Goal: Task Accomplishment & Management: Use online tool/utility

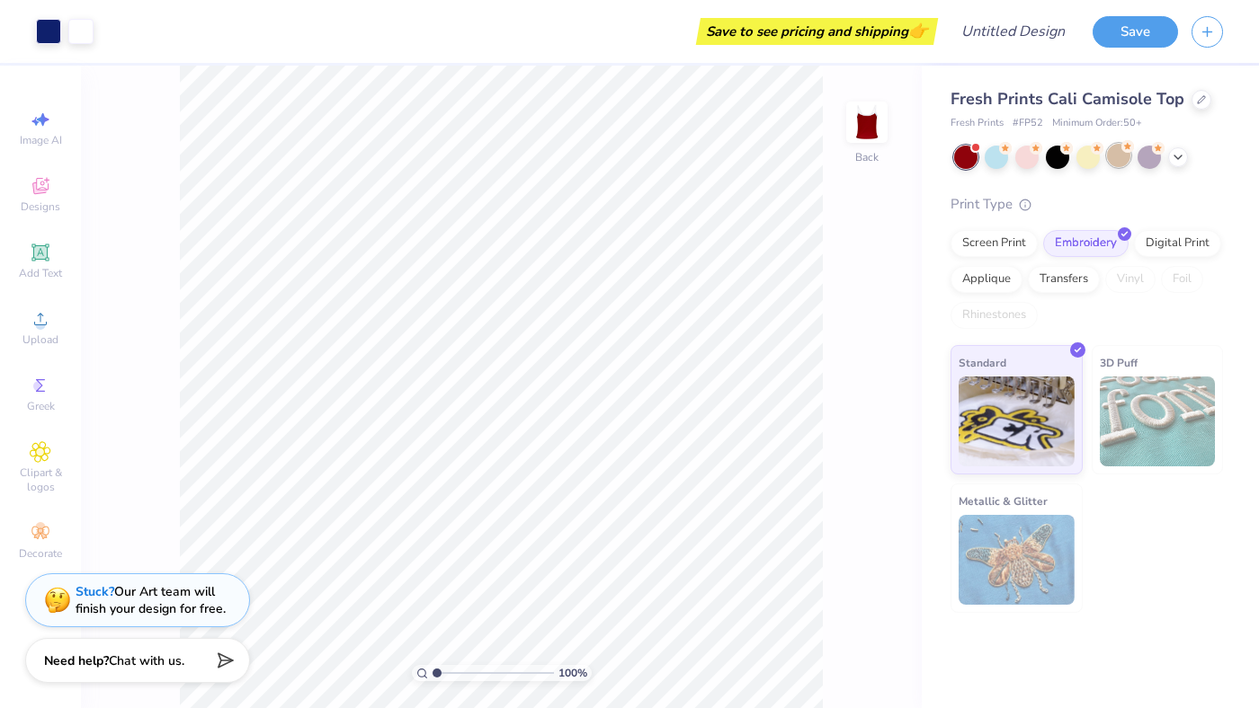
click at [1118, 154] on div at bounding box center [1118, 155] width 23 height 23
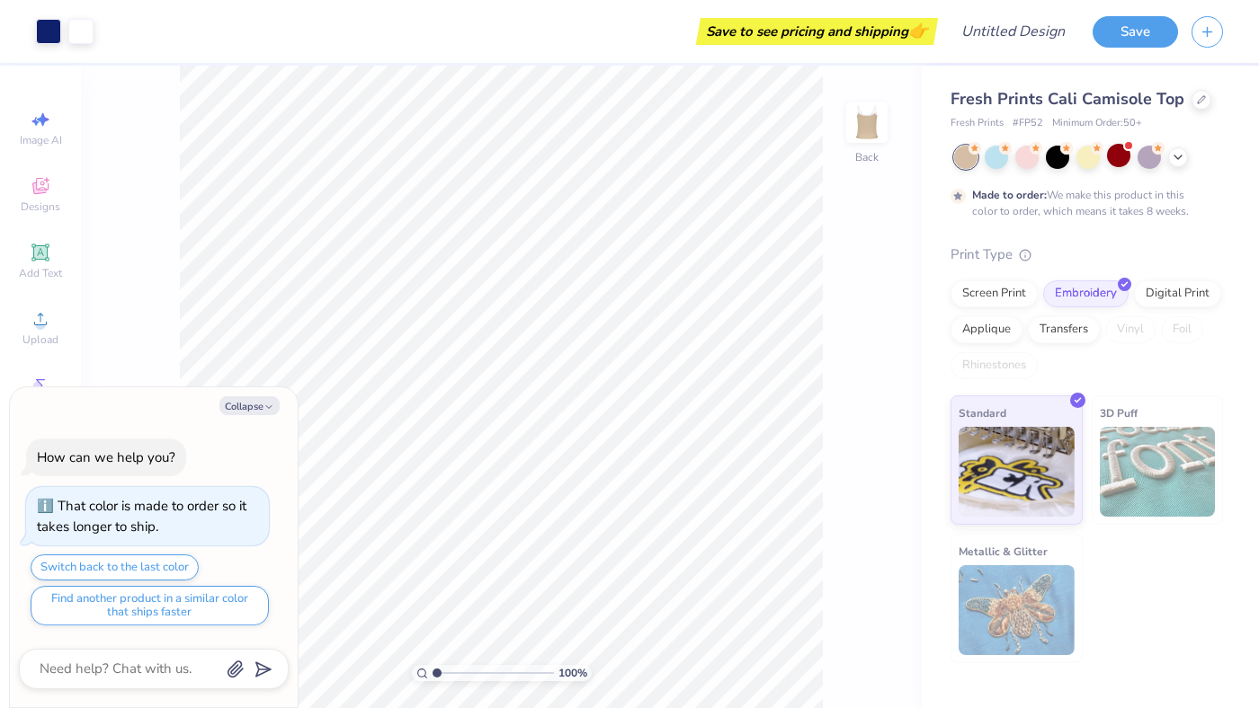
scroll to position [35, 0]
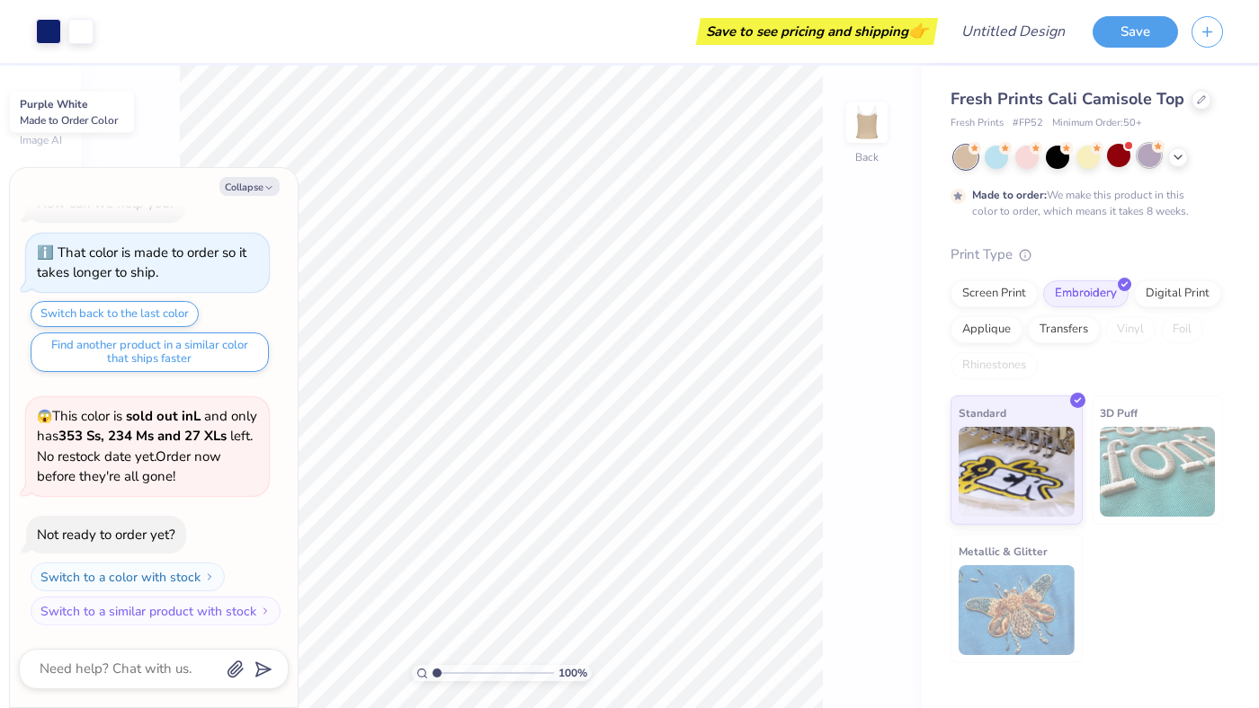
click at [1154, 159] on div at bounding box center [1148, 155] width 23 height 23
click at [1182, 156] on icon at bounding box center [1178, 155] width 14 height 14
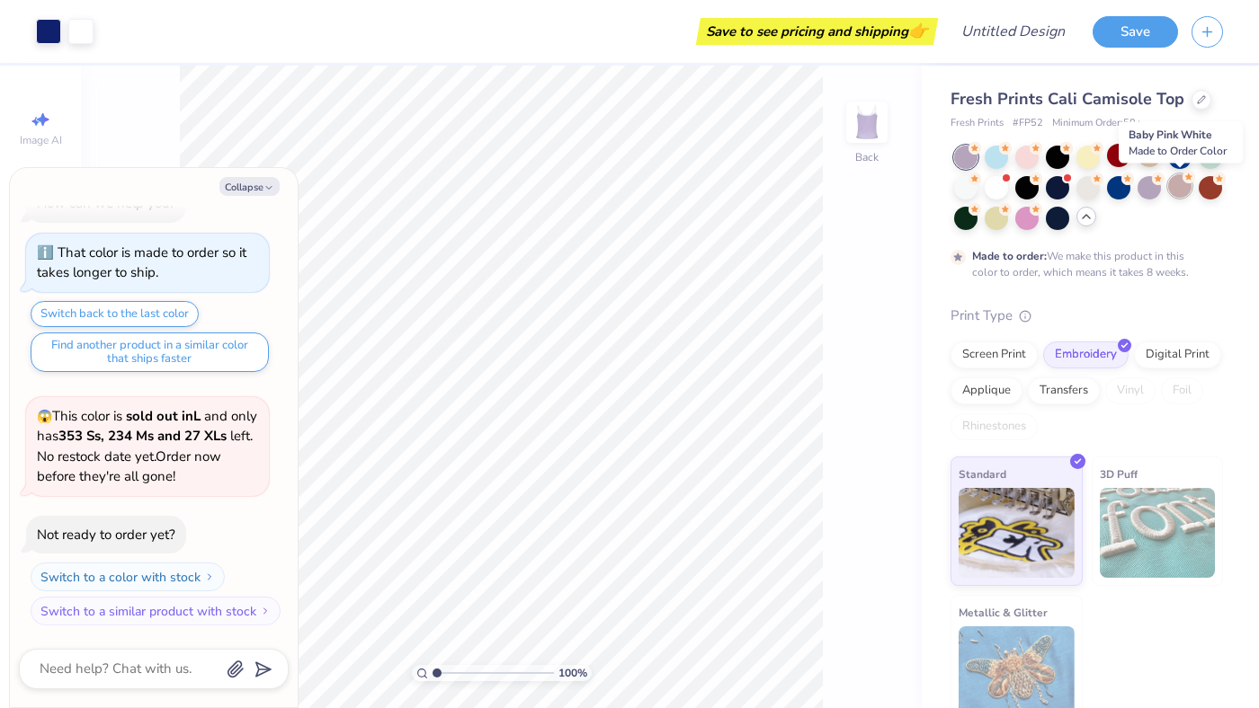
click at [1179, 186] on div at bounding box center [1179, 185] width 23 height 23
click at [1022, 223] on div at bounding box center [1026, 216] width 23 height 23
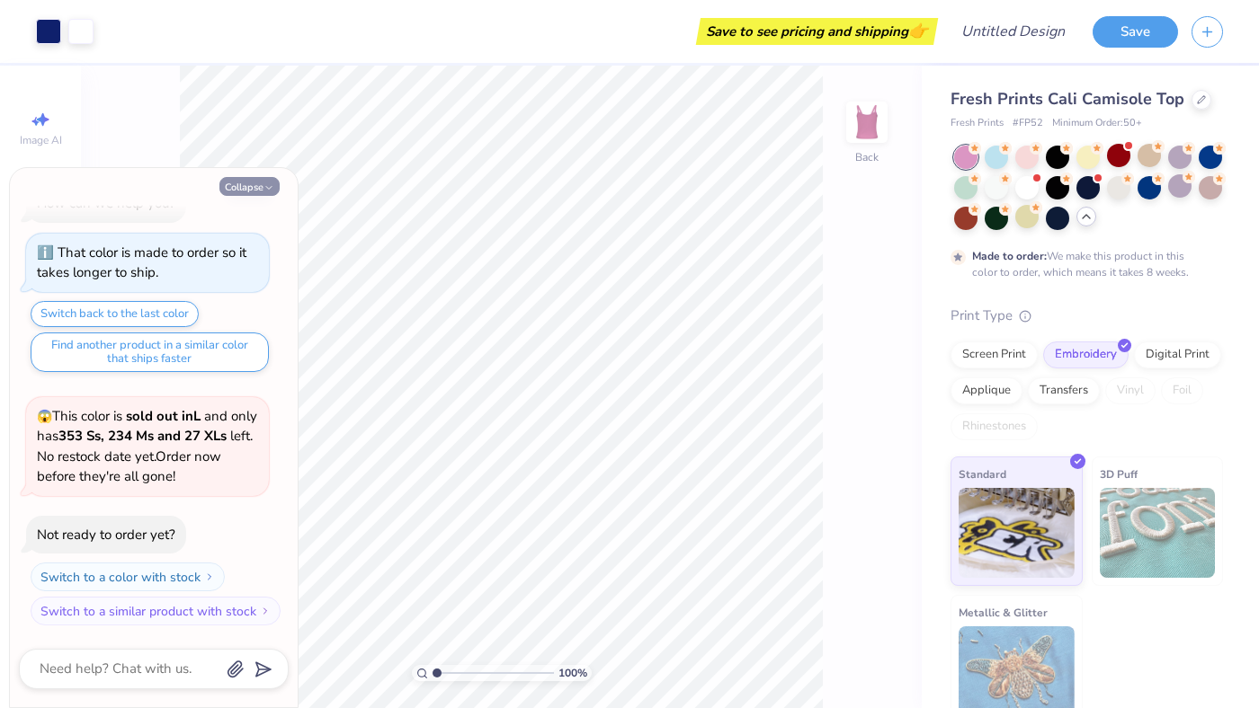
click at [245, 187] on button "Collapse" at bounding box center [249, 186] width 60 height 19
type textarea "x"
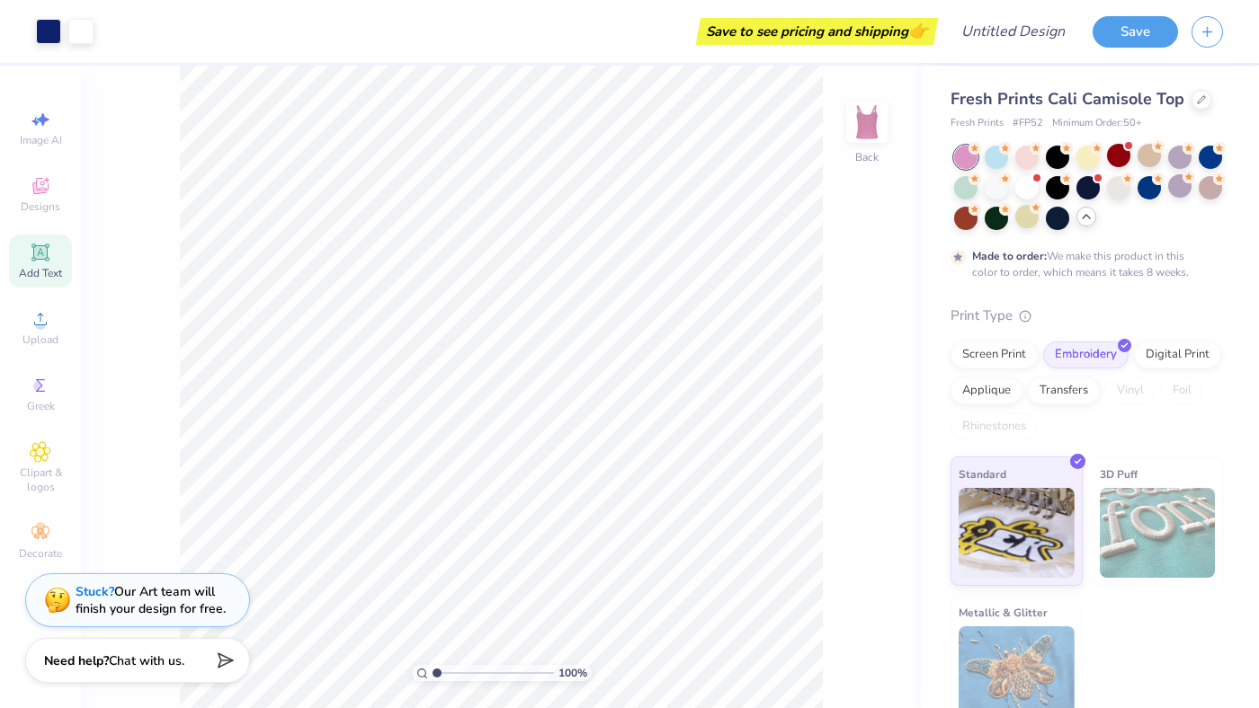
click at [36, 258] on icon at bounding box center [39, 251] width 13 height 13
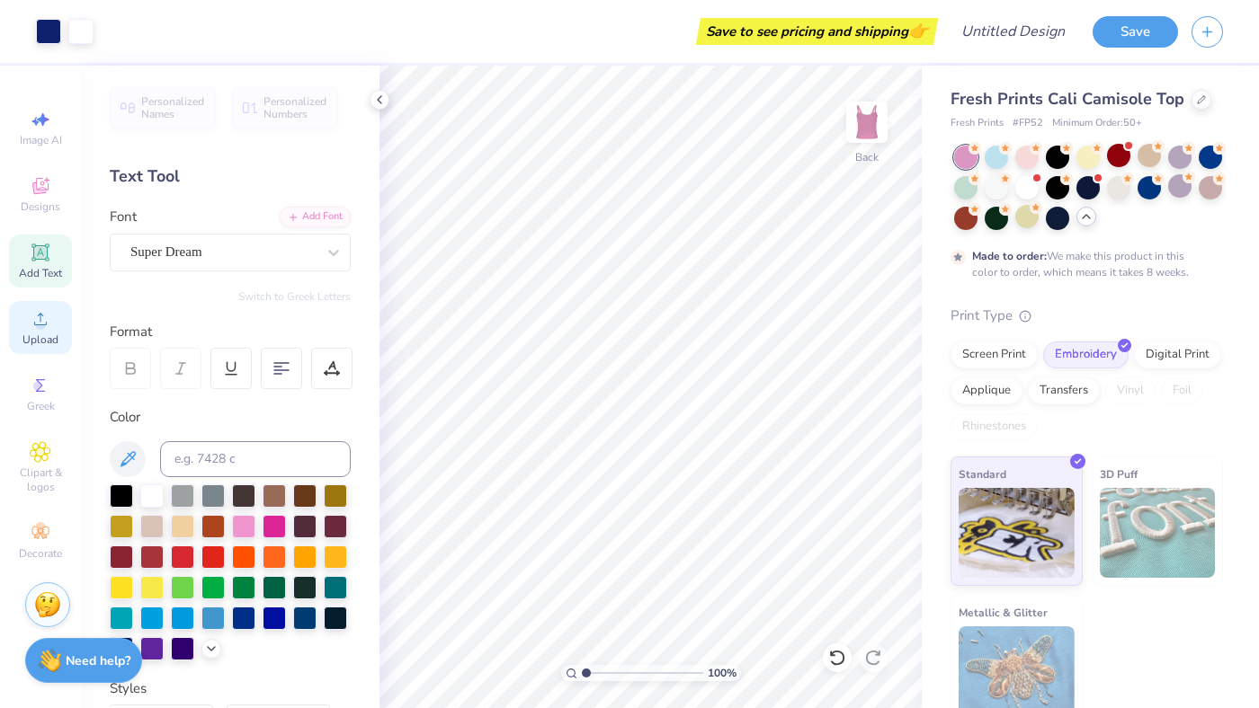
click at [35, 325] on icon at bounding box center [41, 319] width 22 height 22
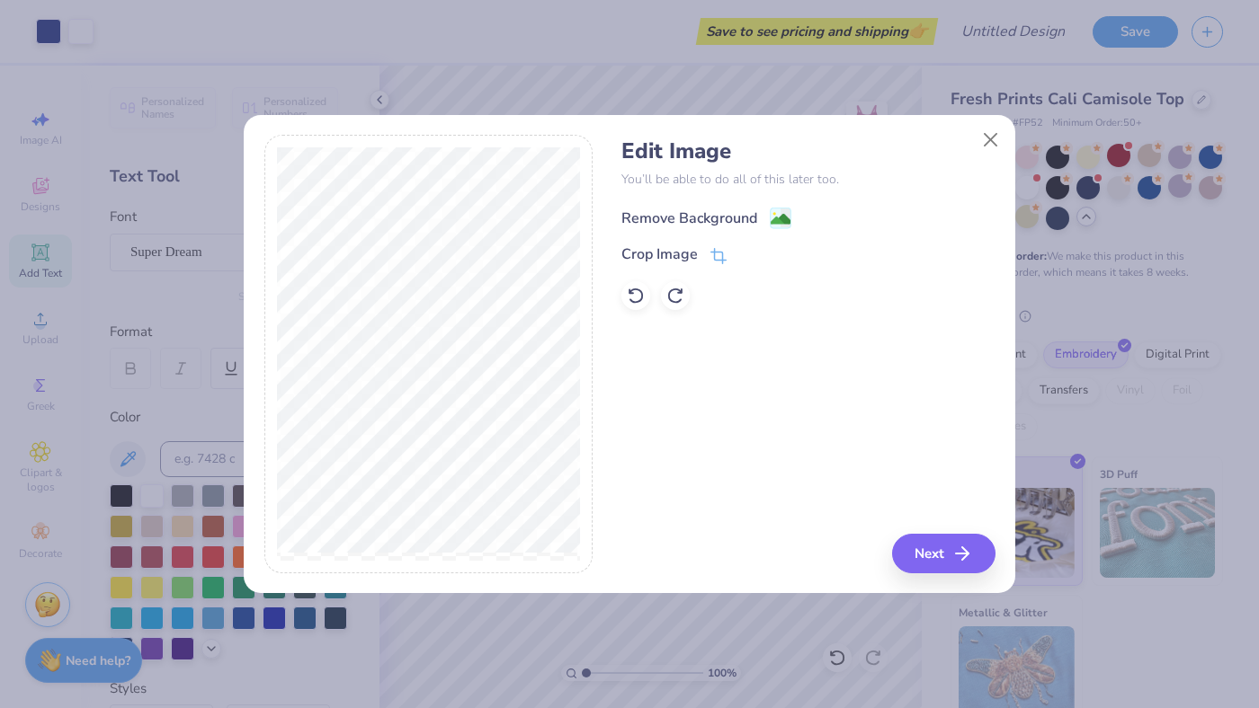
click at [785, 217] on image at bounding box center [780, 219] width 20 height 20
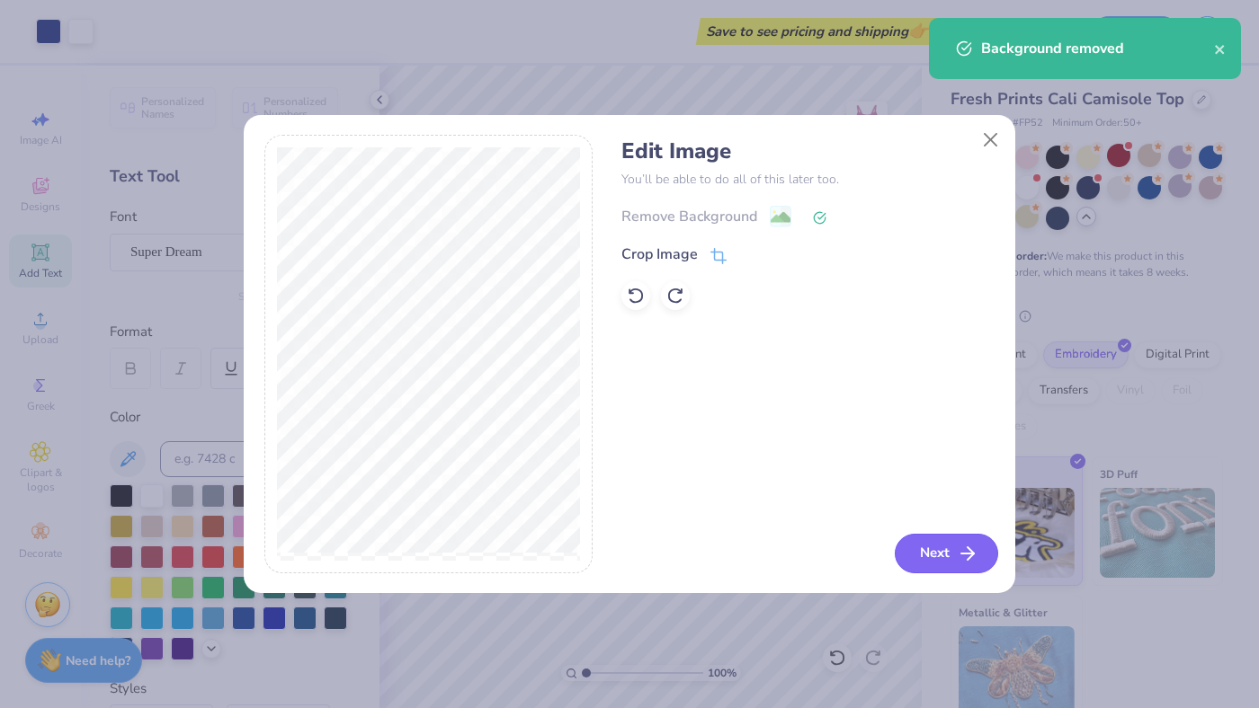
click at [950, 547] on button "Next" at bounding box center [946, 554] width 103 height 40
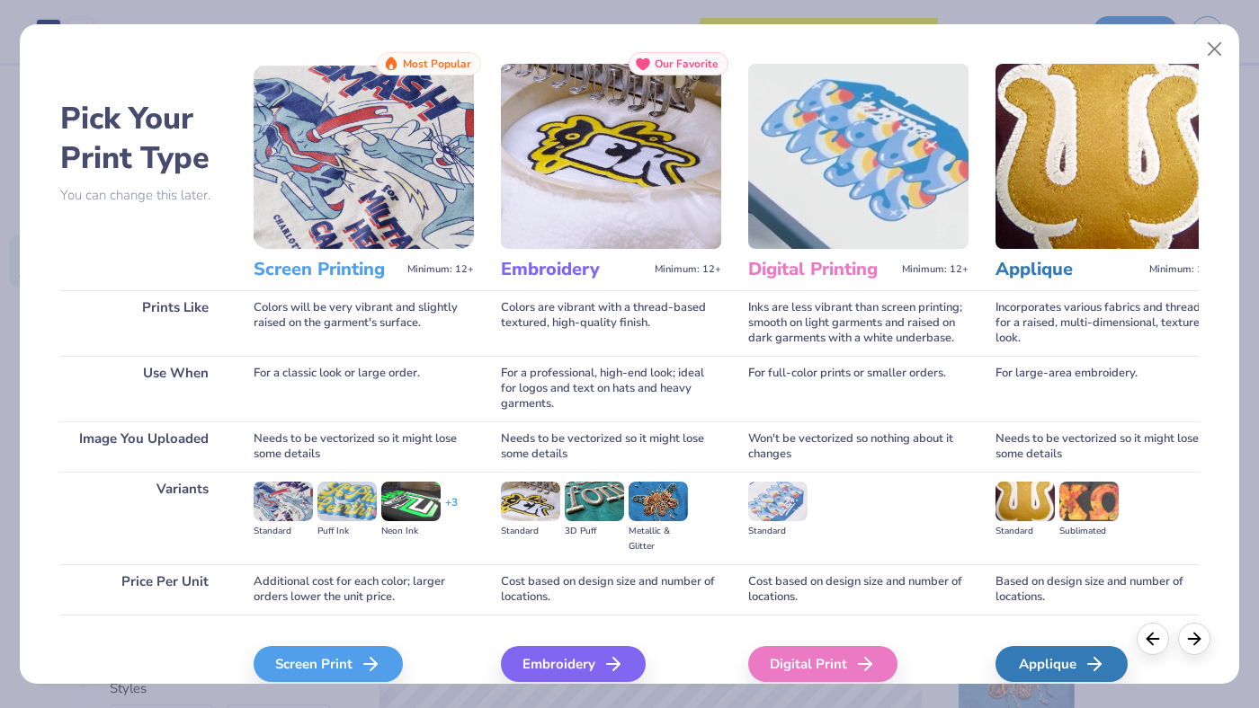
scroll to position [98, 0]
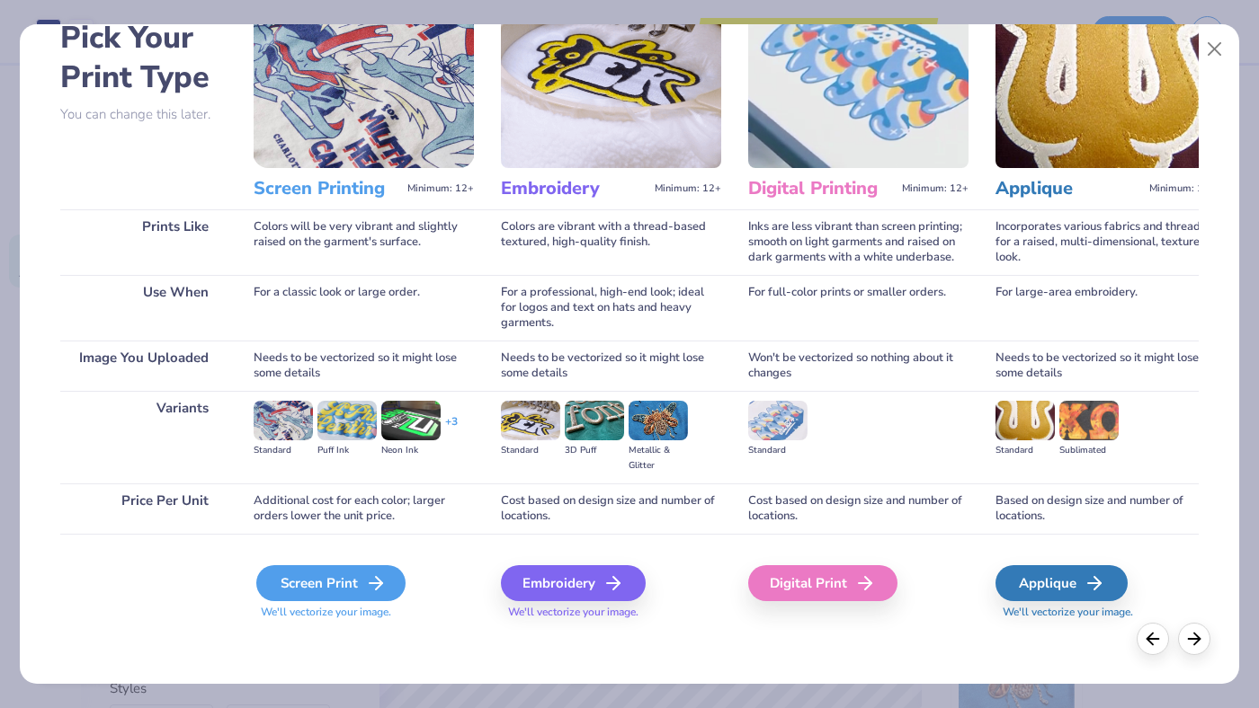
click at [290, 578] on div "Screen Print" at bounding box center [330, 583] width 149 height 36
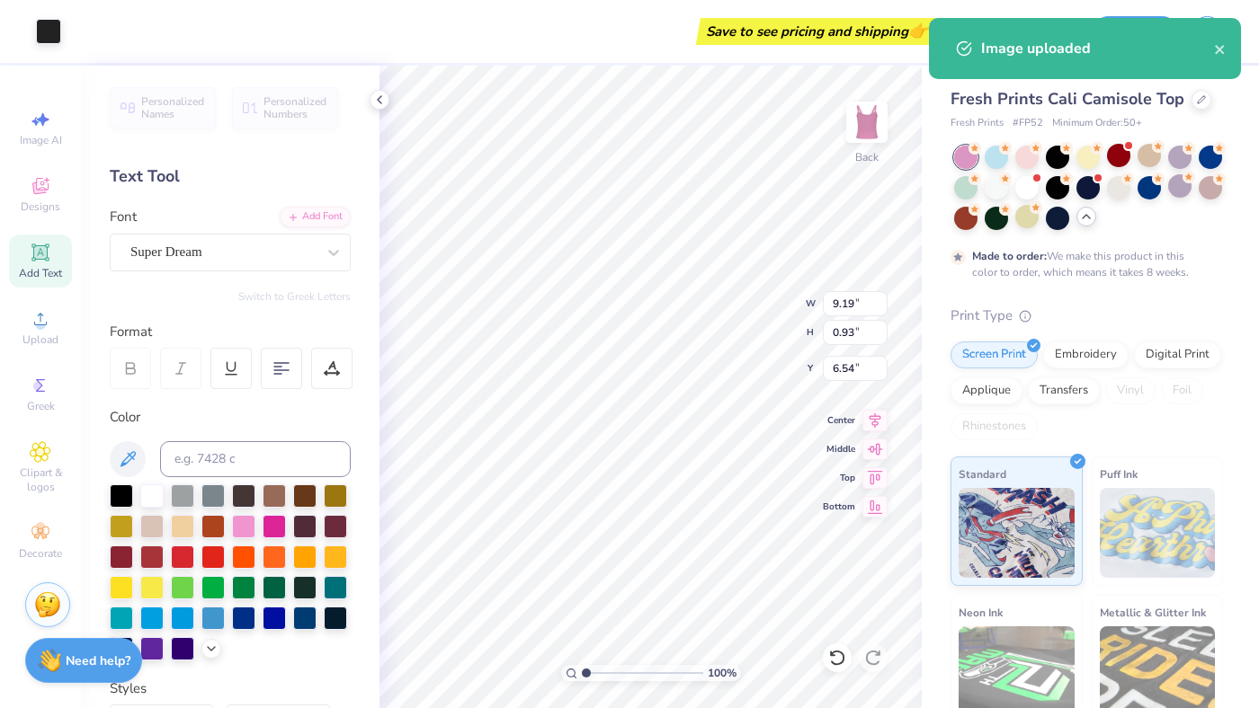
type input "4.07"
type input "1.57"
type input "1.73"
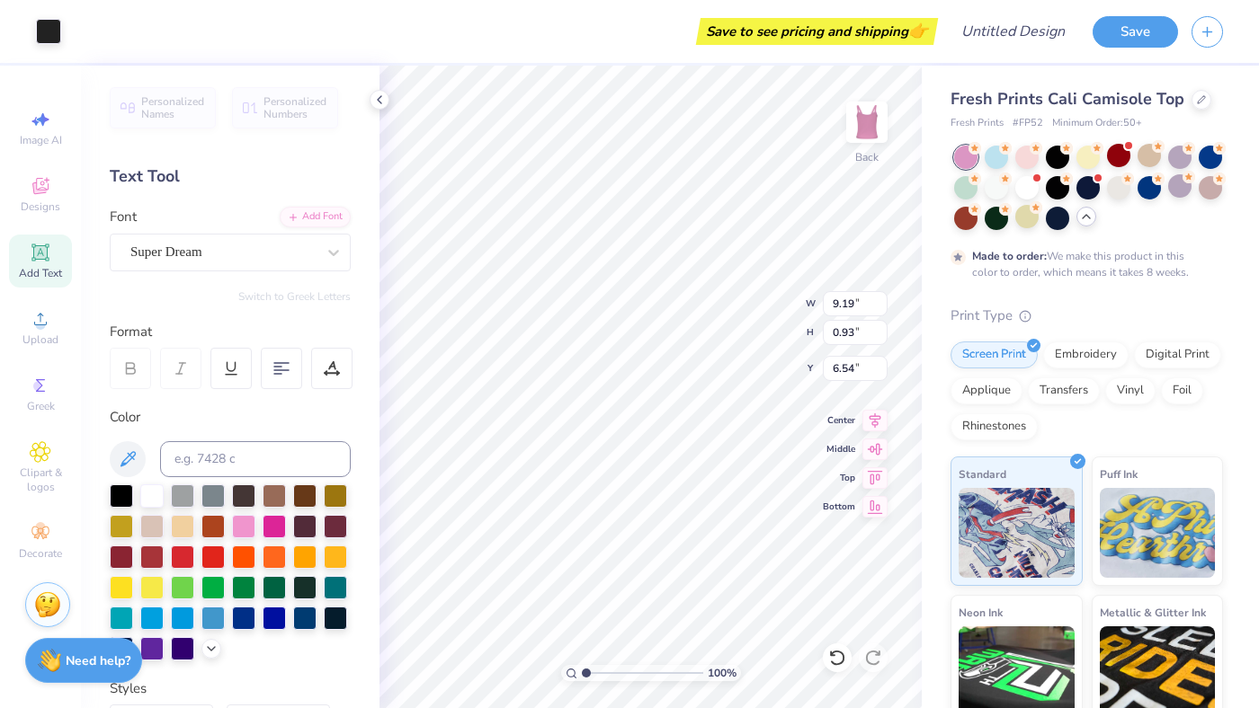
type input "2.22"
type input "6.80"
type input "0.69"
type input "2.68"
click at [1026, 225] on div at bounding box center [1026, 216] width 23 height 23
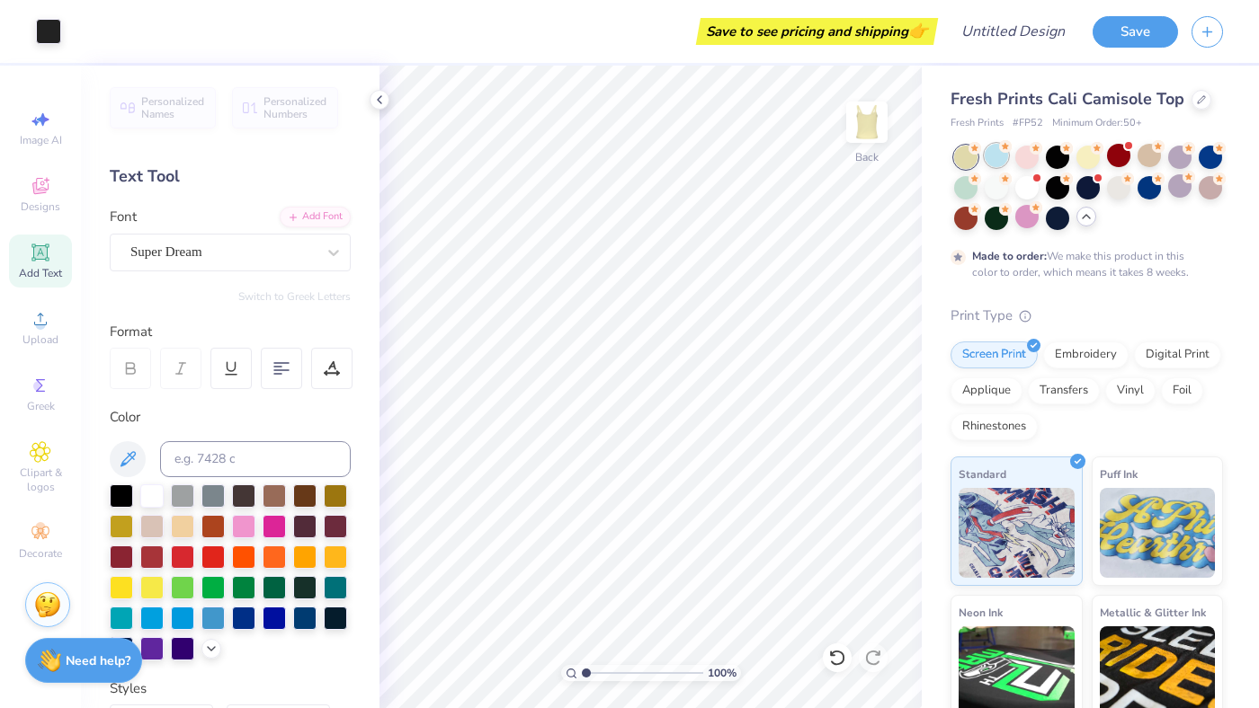
click at [991, 154] on div at bounding box center [995, 155] width 23 height 23
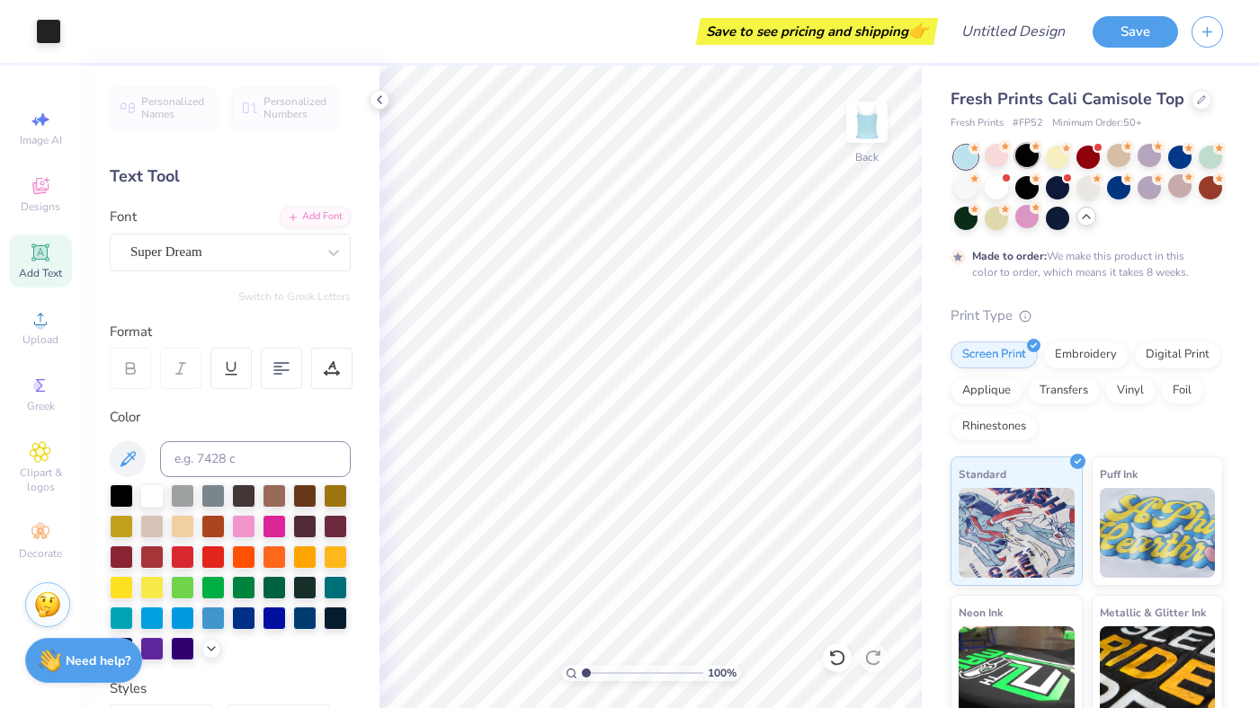
click at [1027, 157] on div at bounding box center [1026, 155] width 23 height 23
click at [1056, 157] on div at bounding box center [1057, 155] width 23 height 23
click at [1091, 158] on div at bounding box center [1087, 155] width 23 height 23
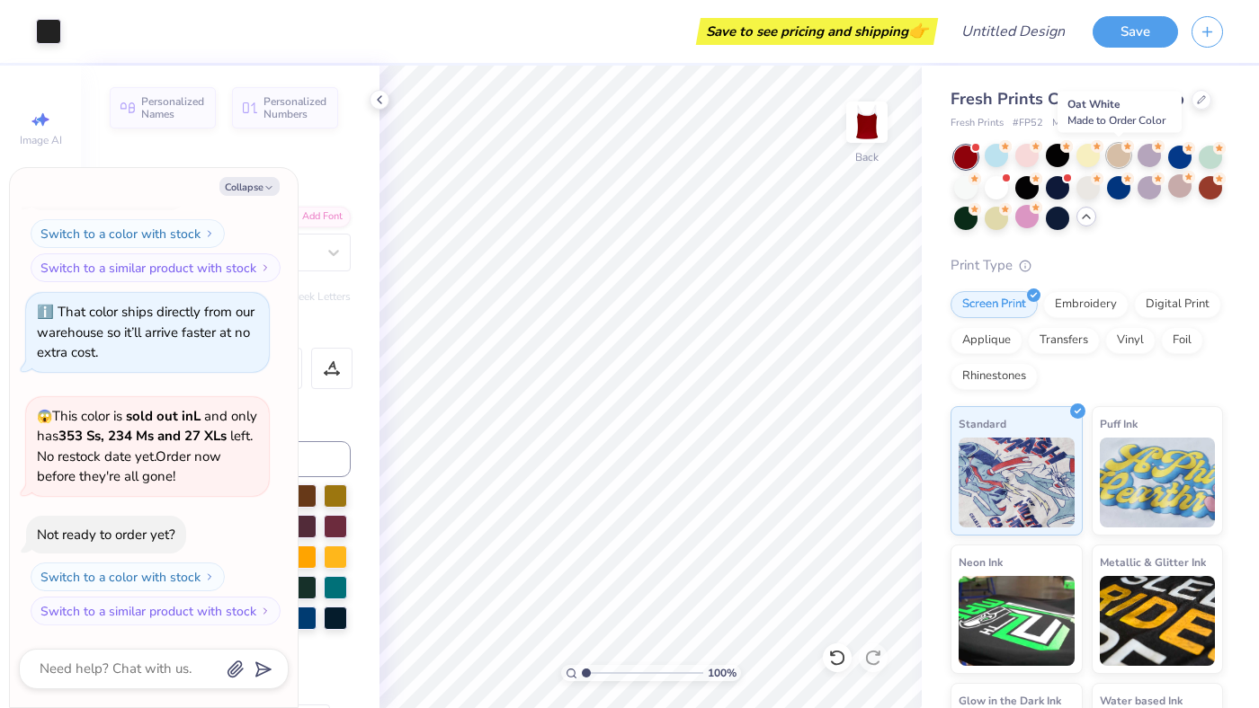
click at [1113, 160] on div at bounding box center [1118, 155] width 23 height 23
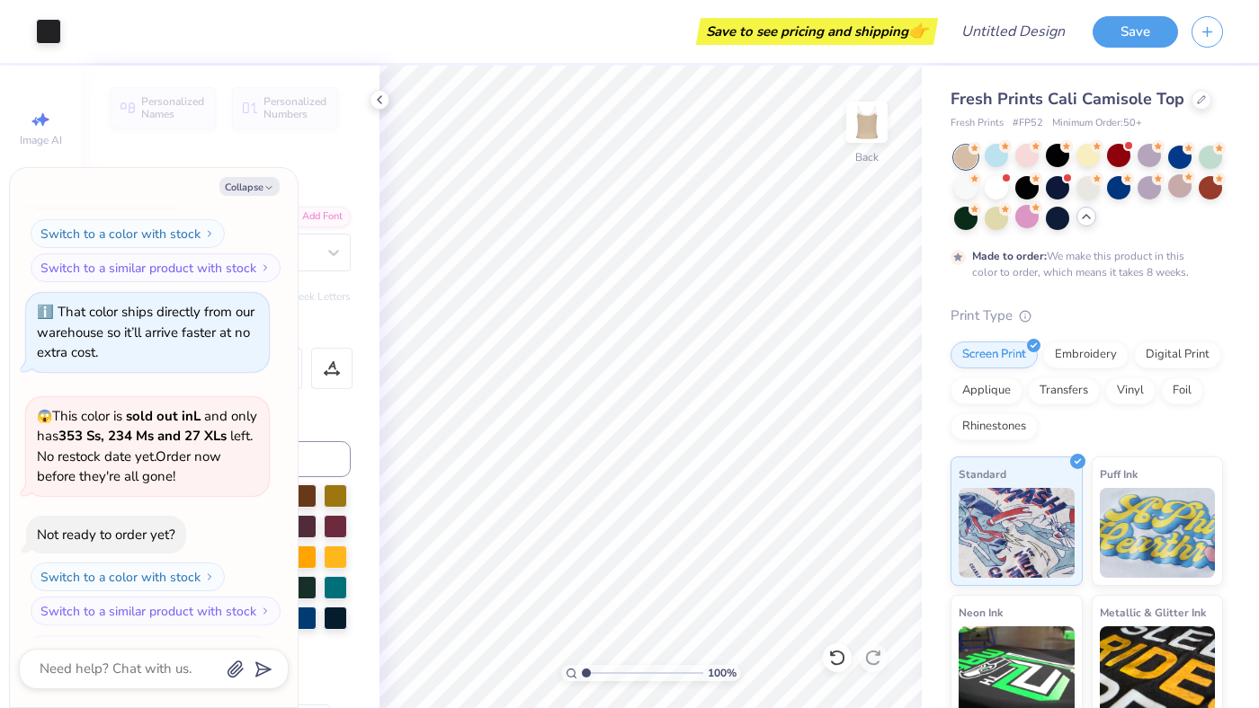
scroll to position [528, 0]
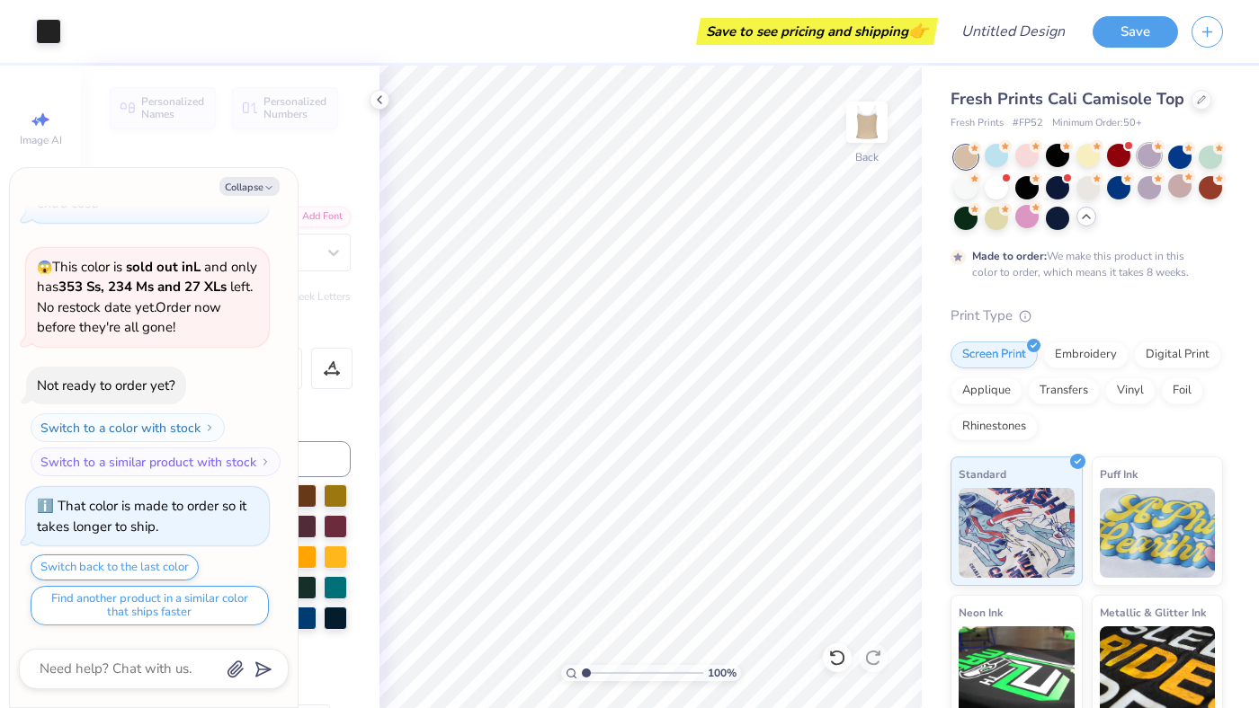
click at [1144, 162] on div at bounding box center [1148, 155] width 23 height 23
click at [1171, 157] on div at bounding box center [1179, 155] width 23 height 23
click at [1207, 153] on div at bounding box center [1209, 155] width 23 height 23
click at [969, 191] on div at bounding box center [965, 185] width 23 height 23
click at [993, 190] on div at bounding box center [995, 185] width 23 height 23
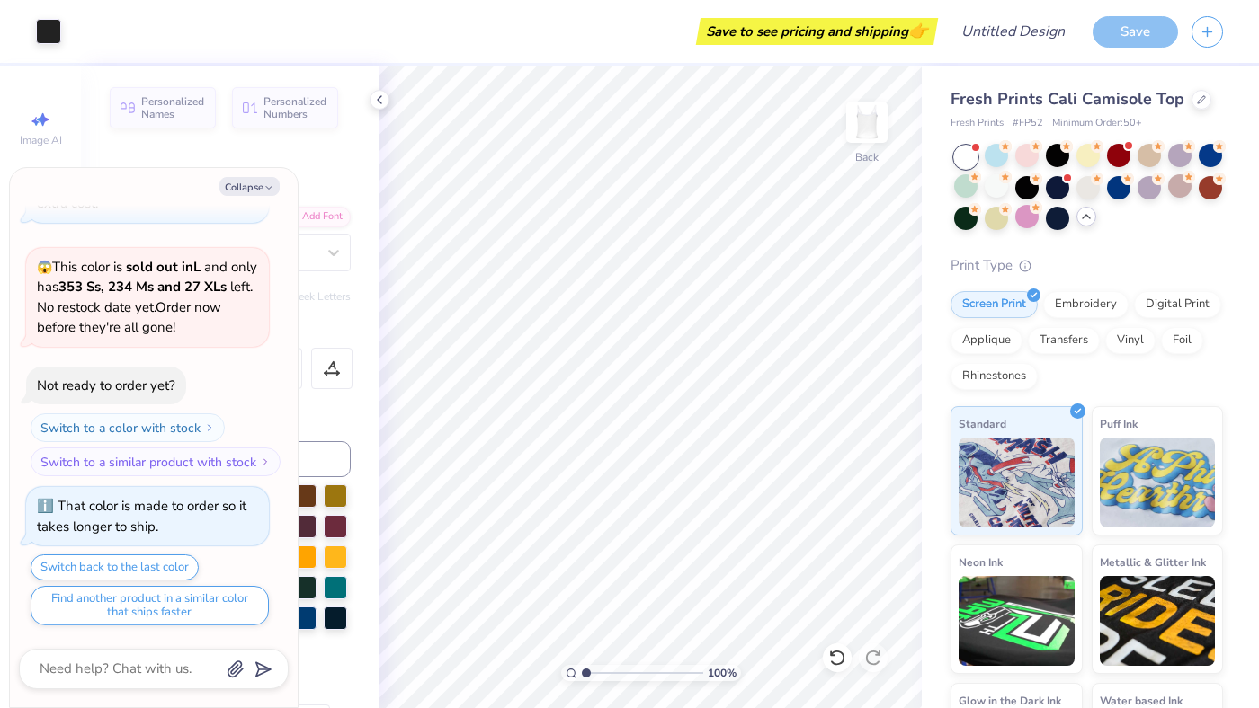
scroll to position [891, 0]
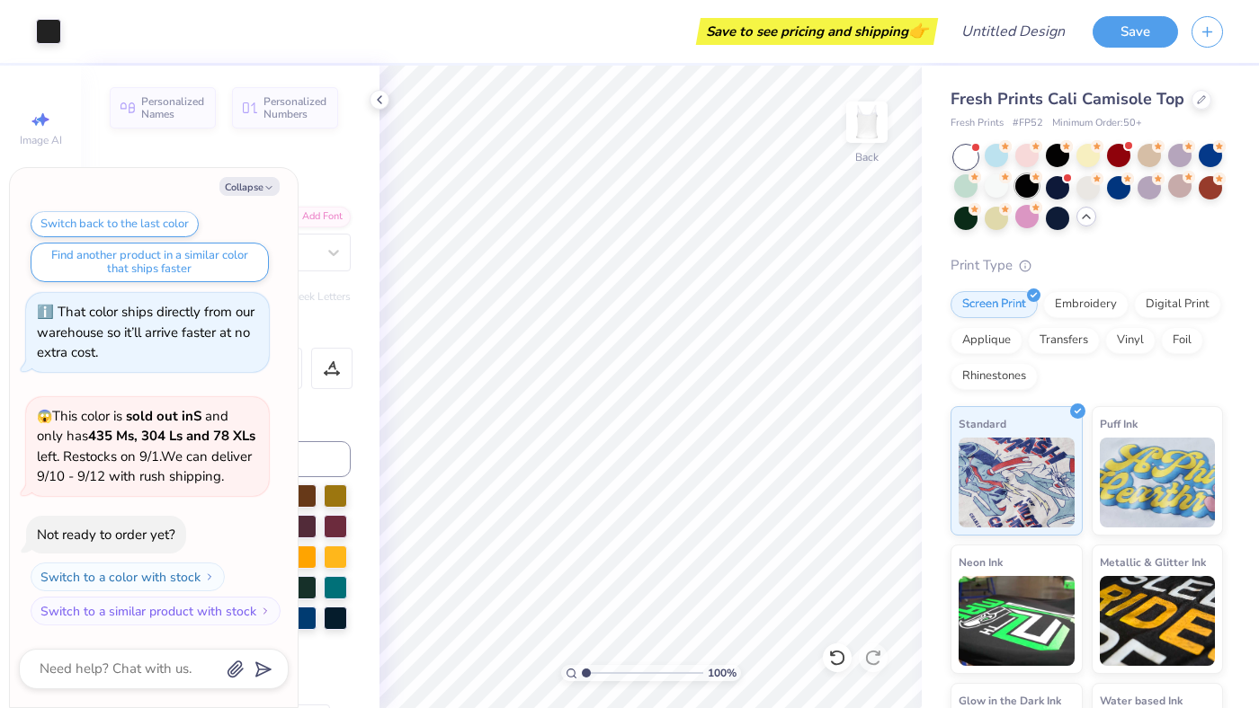
click at [1020, 187] on div at bounding box center [1026, 185] width 23 height 23
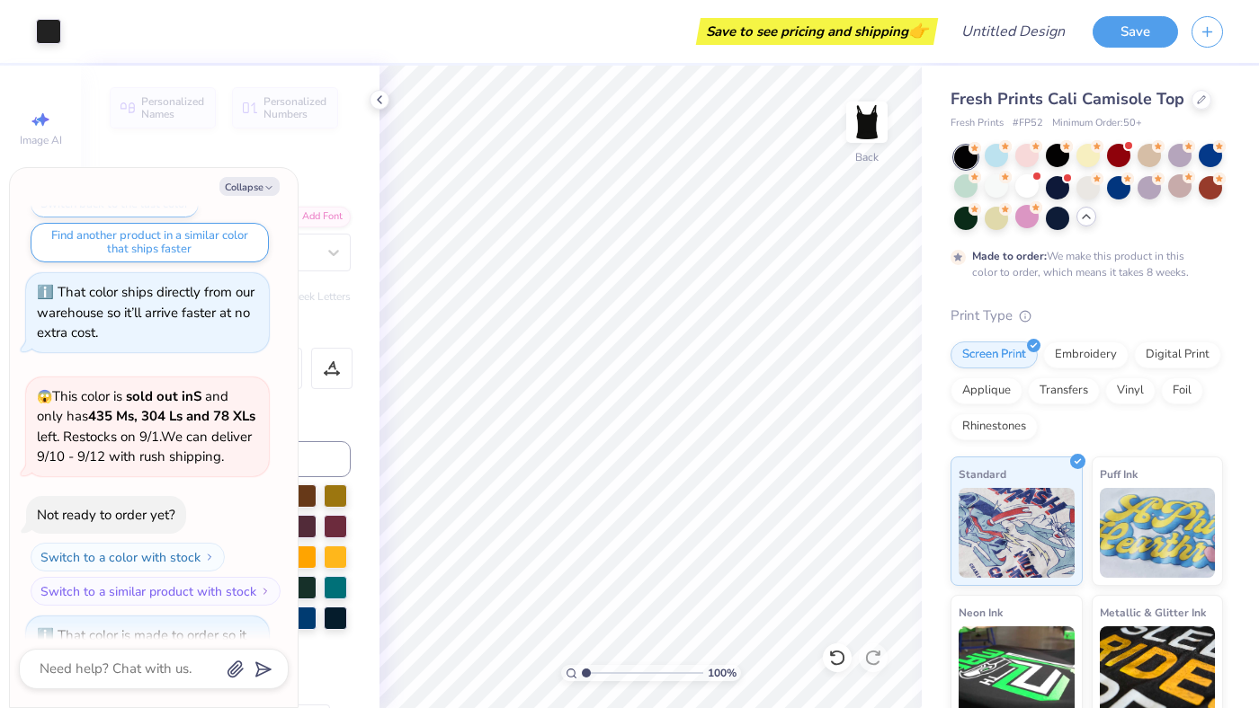
scroll to position [1040, 0]
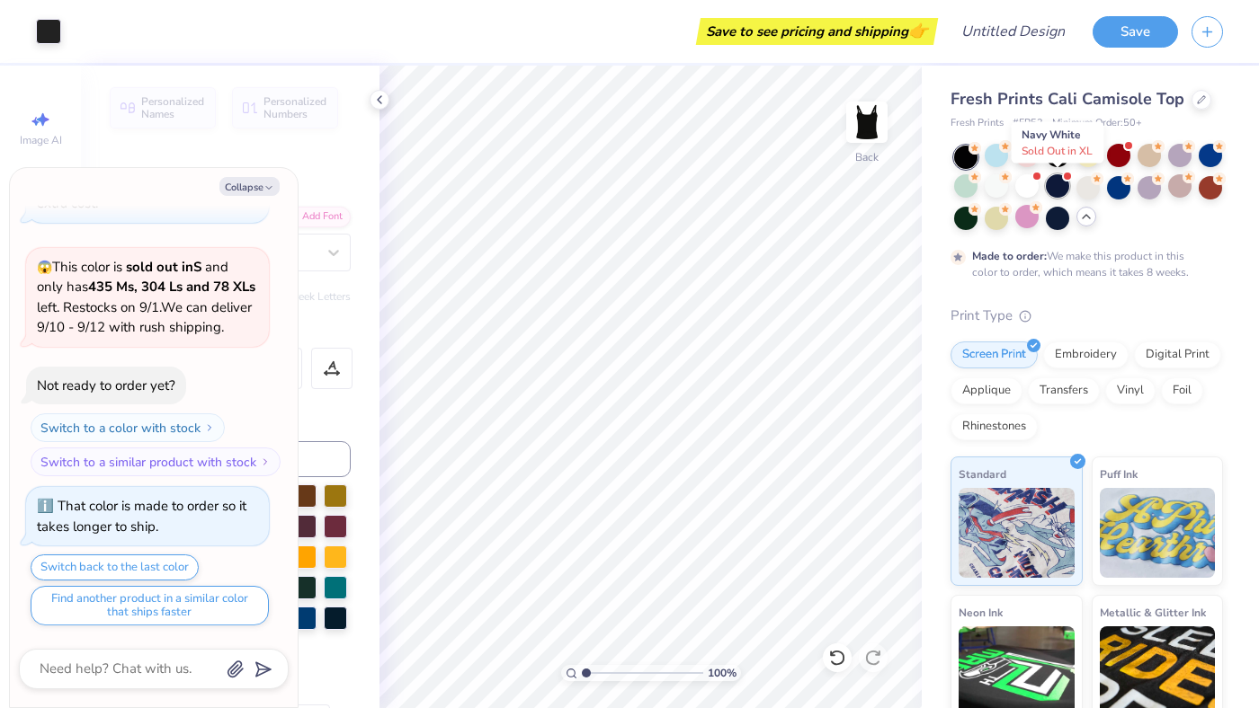
click at [1049, 186] on div at bounding box center [1057, 185] width 23 height 23
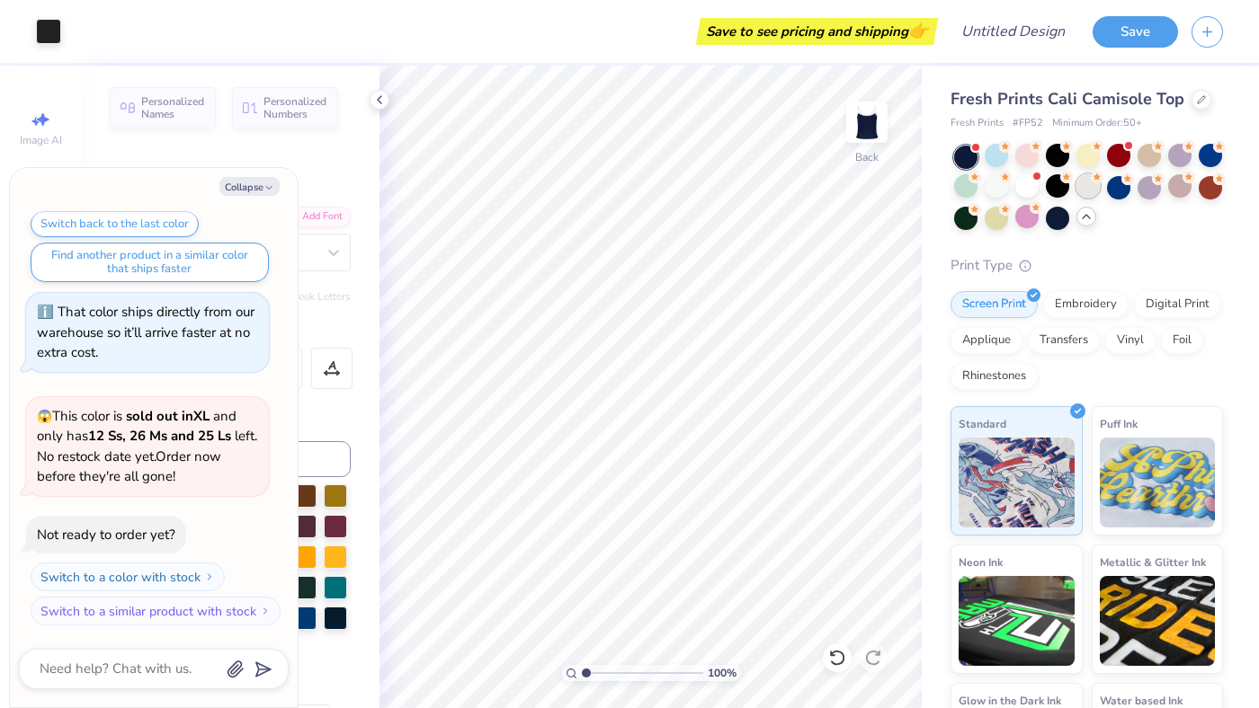
click at [1082, 185] on div at bounding box center [1087, 185] width 23 height 23
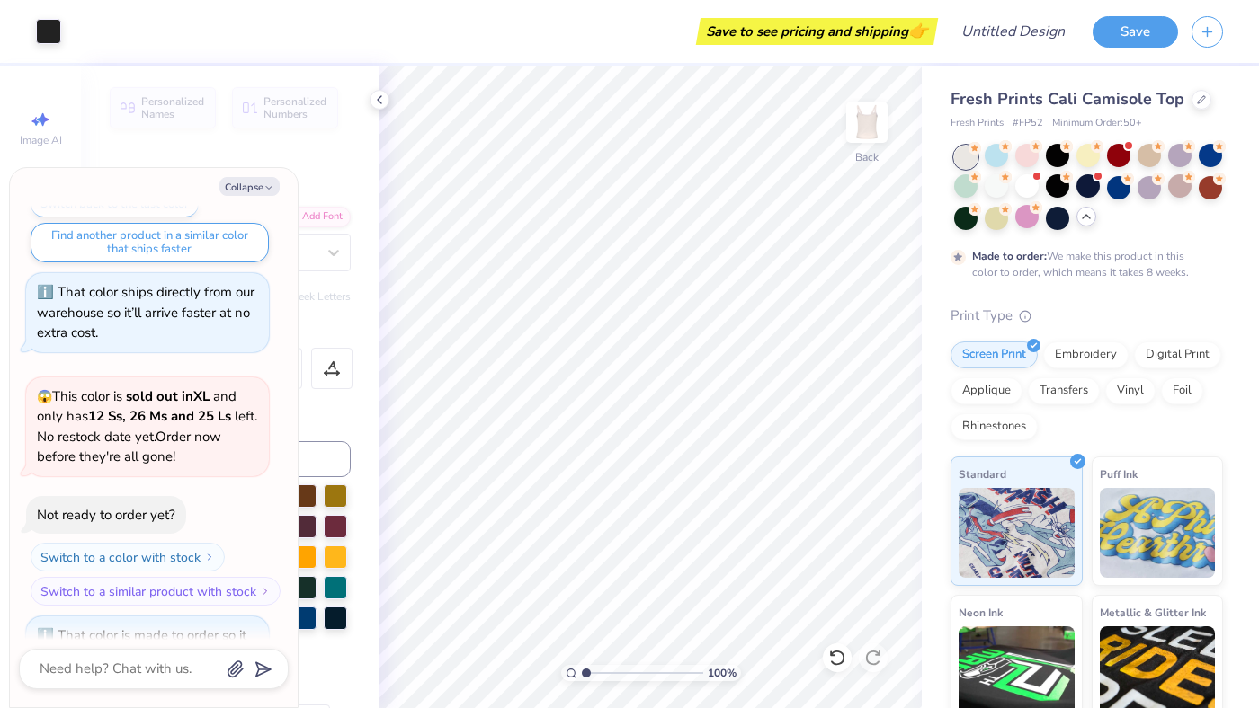
scroll to position [1533, 0]
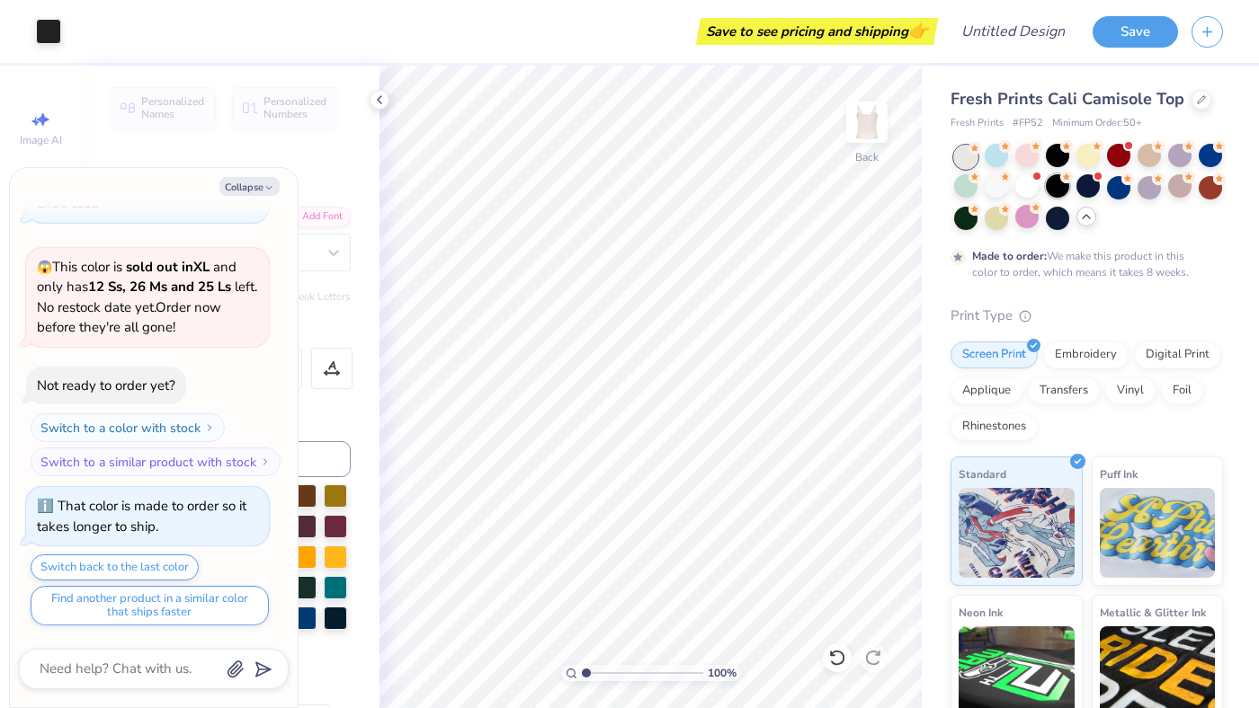
click at [1054, 187] on div at bounding box center [1057, 185] width 23 height 23
click at [1120, 188] on div at bounding box center [1118, 185] width 23 height 23
click at [1144, 188] on div at bounding box center [1148, 185] width 23 height 23
click at [1170, 187] on div at bounding box center [1179, 185] width 23 height 23
click at [1207, 190] on div at bounding box center [1209, 185] width 23 height 23
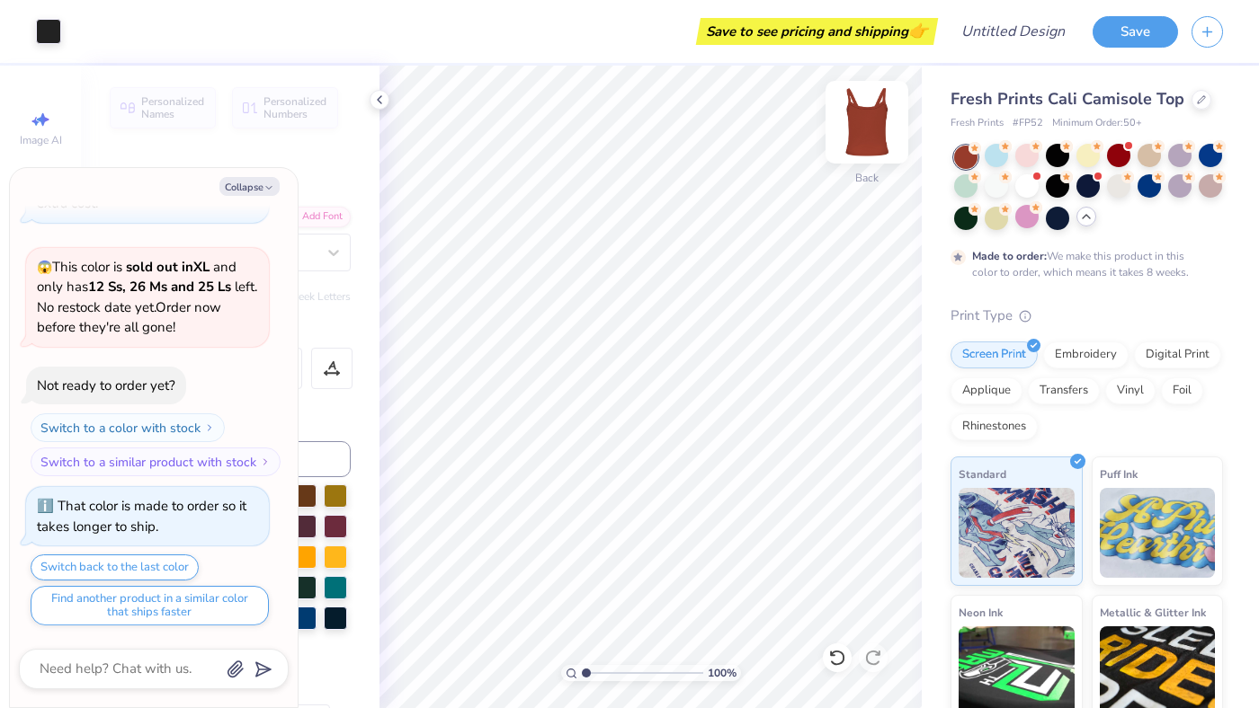
click at [859, 110] on img at bounding box center [867, 122] width 72 height 72
click at [962, 220] on div at bounding box center [965, 216] width 23 height 23
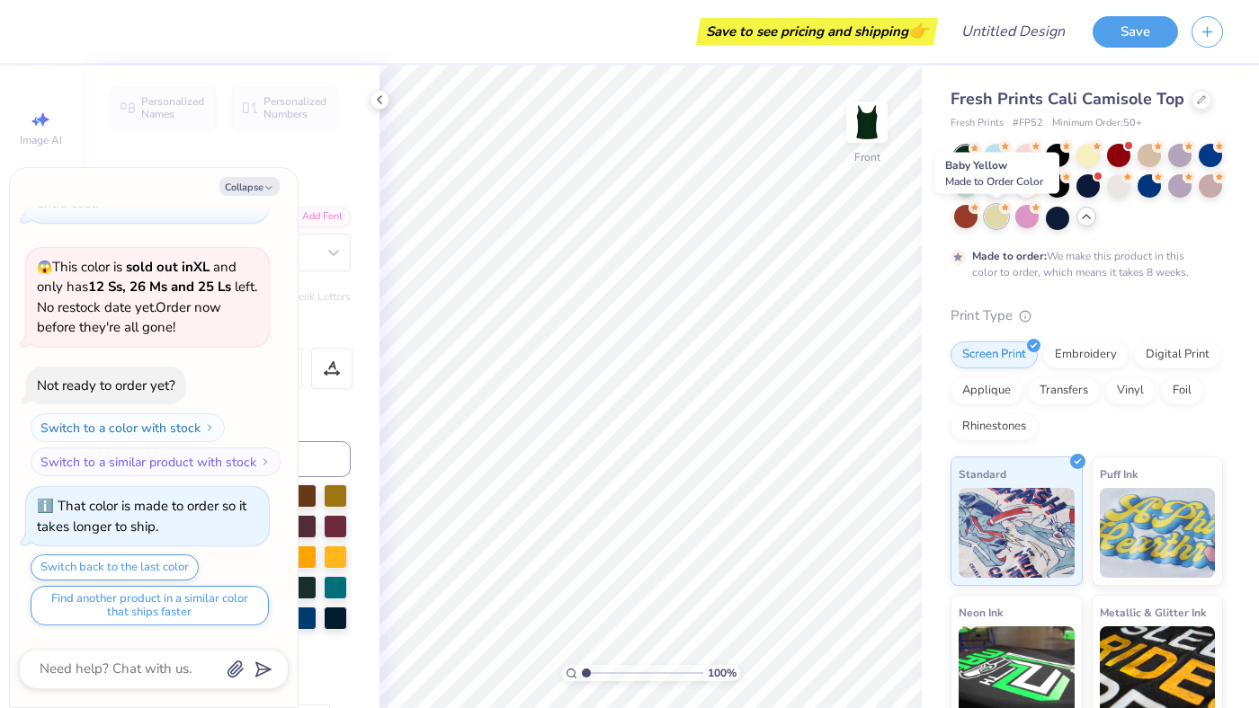
click at [995, 218] on div at bounding box center [995, 216] width 23 height 23
click at [1029, 215] on div at bounding box center [1026, 216] width 23 height 23
click at [1052, 216] on div at bounding box center [1057, 216] width 23 height 23
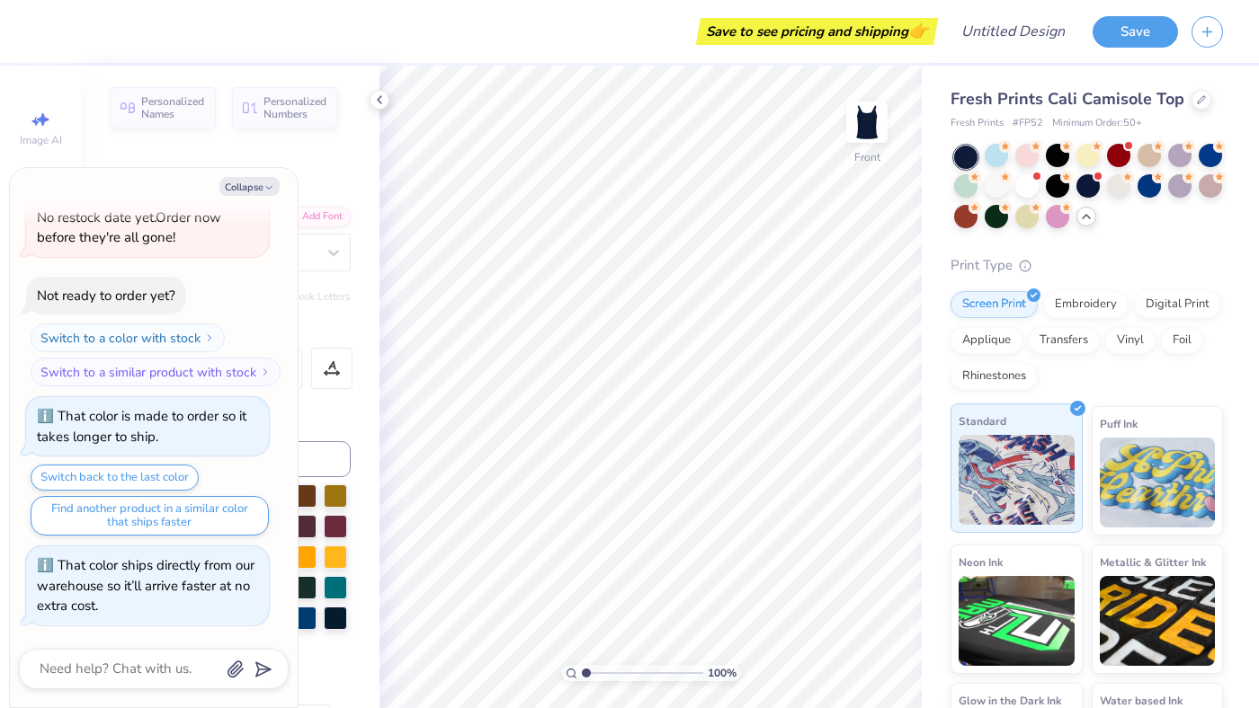
scroll to position [104, 0]
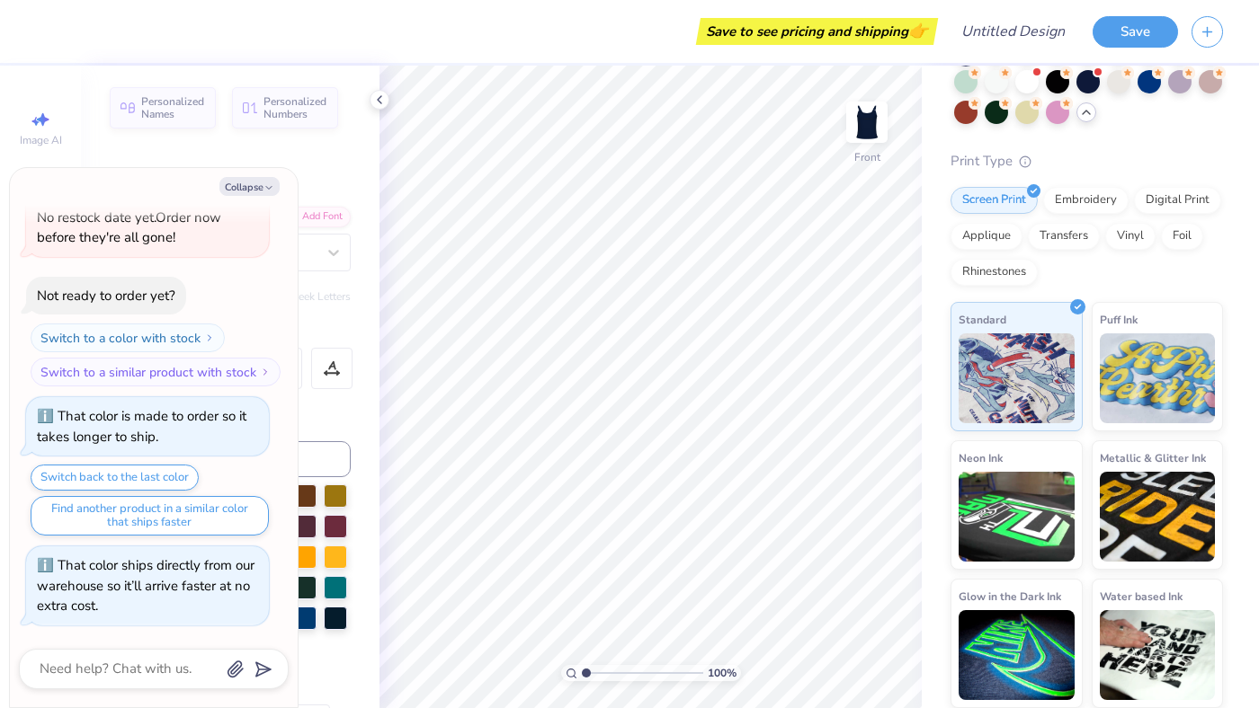
click at [1124, 129] on div "Fresh Prints Cali Camisole Top Fresh Prints # FP52 Minimum Order: 50 + Print Ty…" at bounding box center [1086, 346] width 272 height 726
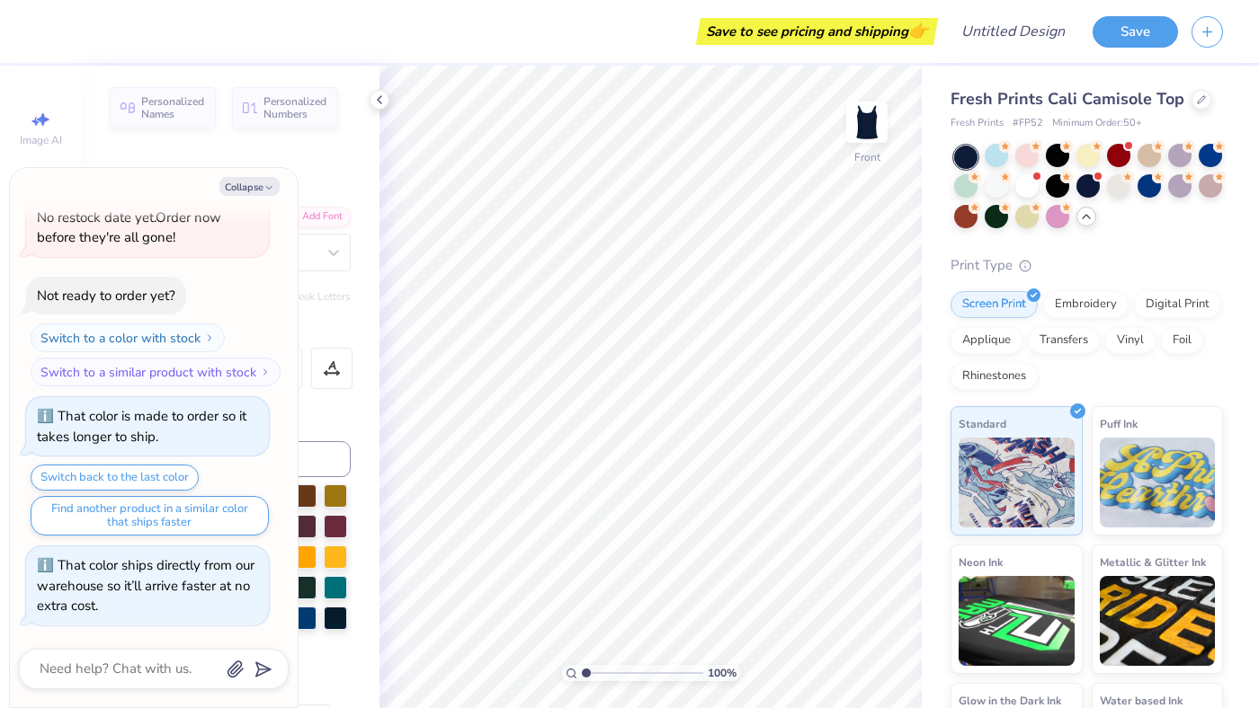
click at [965, 153] on div at bounding box center [965, 157] width 23 height 23
click at [991, 159] on div at bounding box center [995, 155] width 23 height 23
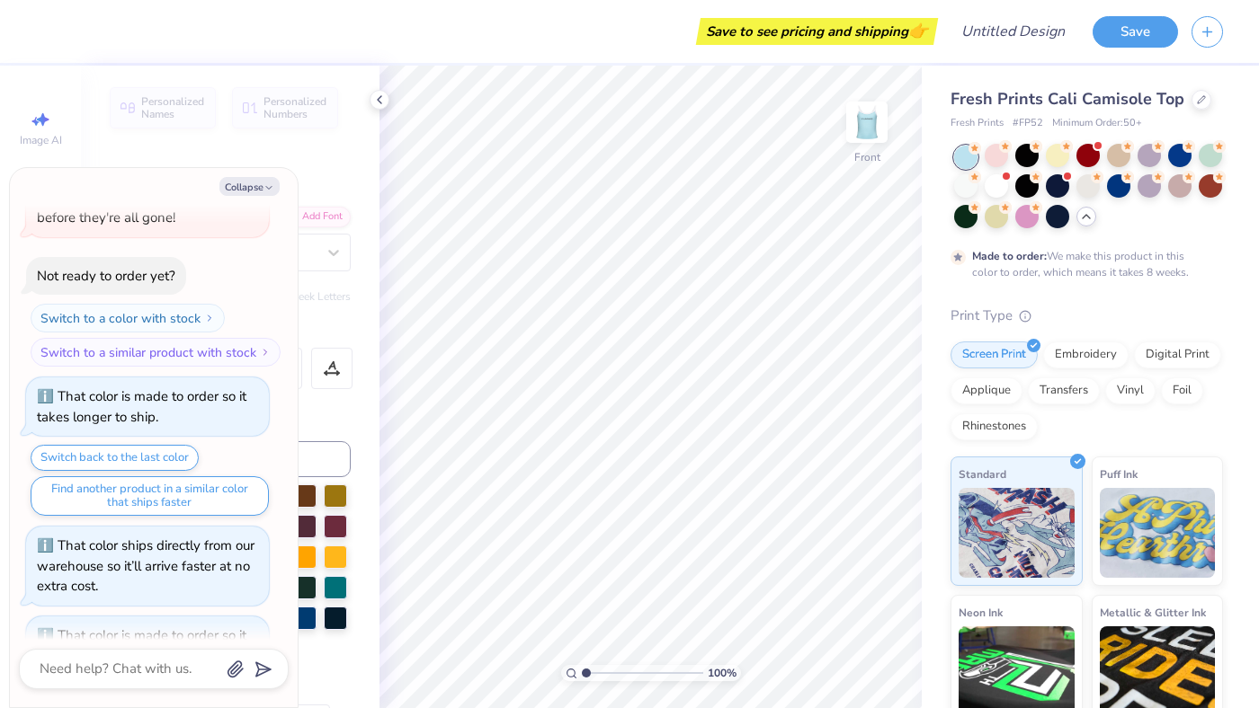
scroll to position [1772, 0]
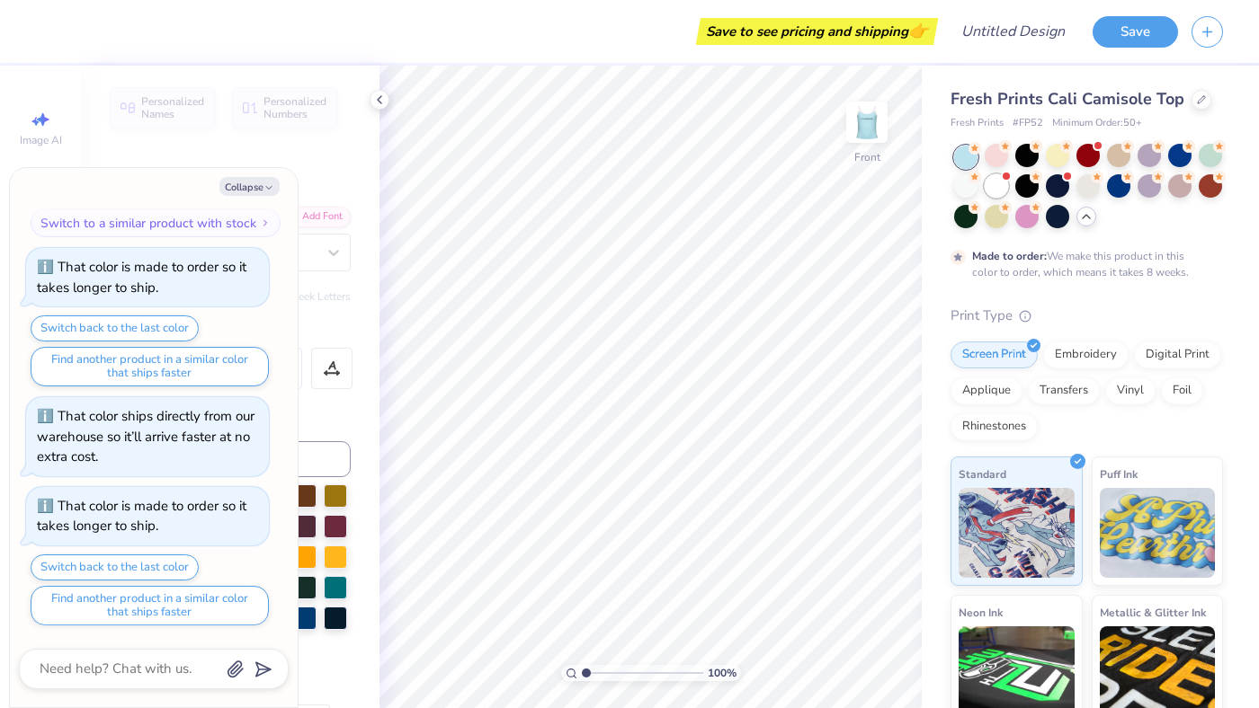
click at [998, 182] on div at bounding box center [995, 185] width 23 height 23
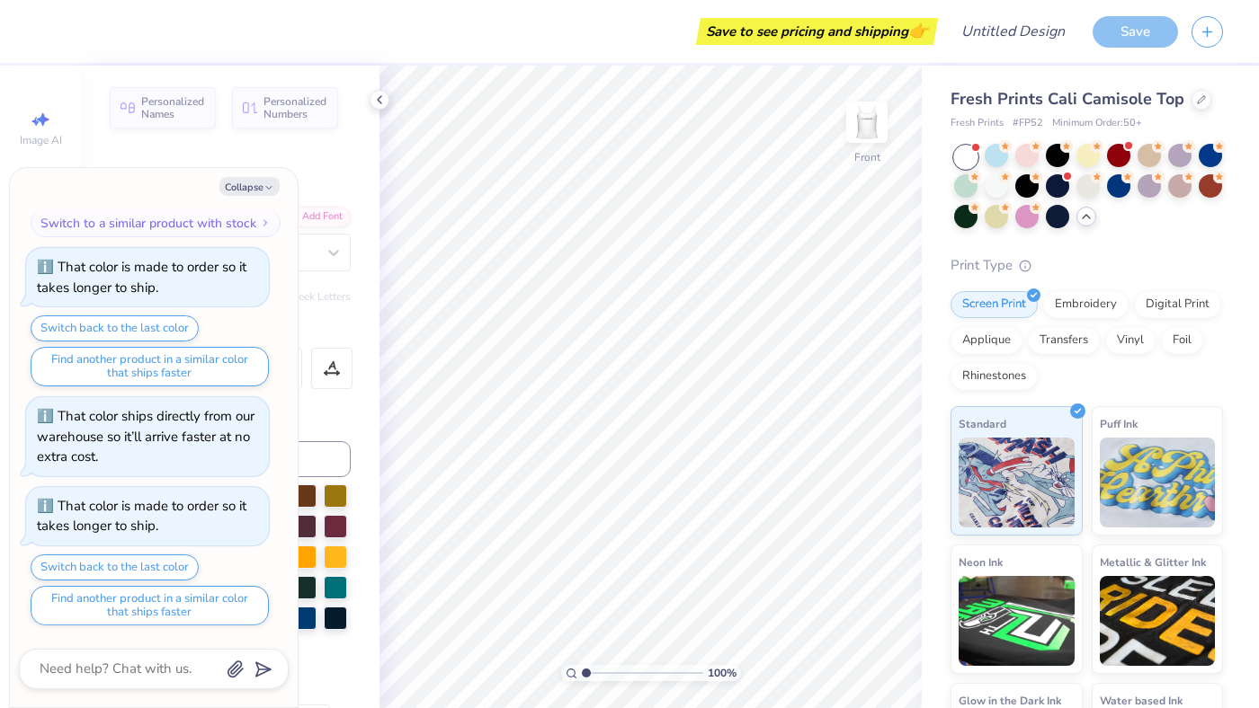
scroll to position [2135, 0]
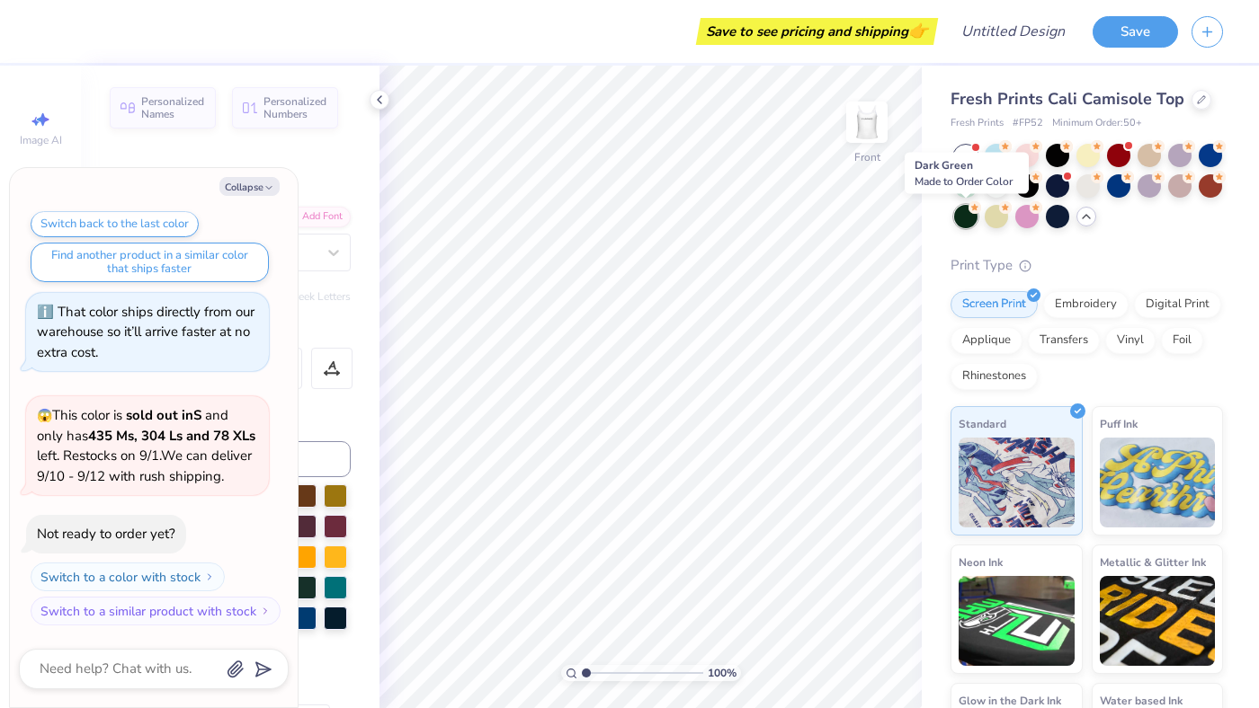
click at [965, 209] on div at bounding box center [965, 216] width 23 height 23
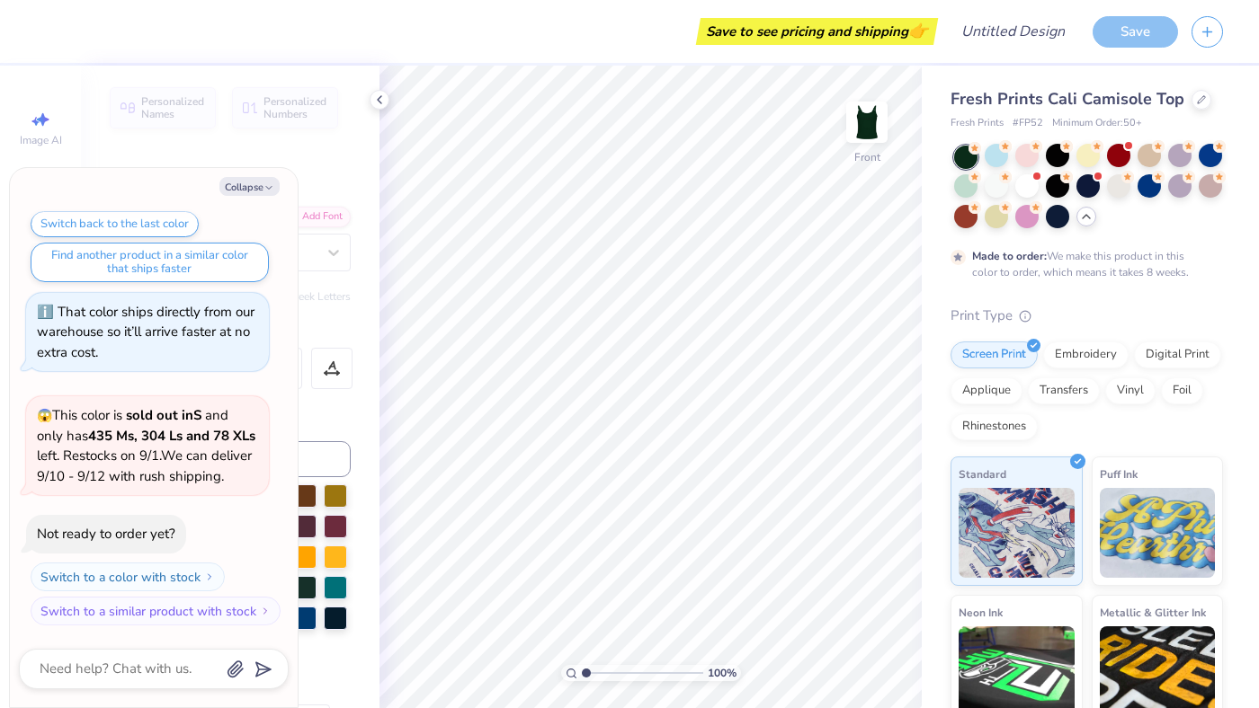
scroll to position [2284, 0]
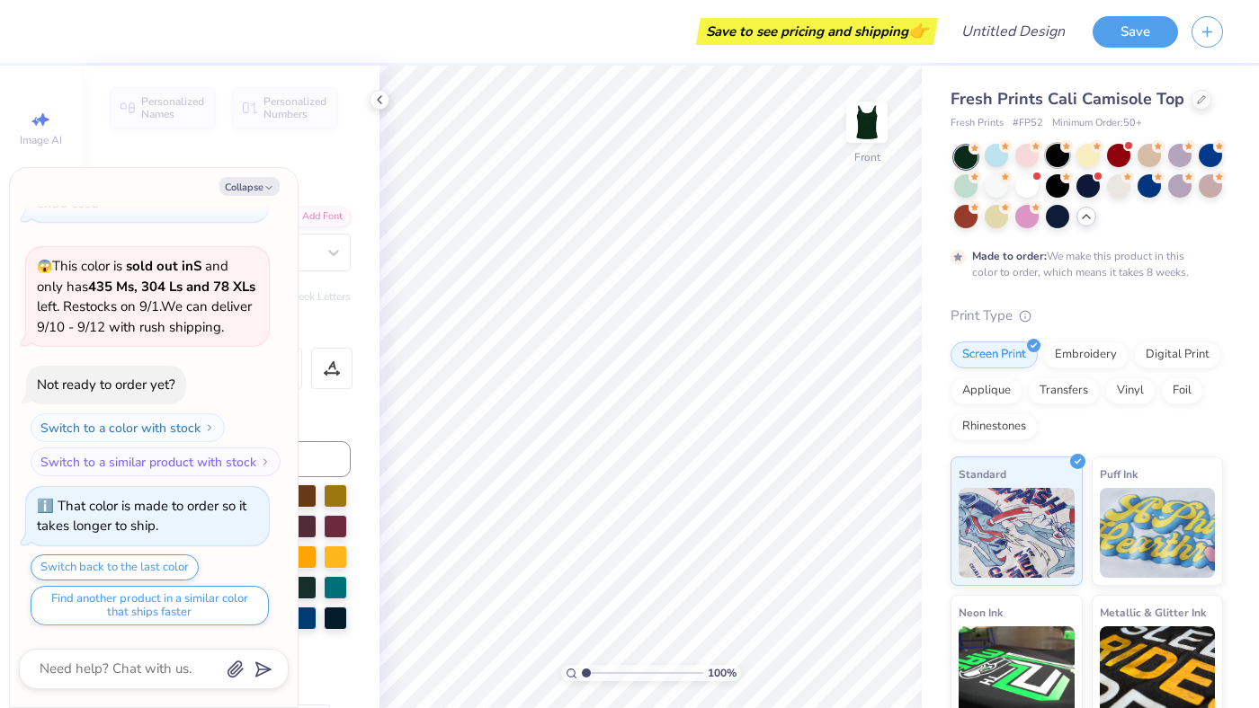
click at [1055, 158] on div at bounding box center [1057, 155] width 23 height 23
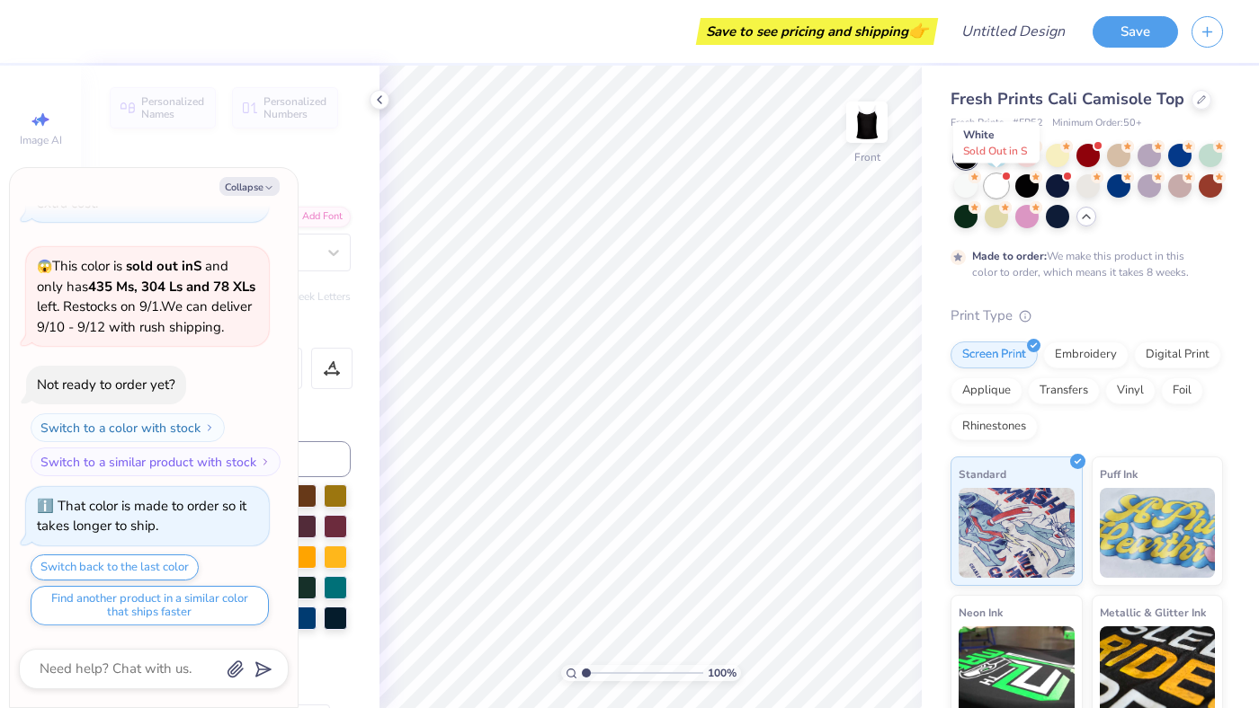
click at [994, 185] on div at bounding box center [995, 185] width 23 height 23
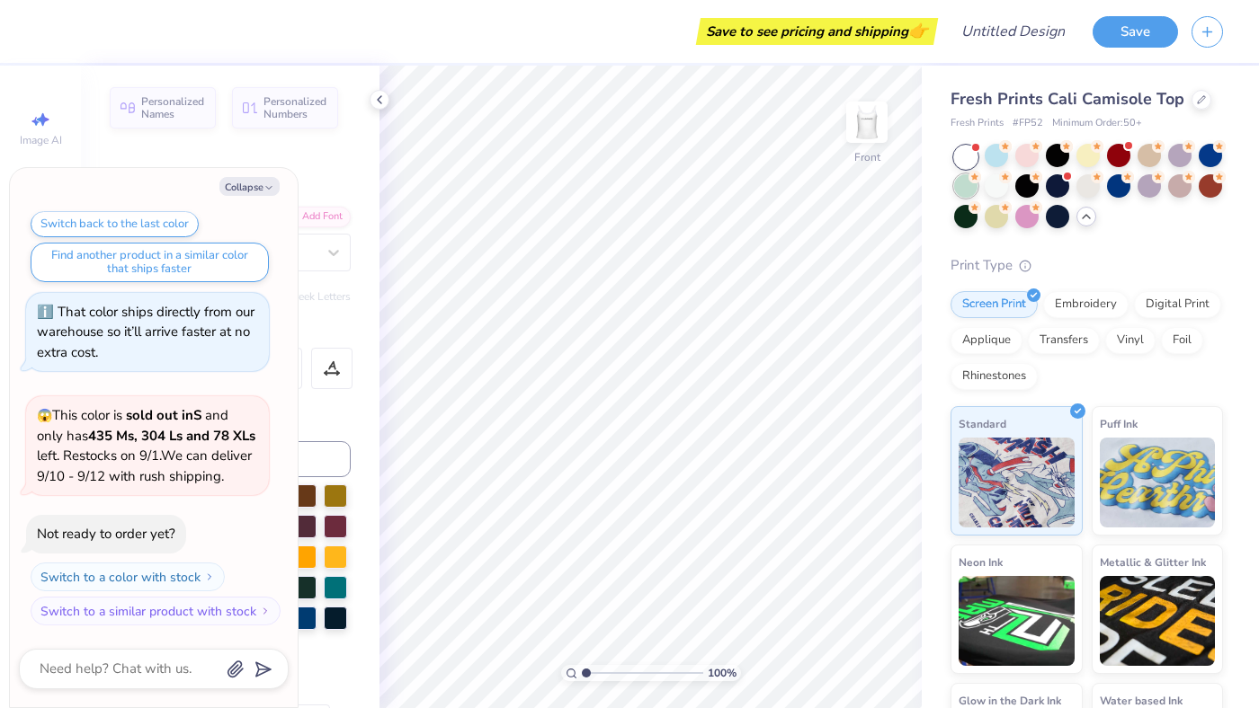
click at [963, 194] on div at bounding box center [965, 185] width 23 height 23
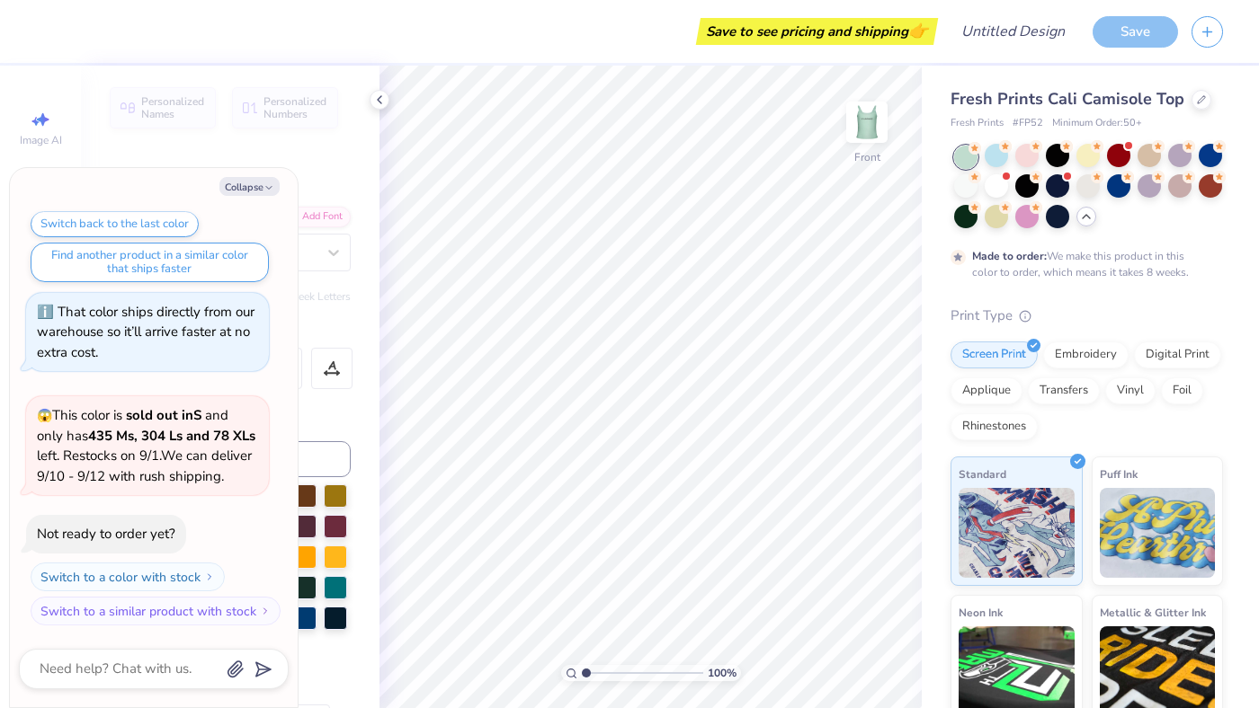
scroll to position [2798, 0]
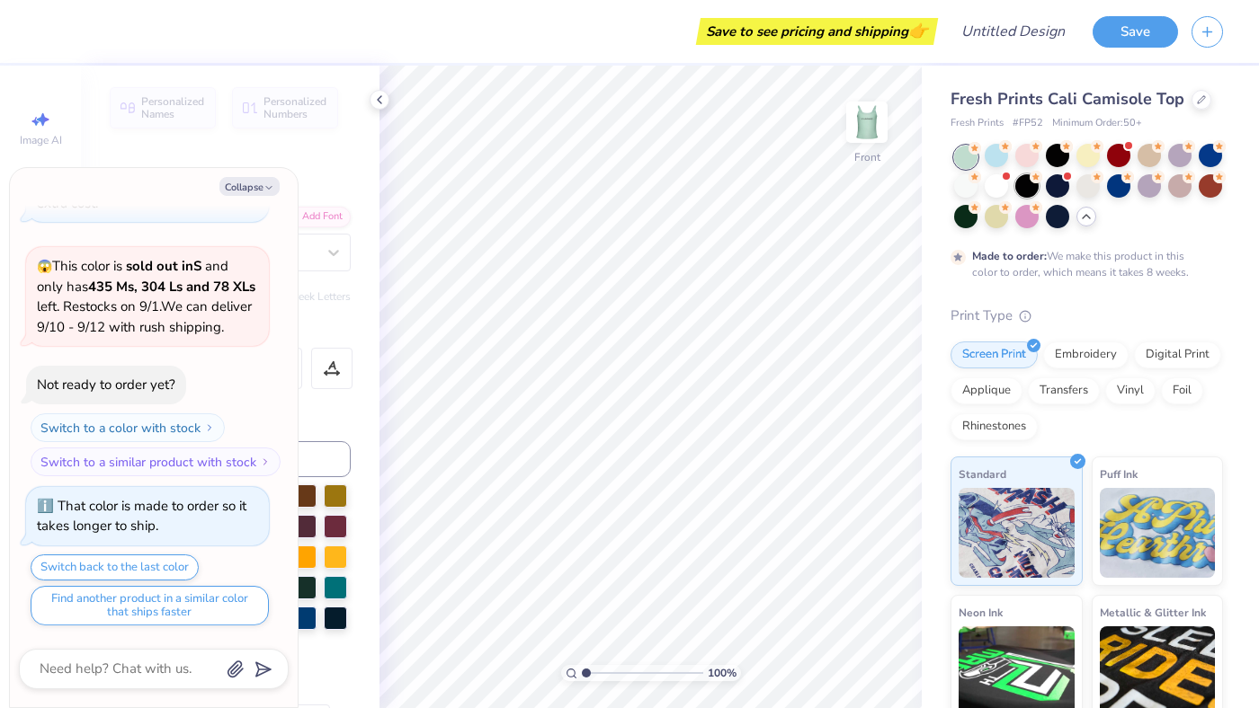
click at [1020, 191] on div at bounding box center [1026, 185] width 23 height 23
click at [1058, 189] on div at bounding box center [1057, 185] width 23 height 23
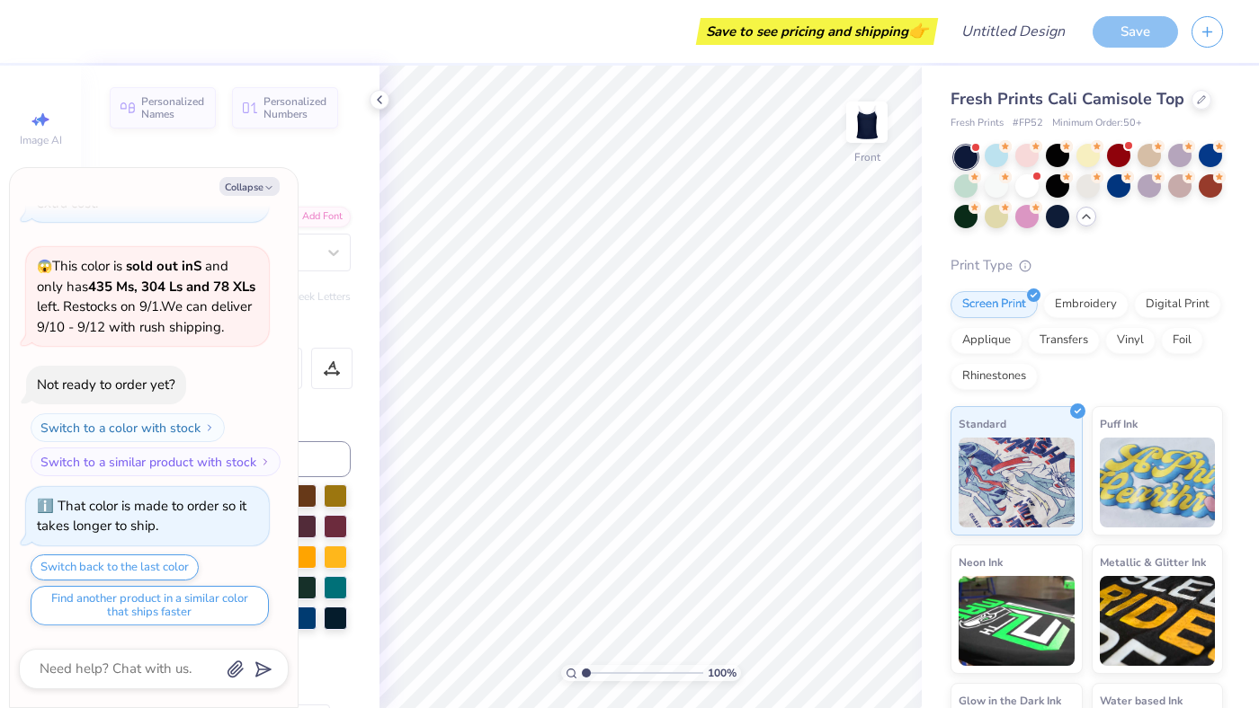
scroll to position [3141, 0]
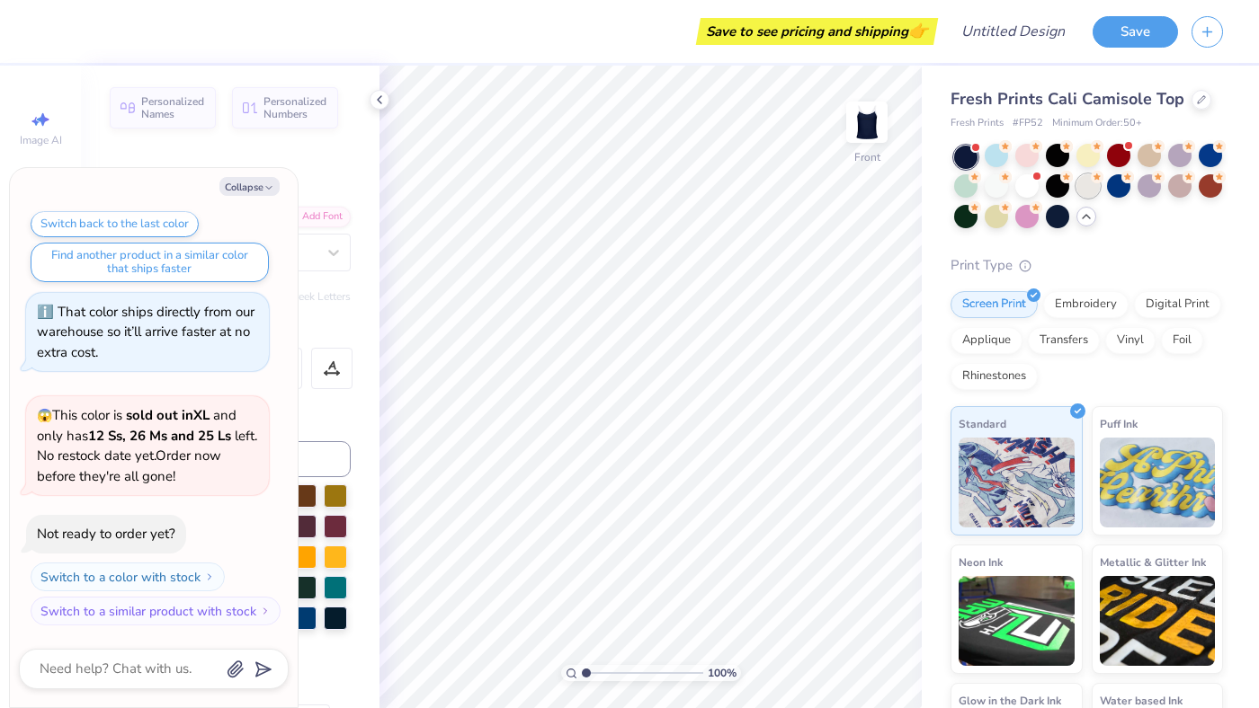
click at [1087, 189] on div at bounding box center [1087, 185] width 23 height 23
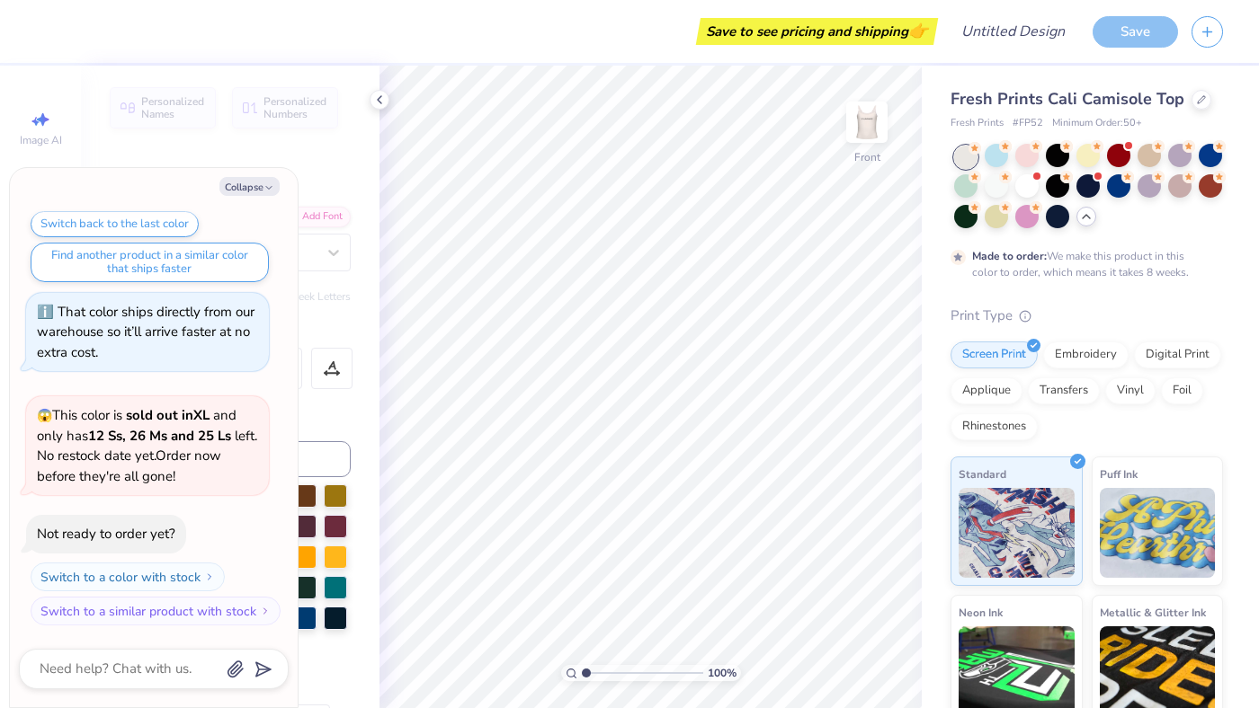
scroll to position [3291, 0]
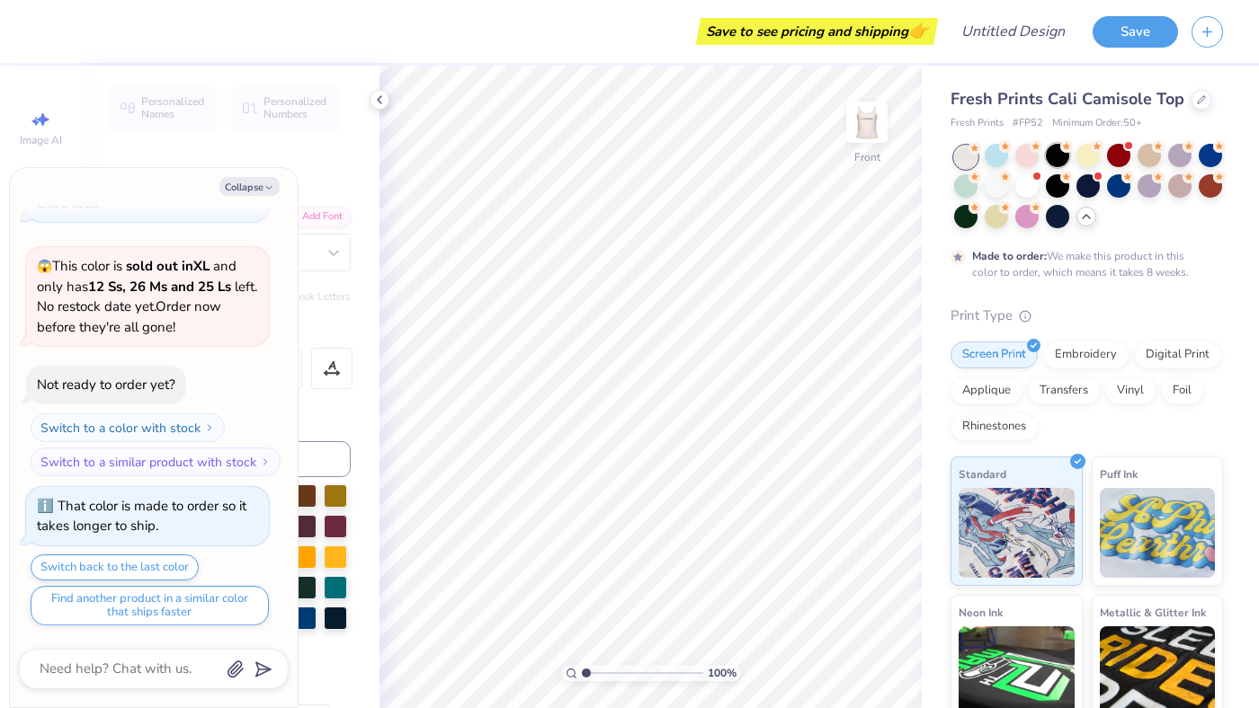
click at [1063, 160] on div at bounding box center [1057, 155] width 23 height 23
click at [1053, 215] on div at bounding box center [1057, 216] width 23 height 23
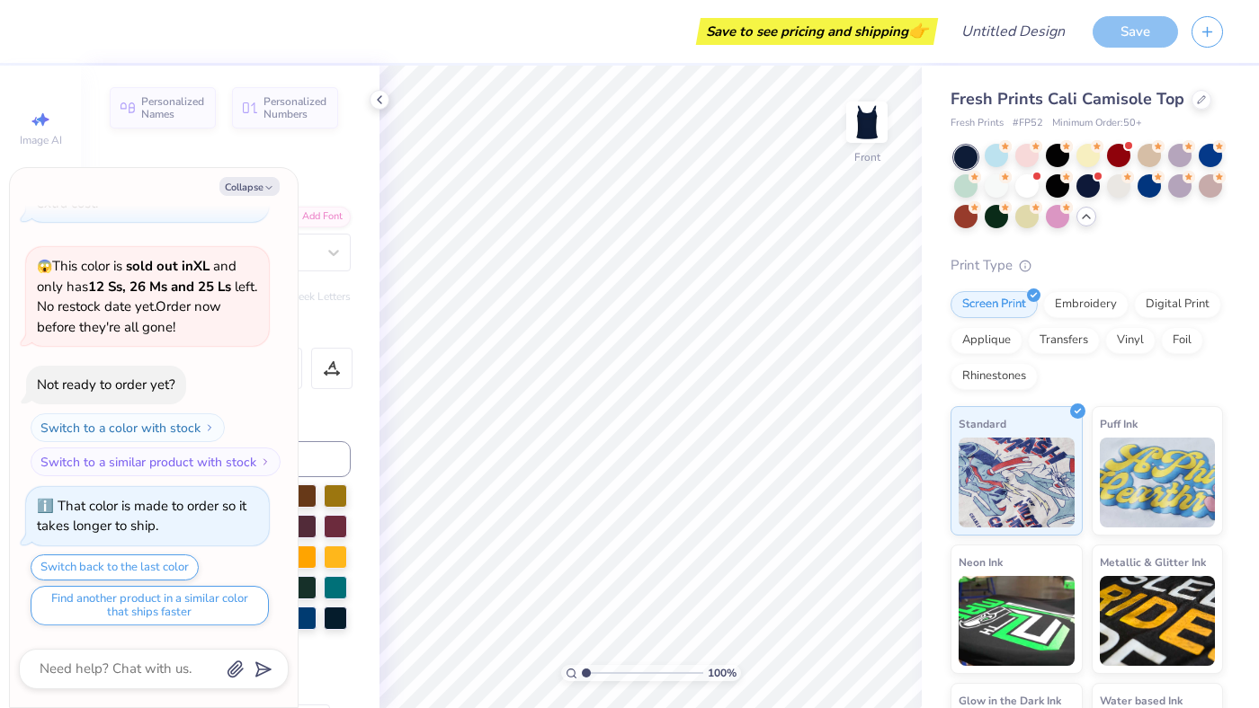
scroll to position [3380, 0]
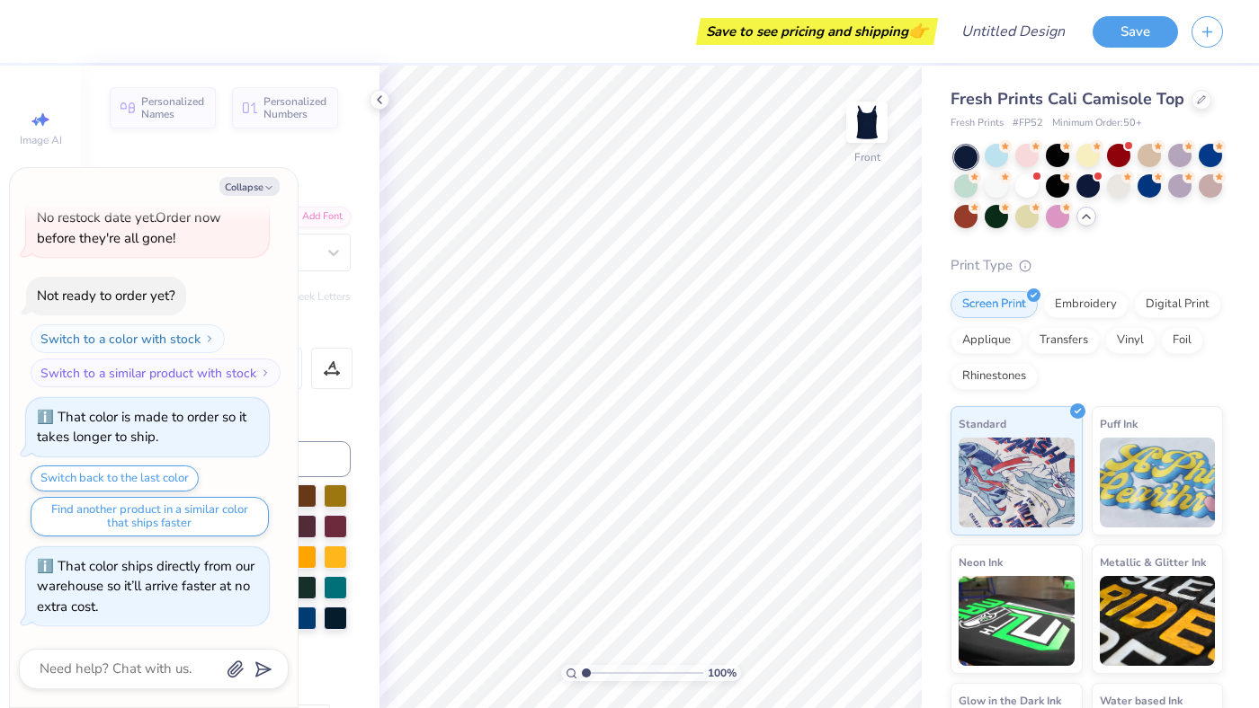
click at [1080, 216] on icon at bounding box center [1086, 216] width 14 height 14
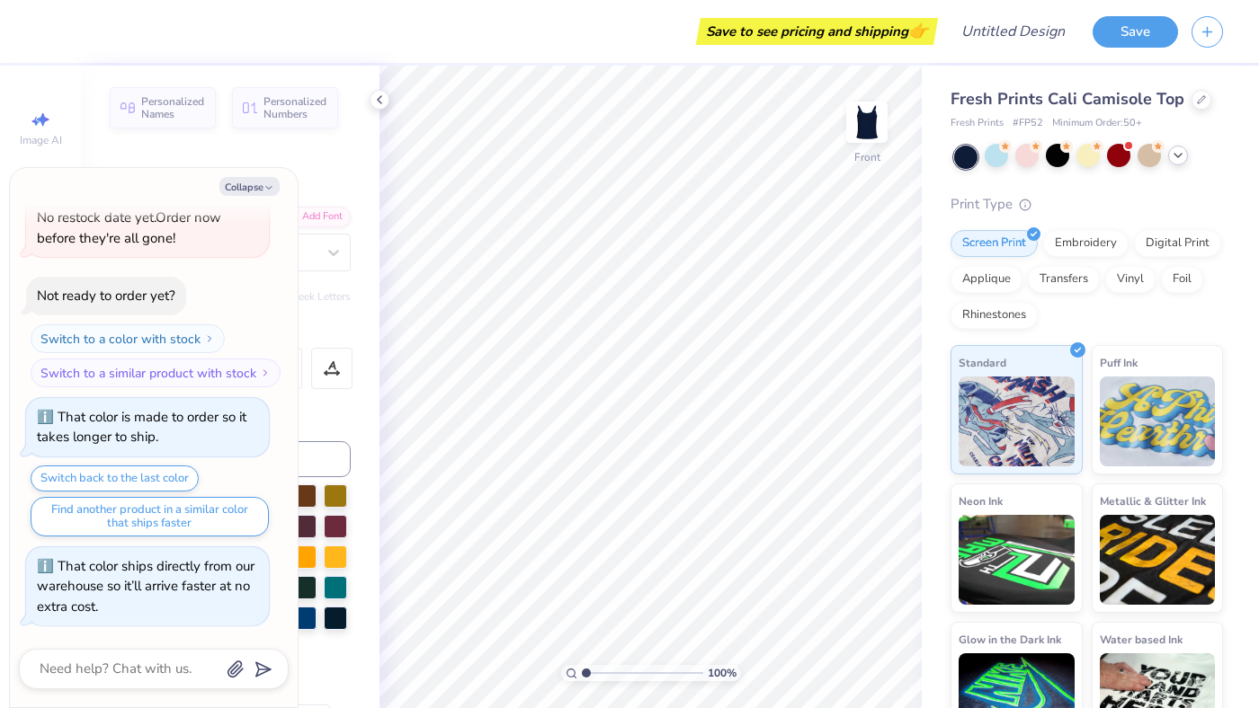
click at [1183, 153] on icon at bounding box center [1178, 155] width 14 height 14
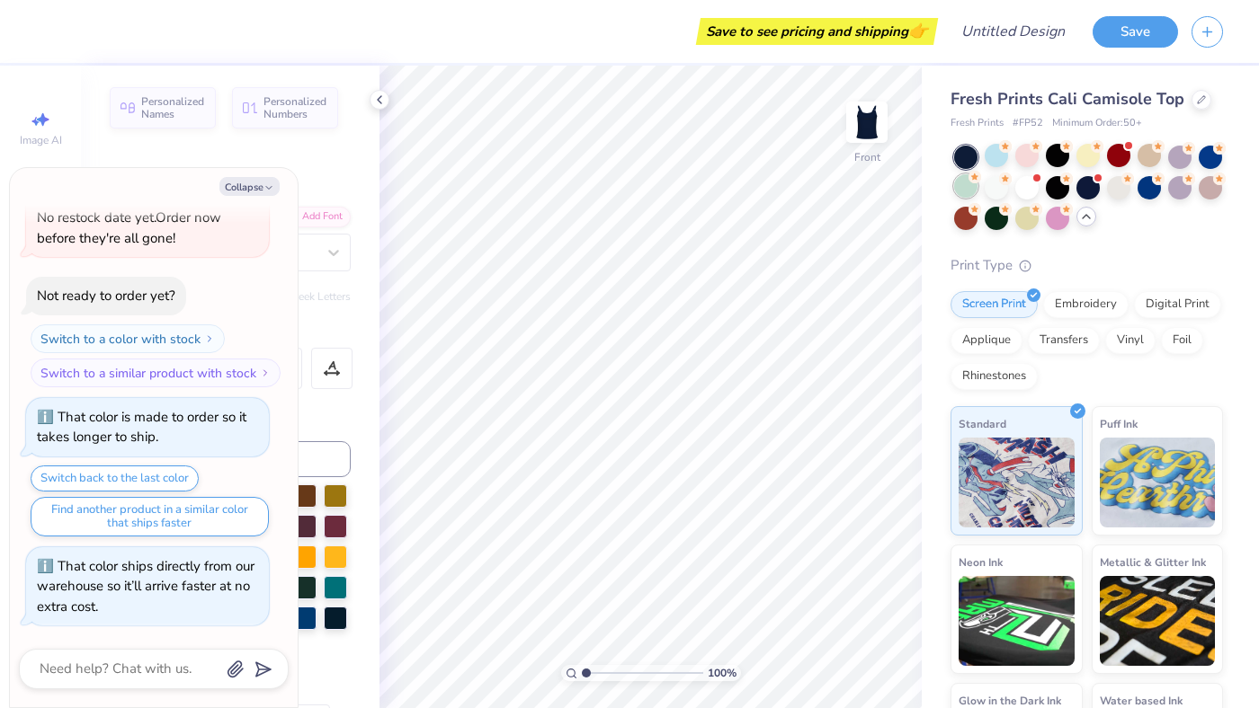
click at [999, 153] on circle at bounding box center [1005, 146] width 13 height 13
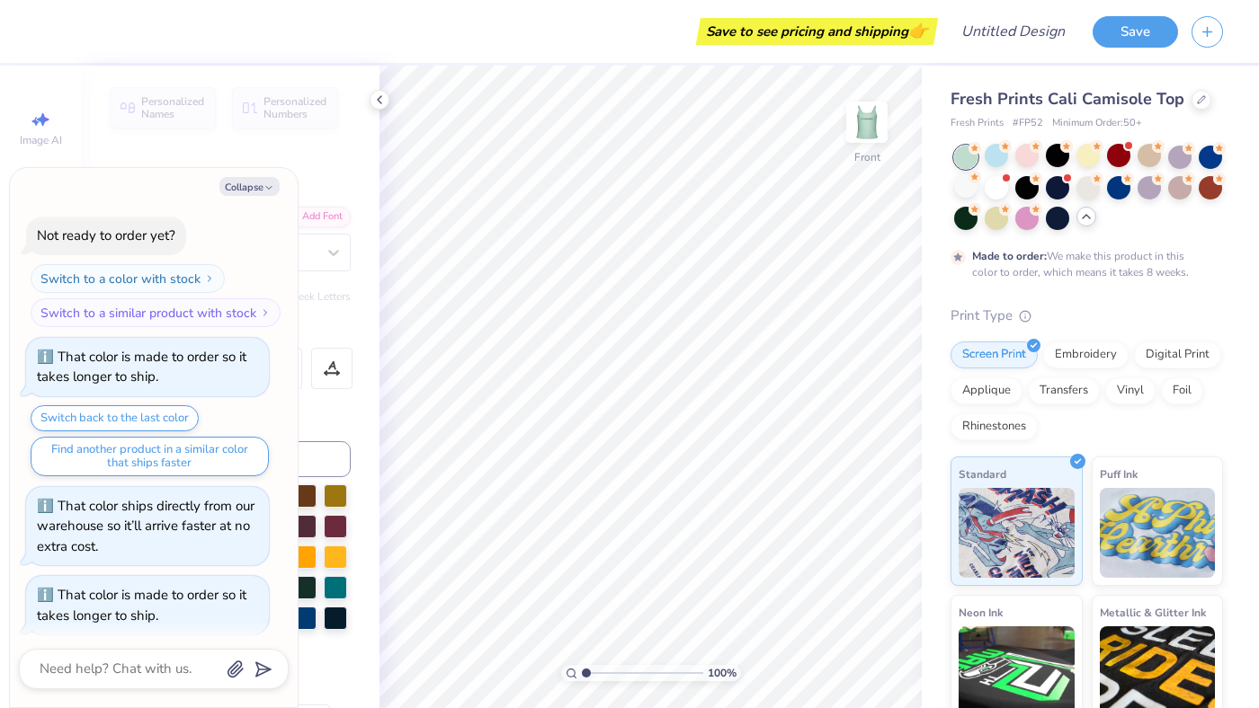
scroll to position [3529, 0]
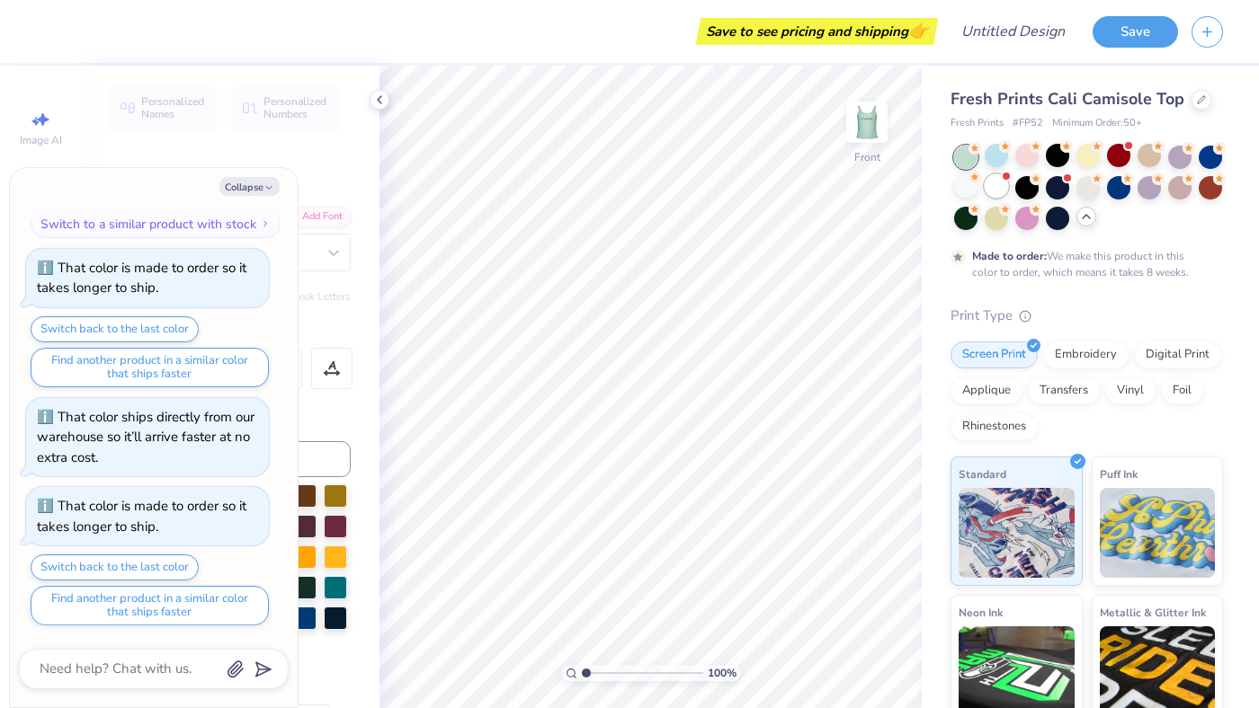
click at [990, 182] on div at bounding box center [995, 185] width 23 height 23
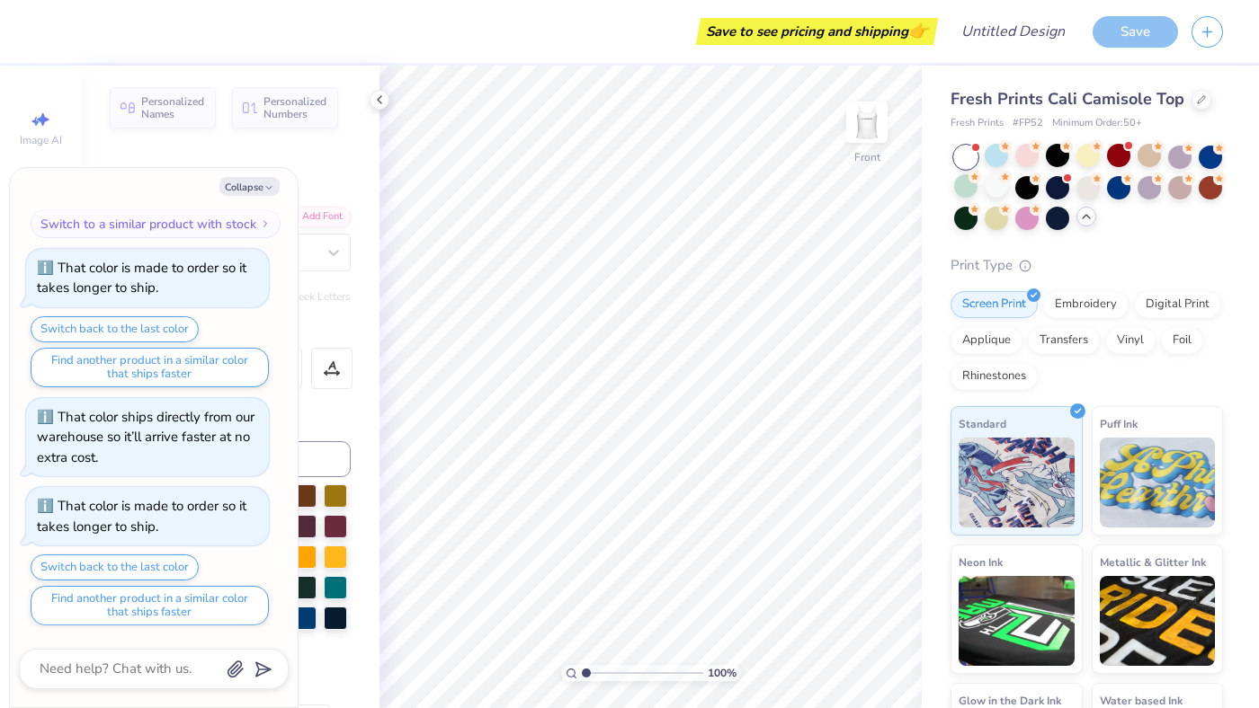
scroll to position [3893, 0]
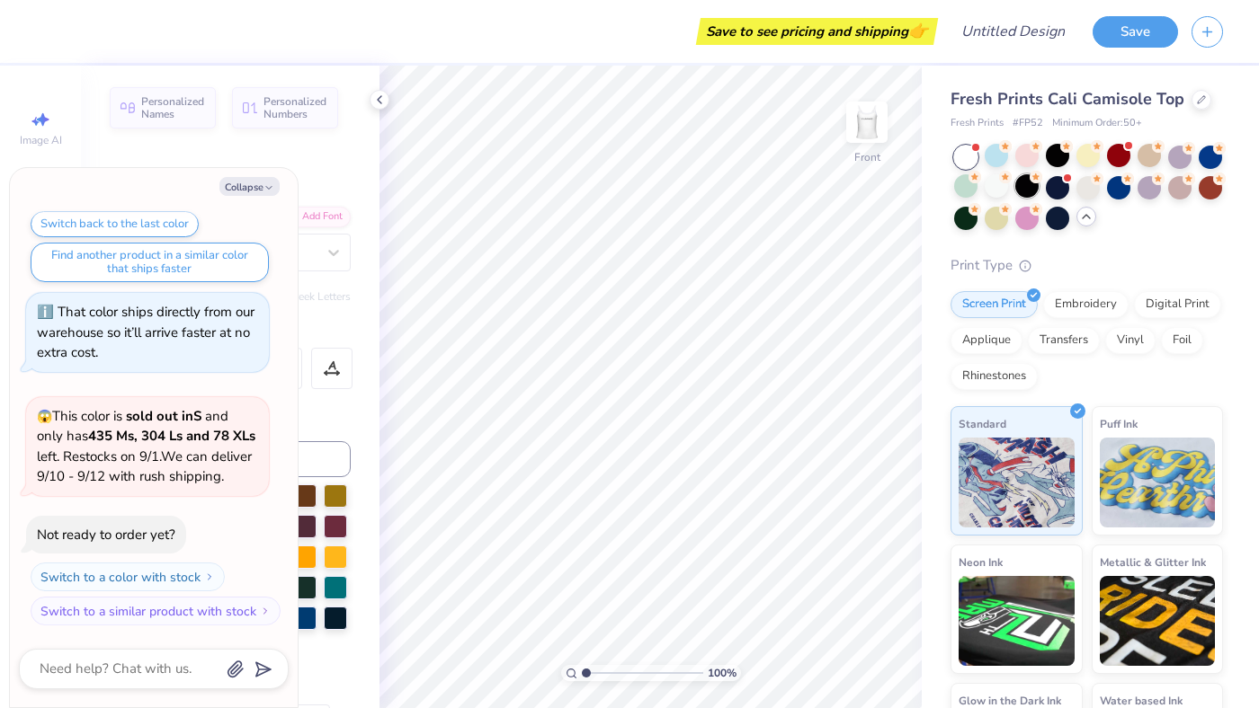
click at [1017, 188] on div at bounding box center [1026, 185] width 23 height 23
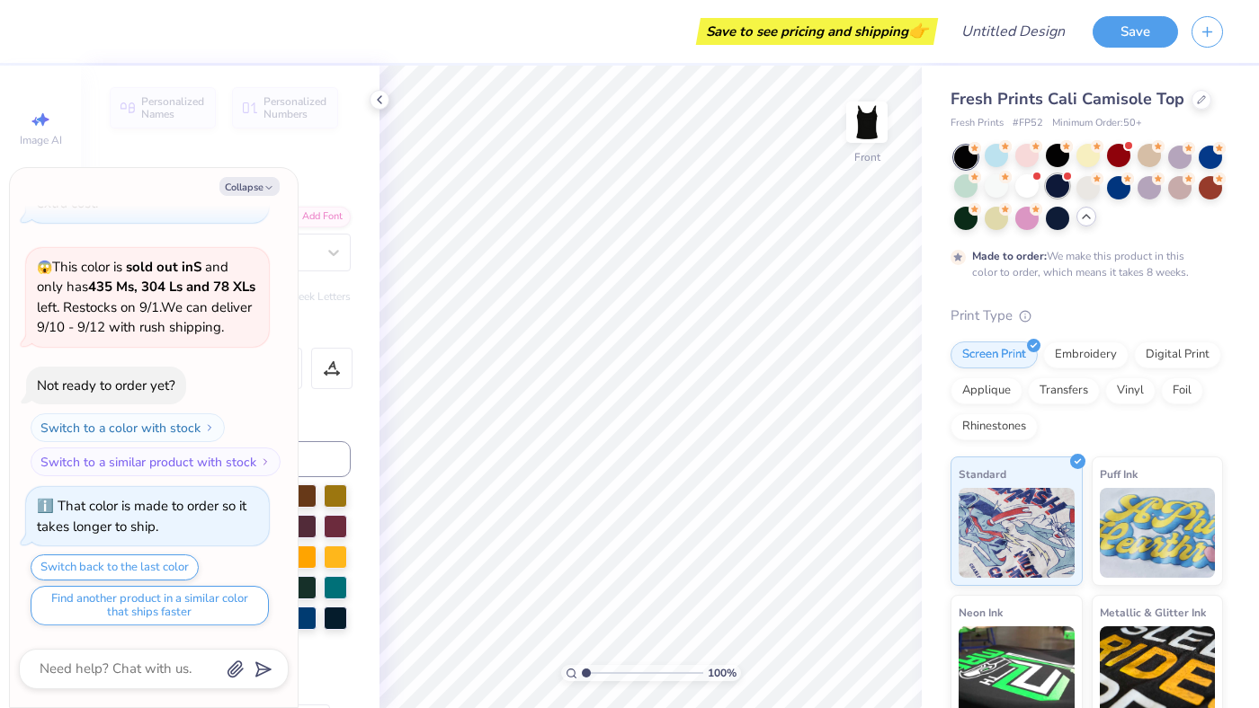
click at [1056, 187] on div at bounding box center [1057, 185] width 23 height 23
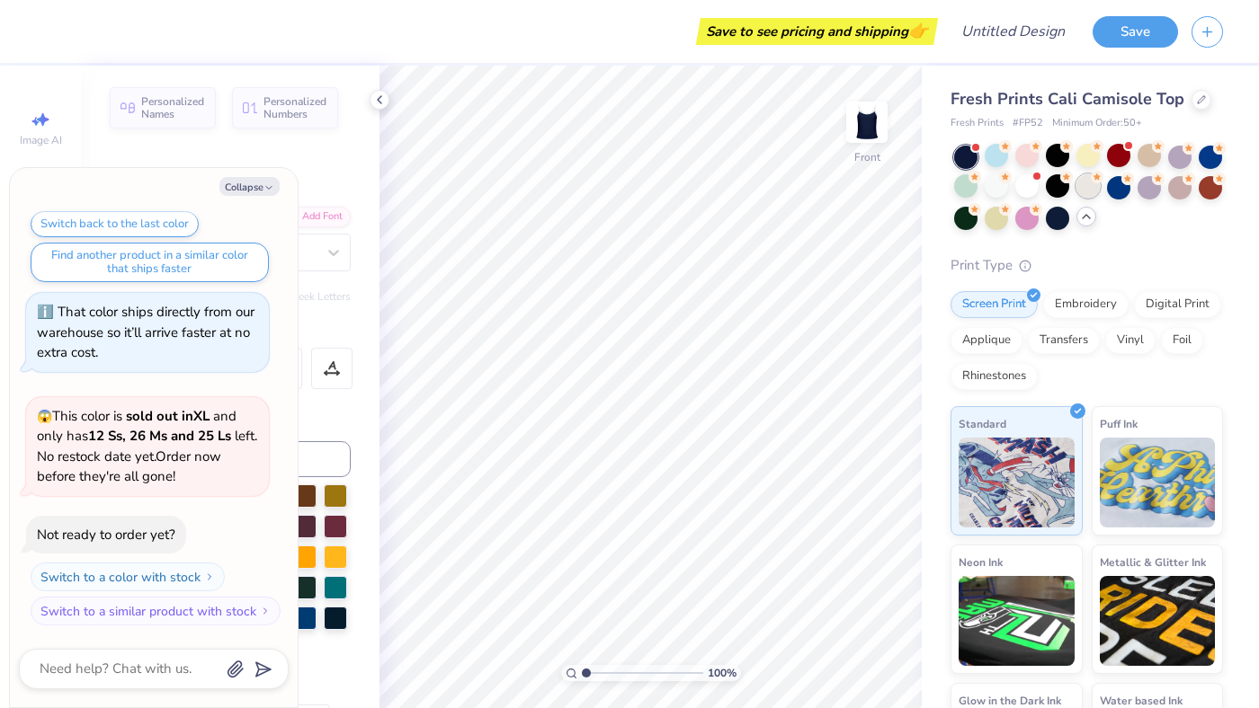
click at [1087, 187] on div at bounding box center [1087, 185] width 23 height 23
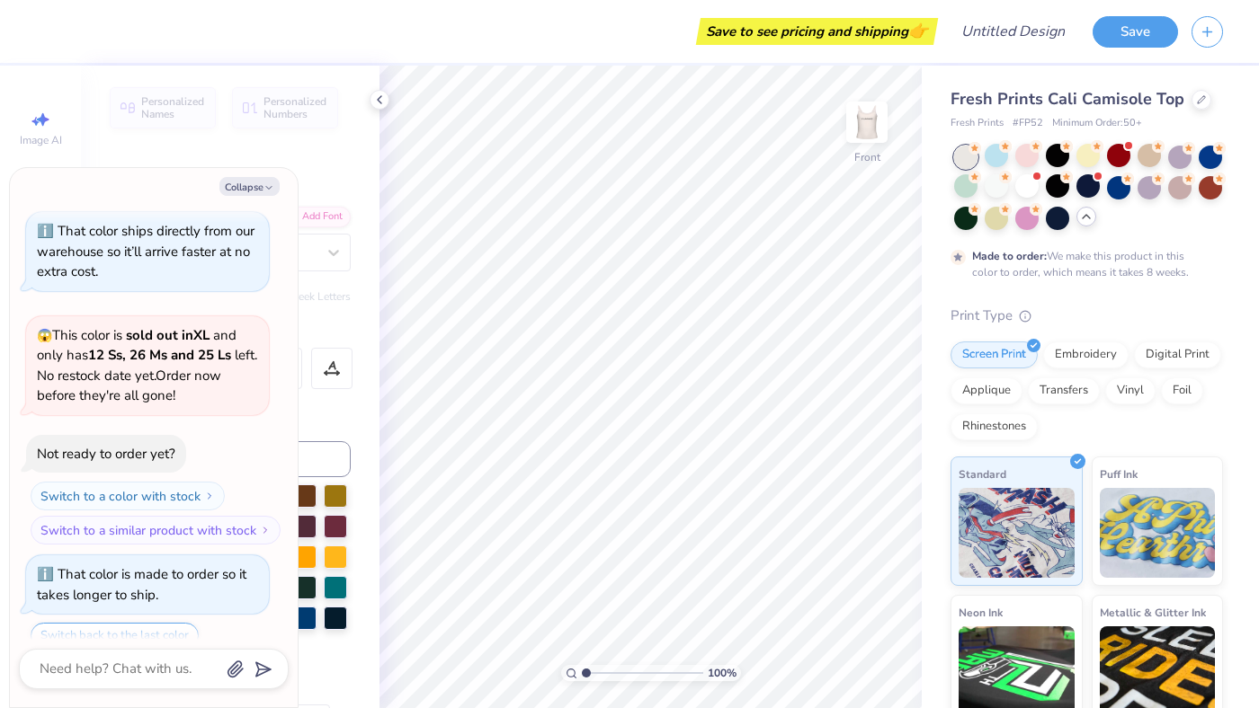
scroll to position [4535, 0]
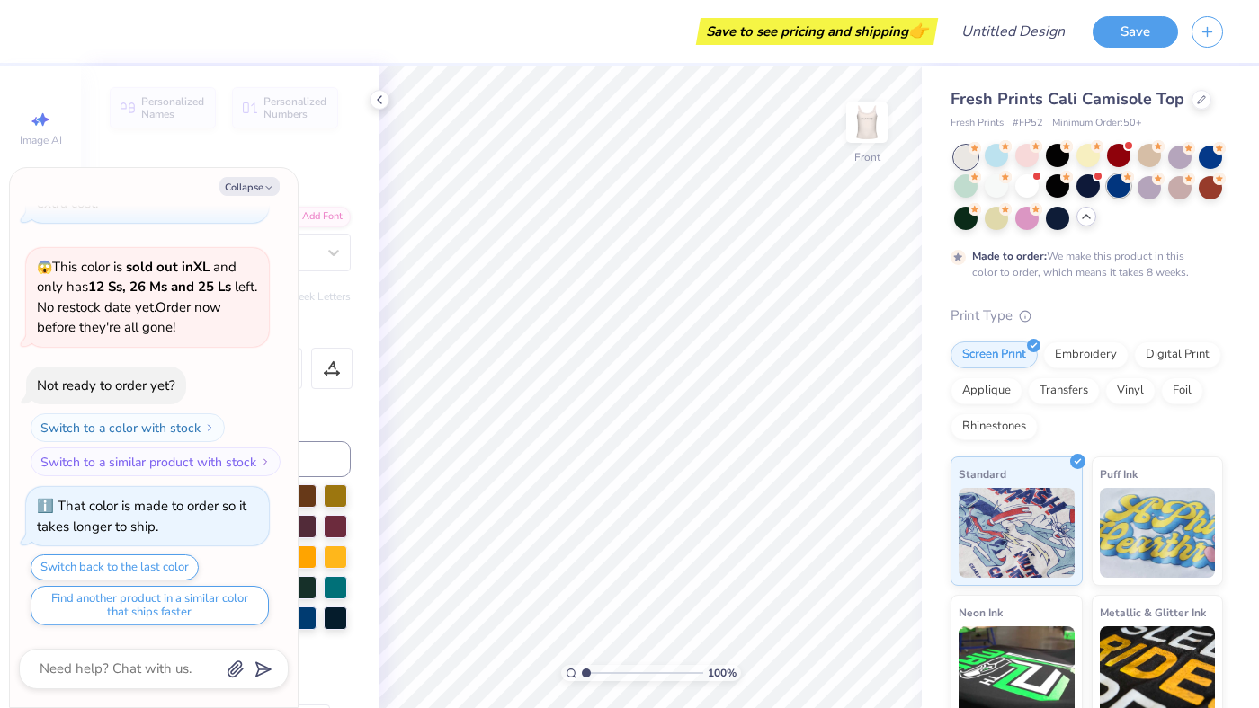
click at [1115, 189] on div at bounding box center [1118, 185] width 23 height 23
click at [1146, 188] on div at bounding box center [1148, 185] width 23 height 23
click at [964, 222] on div at bounding box center [965, 216] width 23 height 23
click at [993, 221] on div at bounding box center [995, 216] width 23 height 23
click at [1059, 218] on div at bounding box center [1057, 216] width 23 height 23
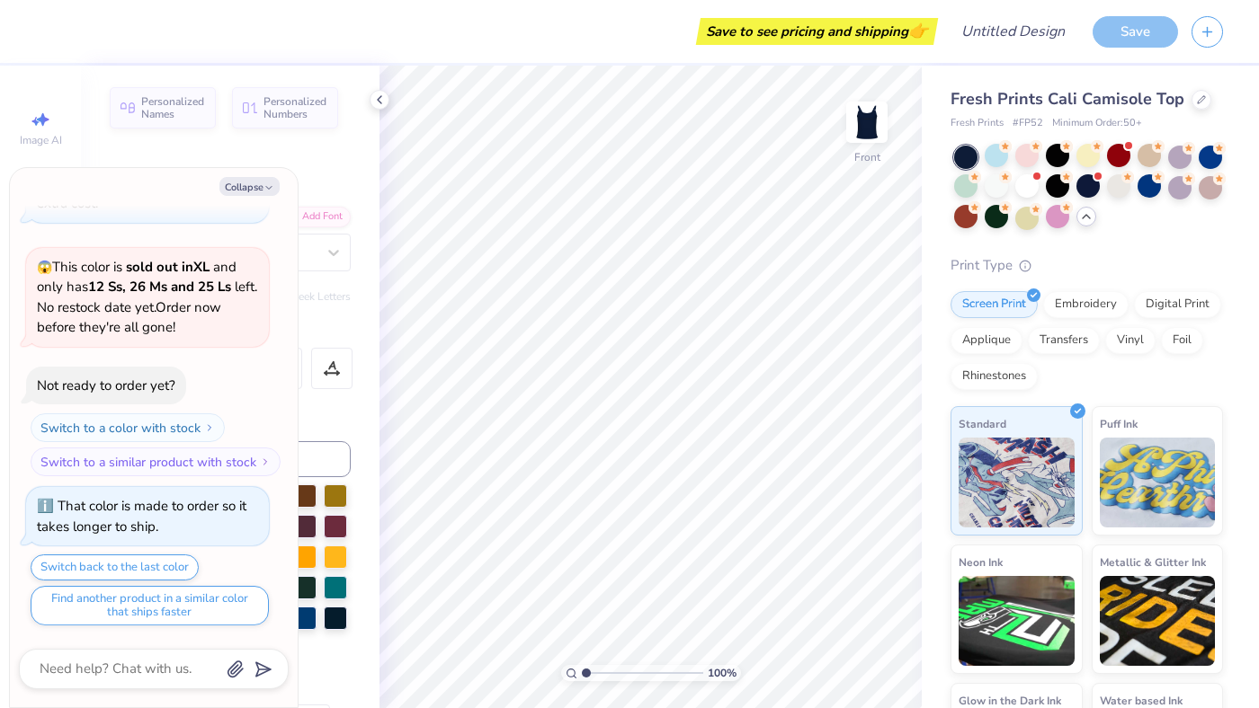
scroll to position [4624, 0]
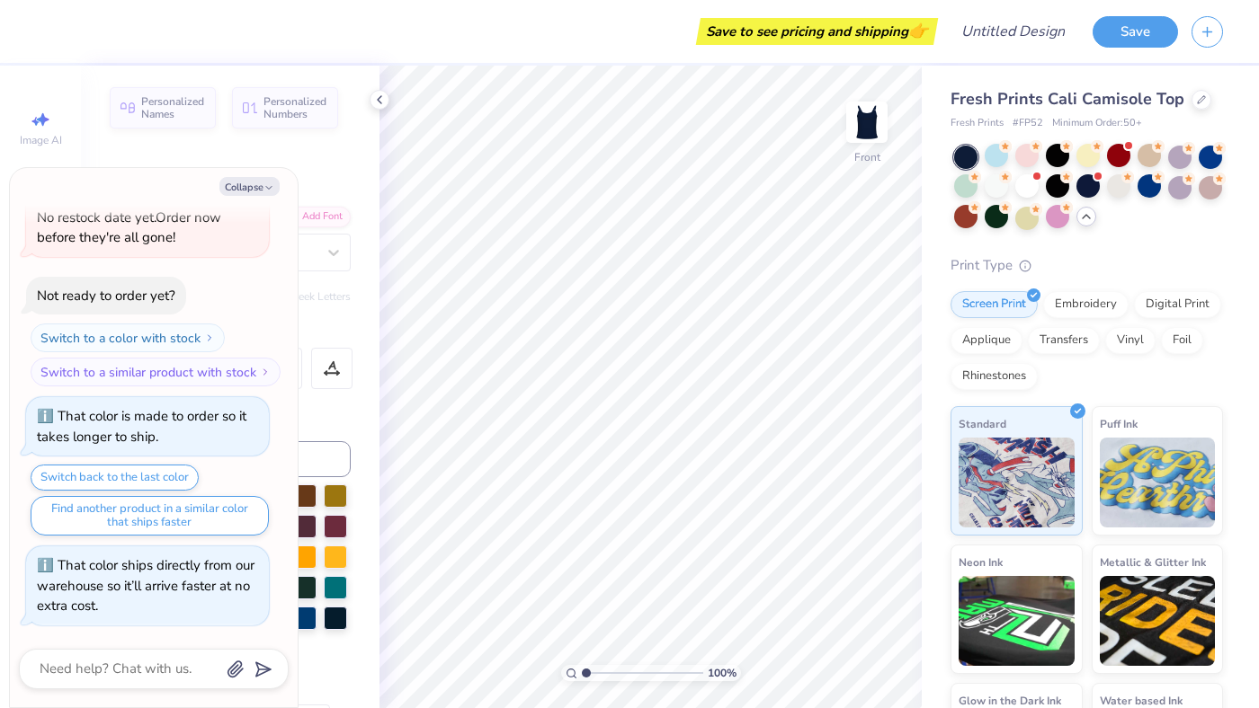
click at [966, 156] on div at bounding box center [965, 157] width 23 height 23
click at [990, 155] on div at bounding box center [995, 155] width 23 height 23
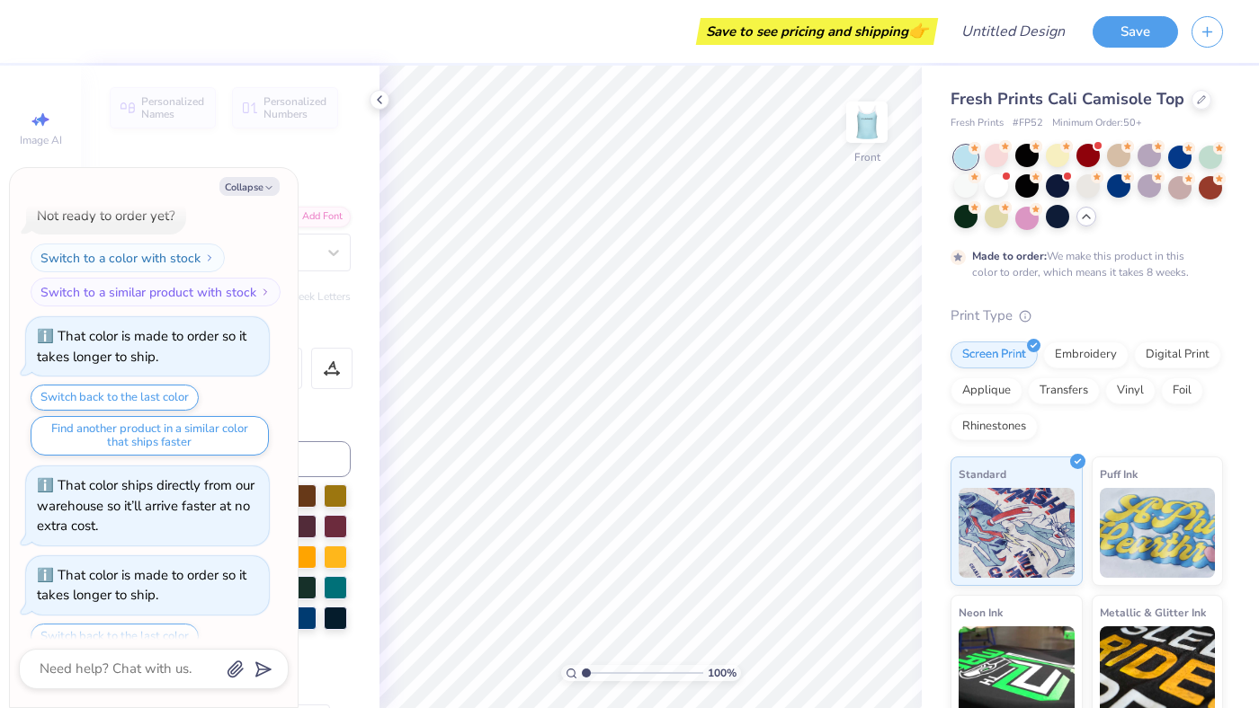
scroll to position [4773, 0]
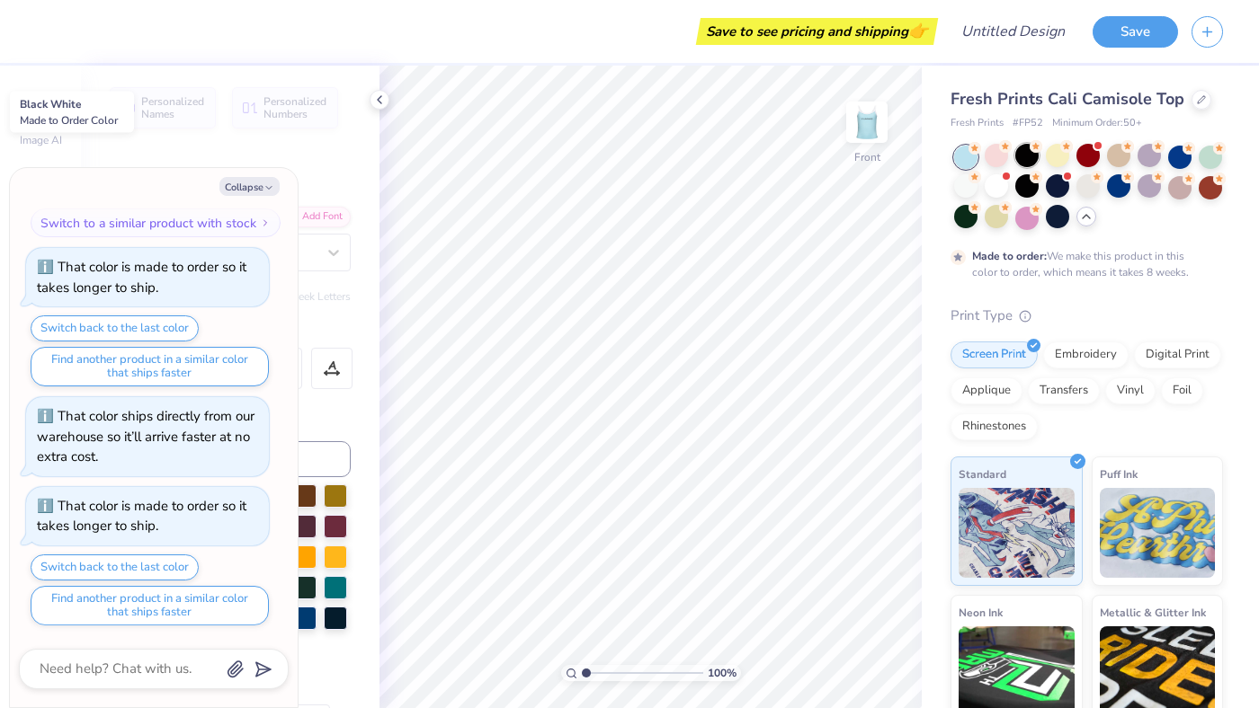
click at [1026, 156] on div at bounding box center [1026, 155] width 23 height 23
click at [1055, 156] on div at bounding box center [1057, 155] width 23 height 23
click at [1082, 156] on div at bounding box center [1087, 155] width 23 height 23
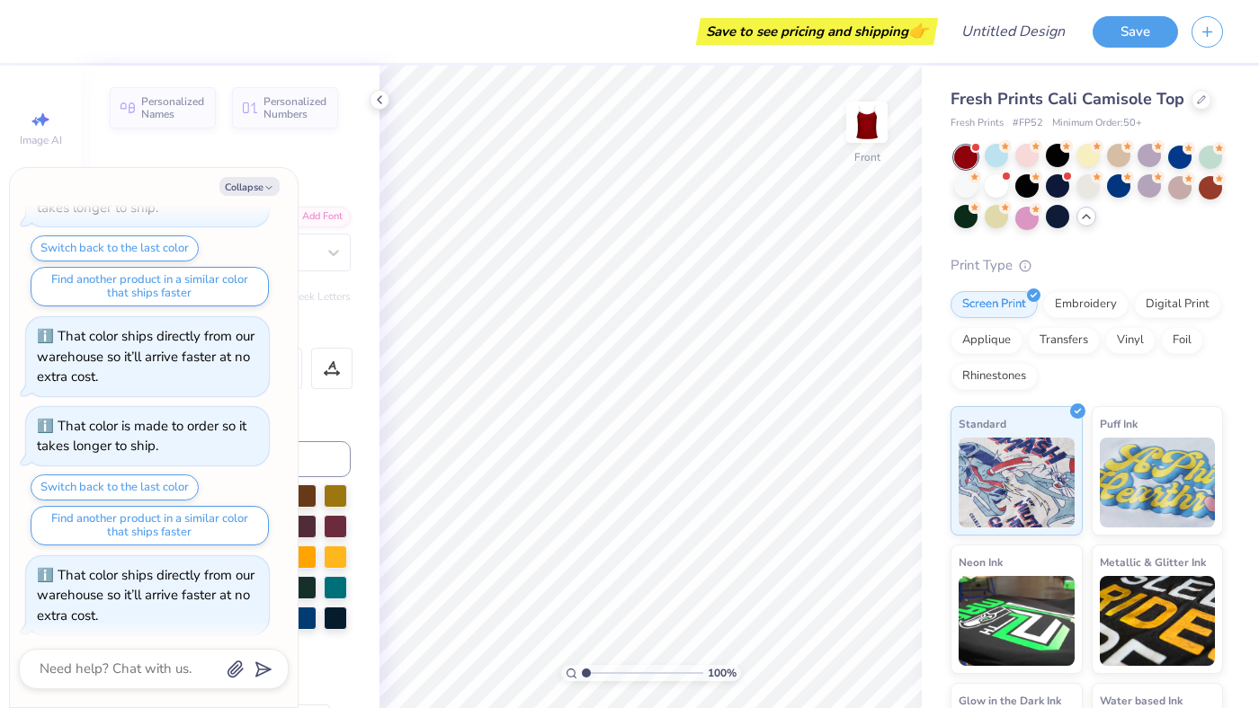
scroll to position [5116, 0]
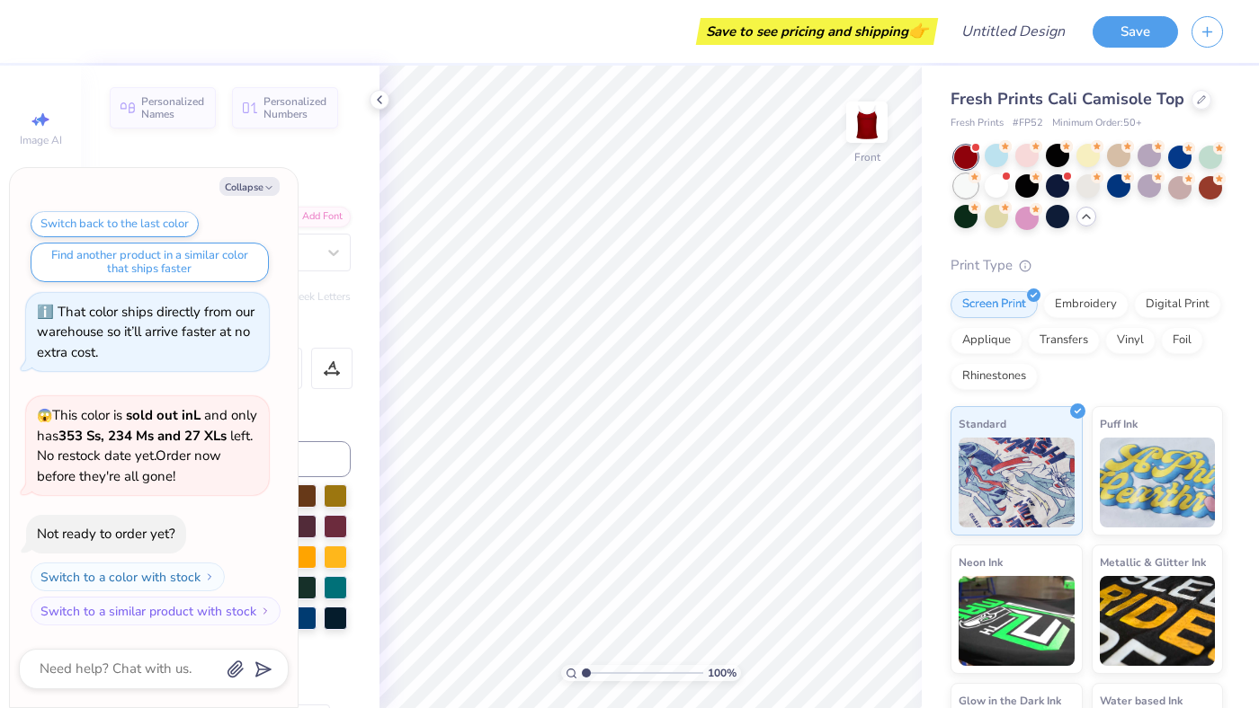
click at [966, 189] on div at bounding box center [965, 185] width 23 height 23
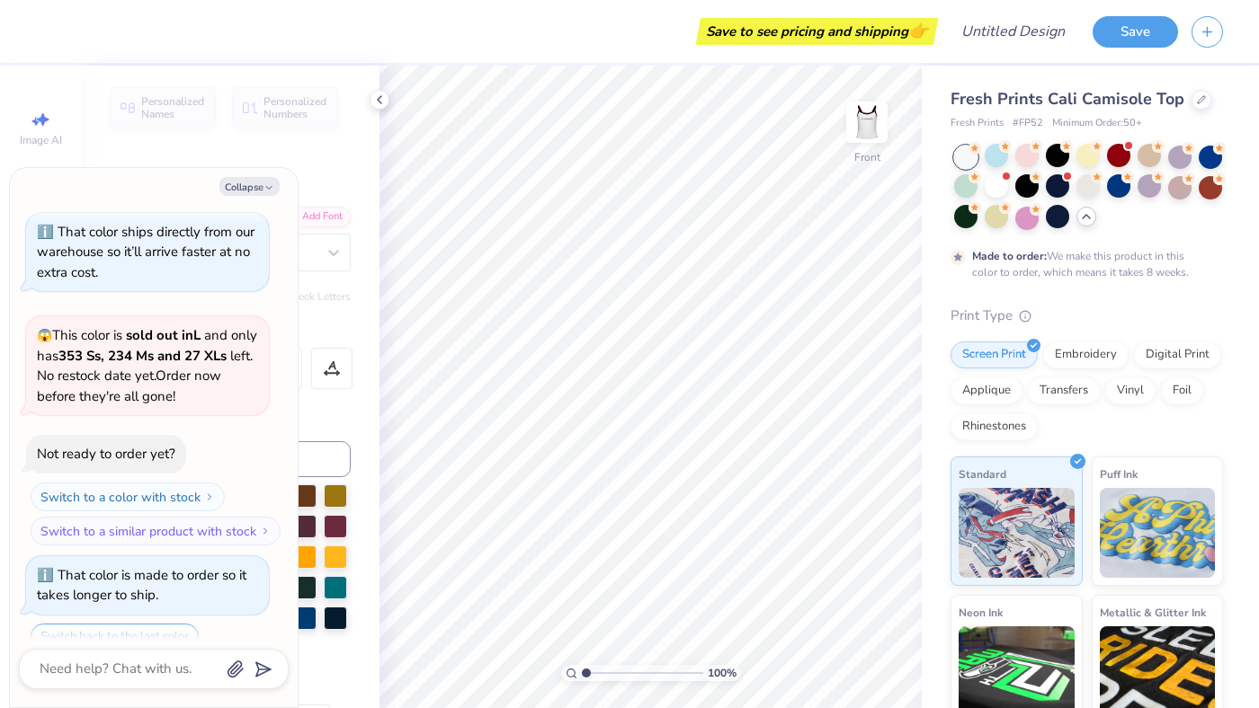
scroll to position [5266, 0]
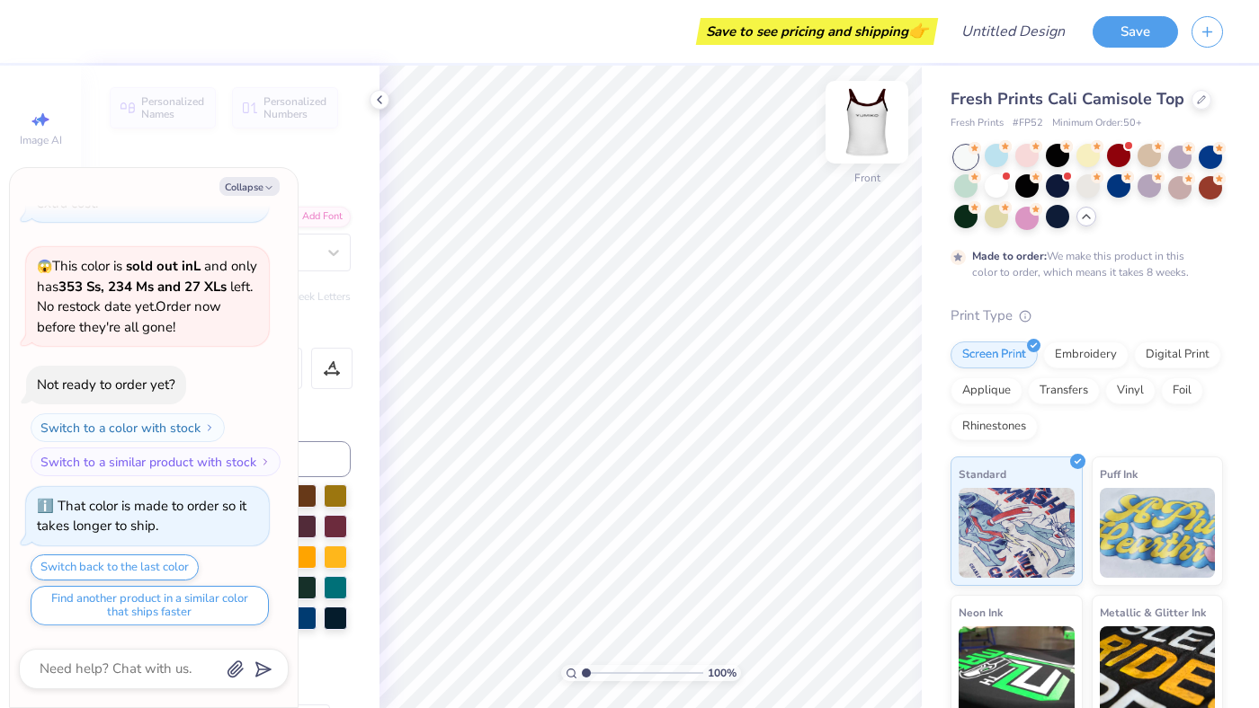
click at [876, 129] on img at bounding box center [867, 122] width 72 height 72
type textarea "x"
type input "2.36"
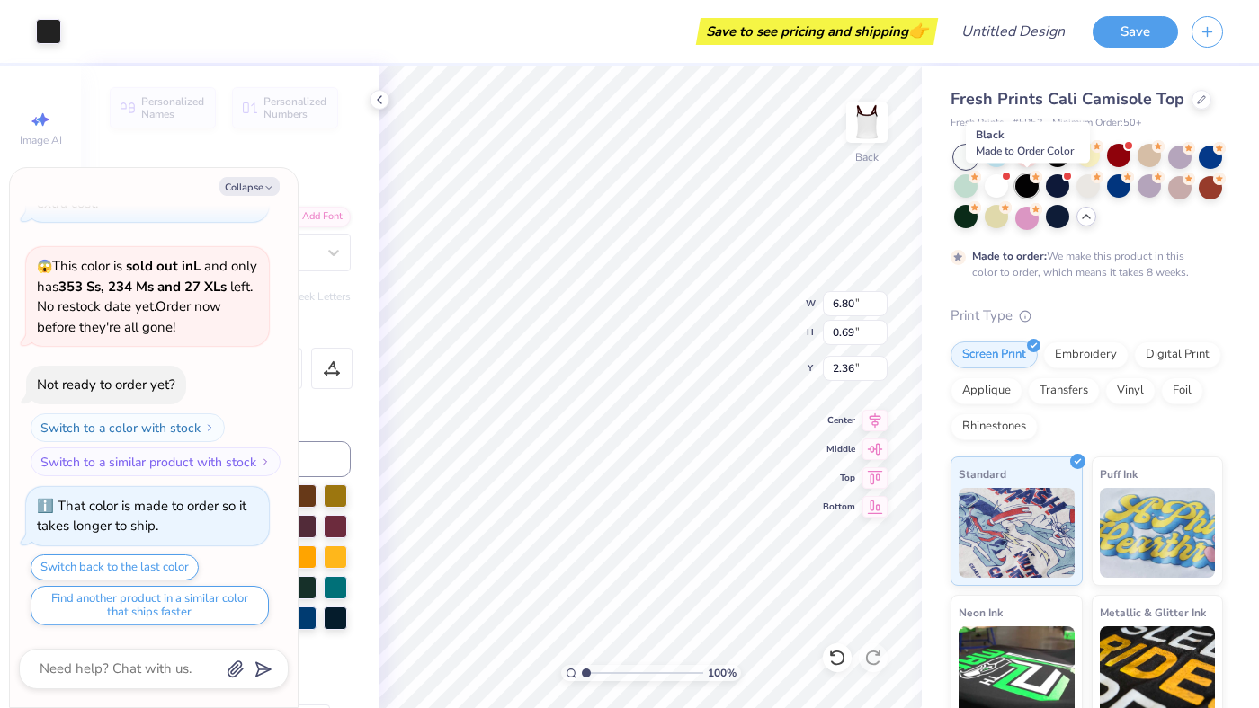
click at [1025, 187] on div at bounding box center [1026, 185] width 23 height 23
click at [1060, 185] on div at bounding box center [1057, 185] width 23 height 23
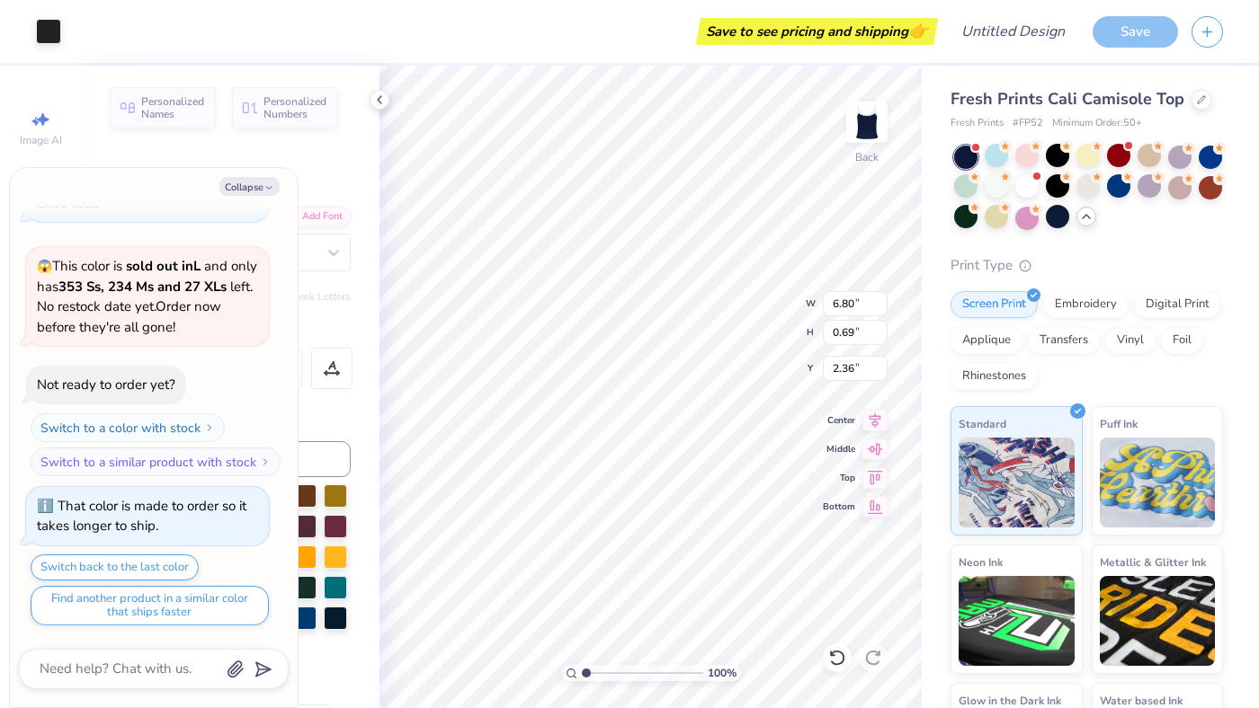
scroll to position [5609, 0]
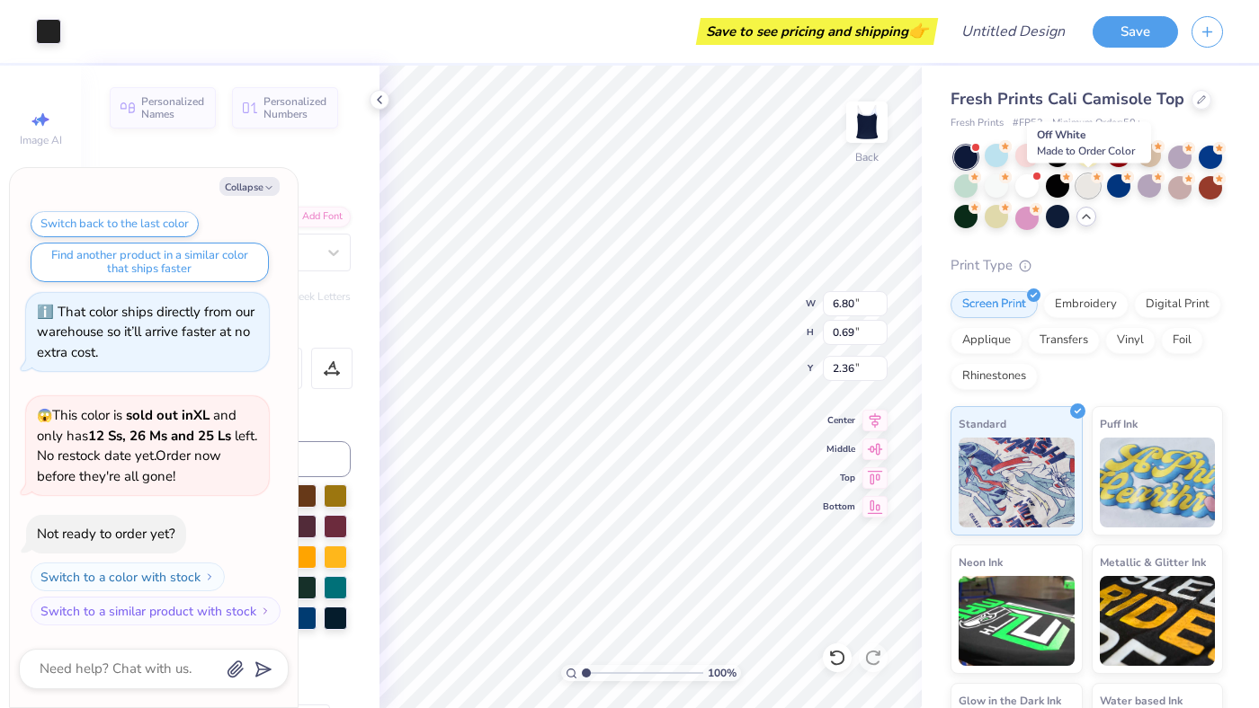
click at [1087, 183] on div at bounding box center [1087, 185] width 23 height 23
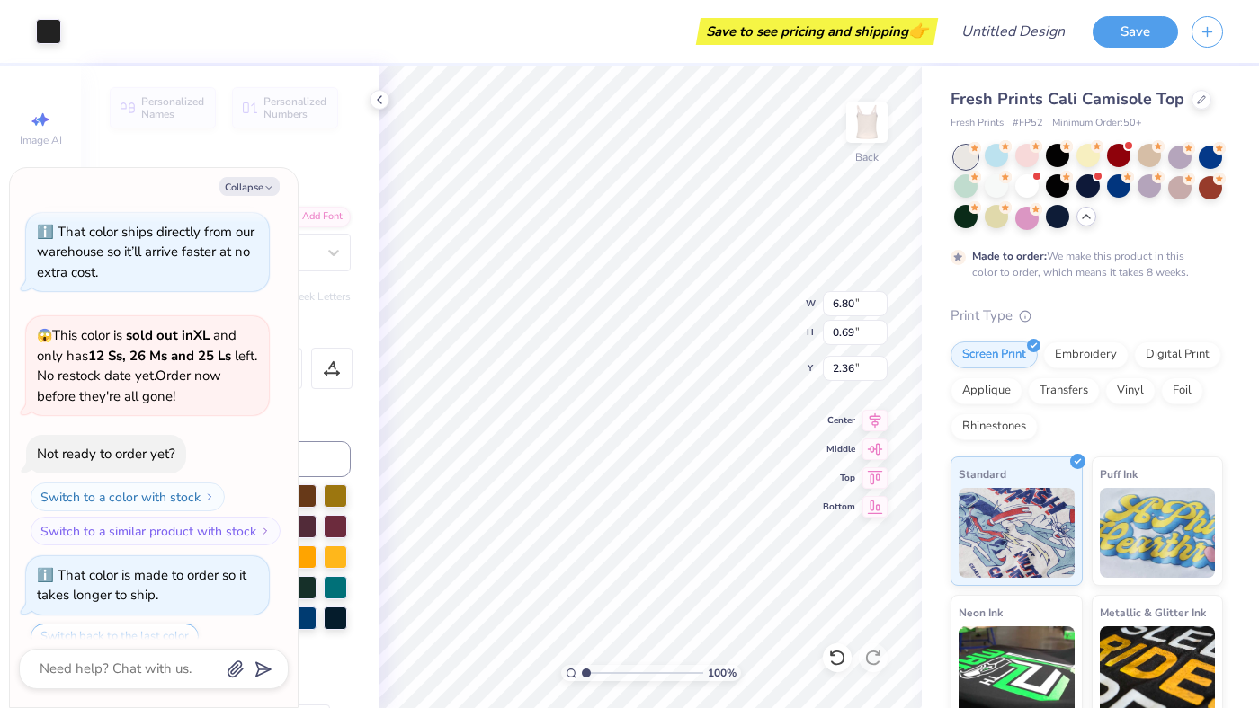
scroll to position [5758, 0]
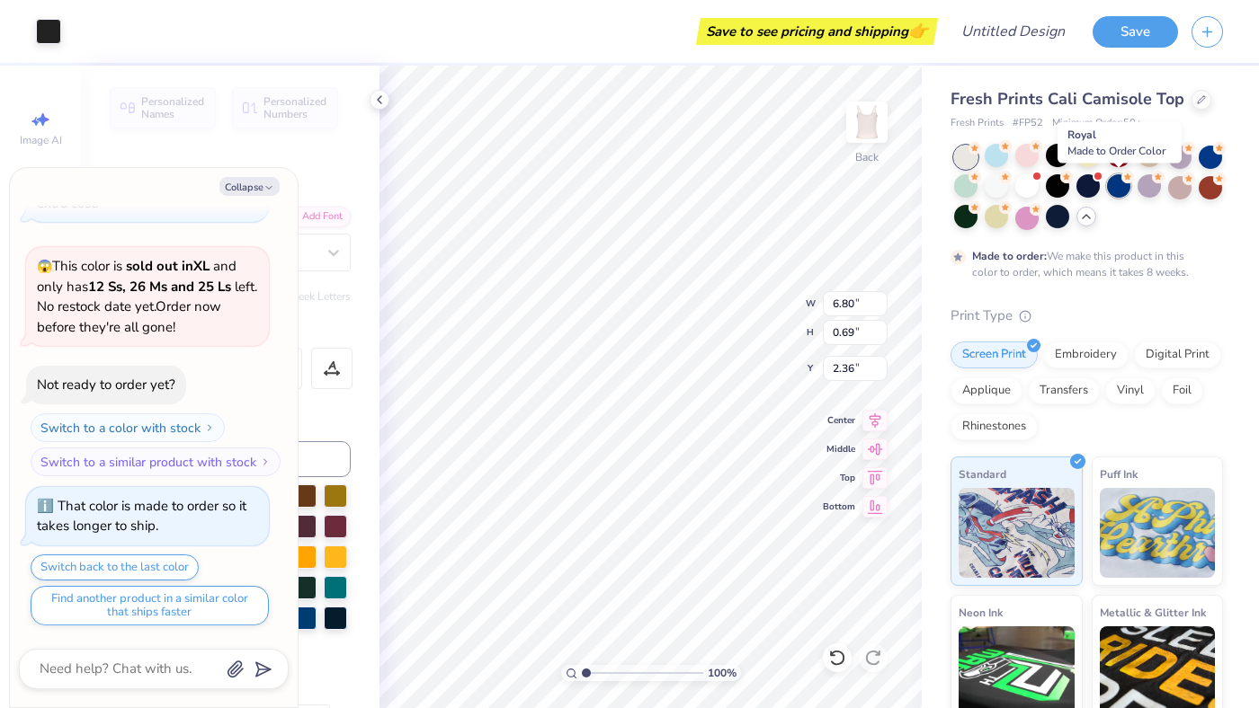
click at [1116, 190] on div at bounding box center [1118, 185] width 23 height 23
click at [1144, 190] on div at bounding box center [1148, 185] width 23 height 23
click at [1172, 187] on div at bounding box center [1179, 185] width 23 height 23
click at [1211, 182] on div at bounding box center [1209, 185] width 23 height 23
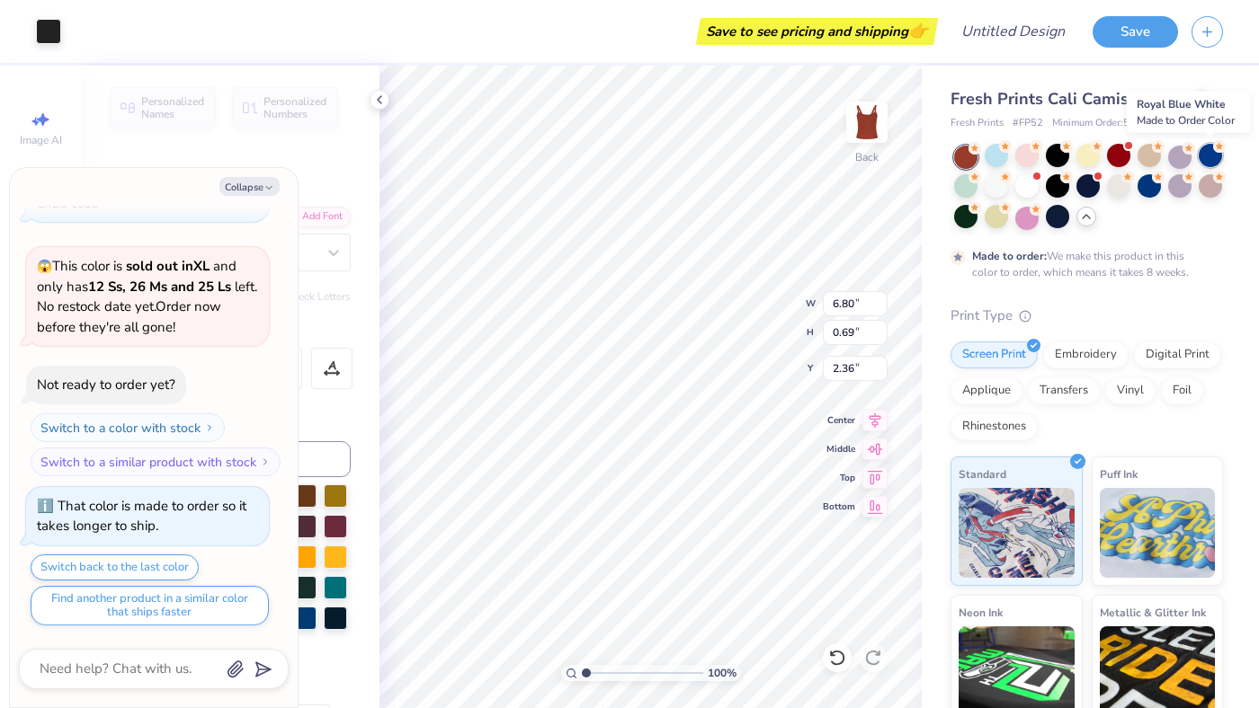
click at [1208, 154] on div at bounding box center [1209, 155] width 23 height 23
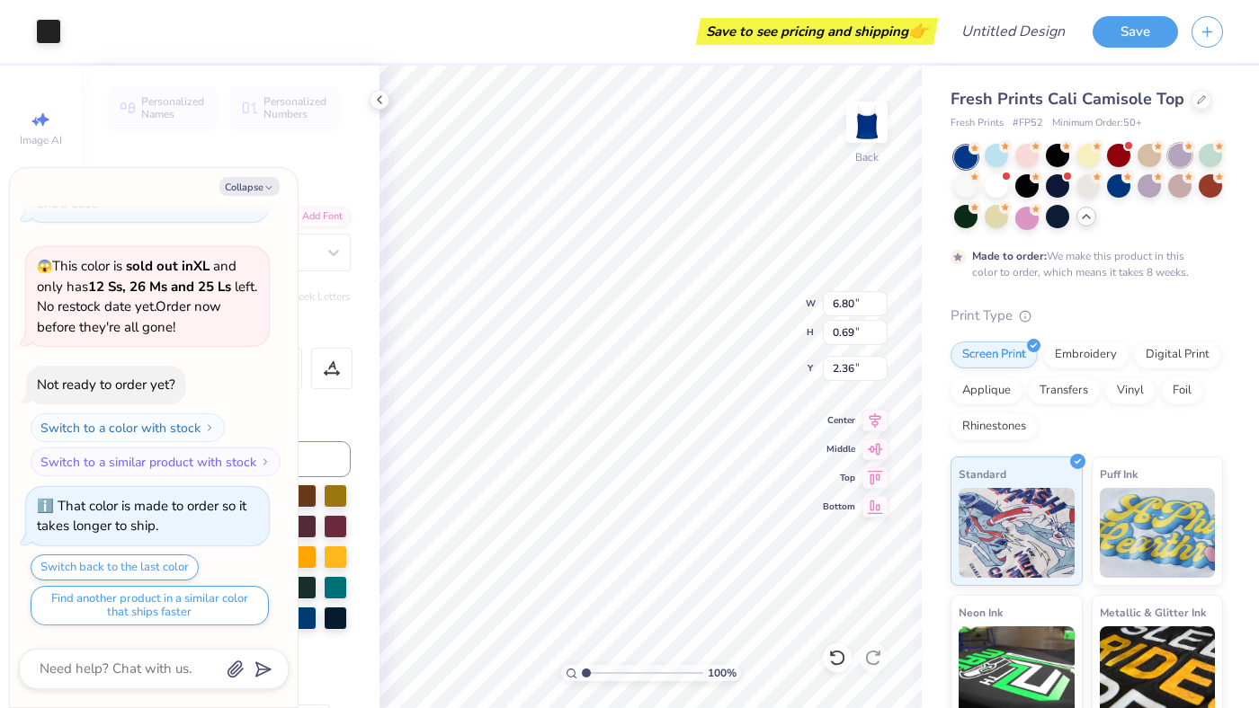
click at [1183, 159] on div at bounding box center [1179, 155] width 23 height 23
click at [1145, 159] on div at bounding box center [1148, 155] width 23 height 23
click at [997, 159] on div at bounding box center [995, 155] width 23 height 23
click at [1083, 156] on div at bounding box center [1087, 155] width 23 height 23
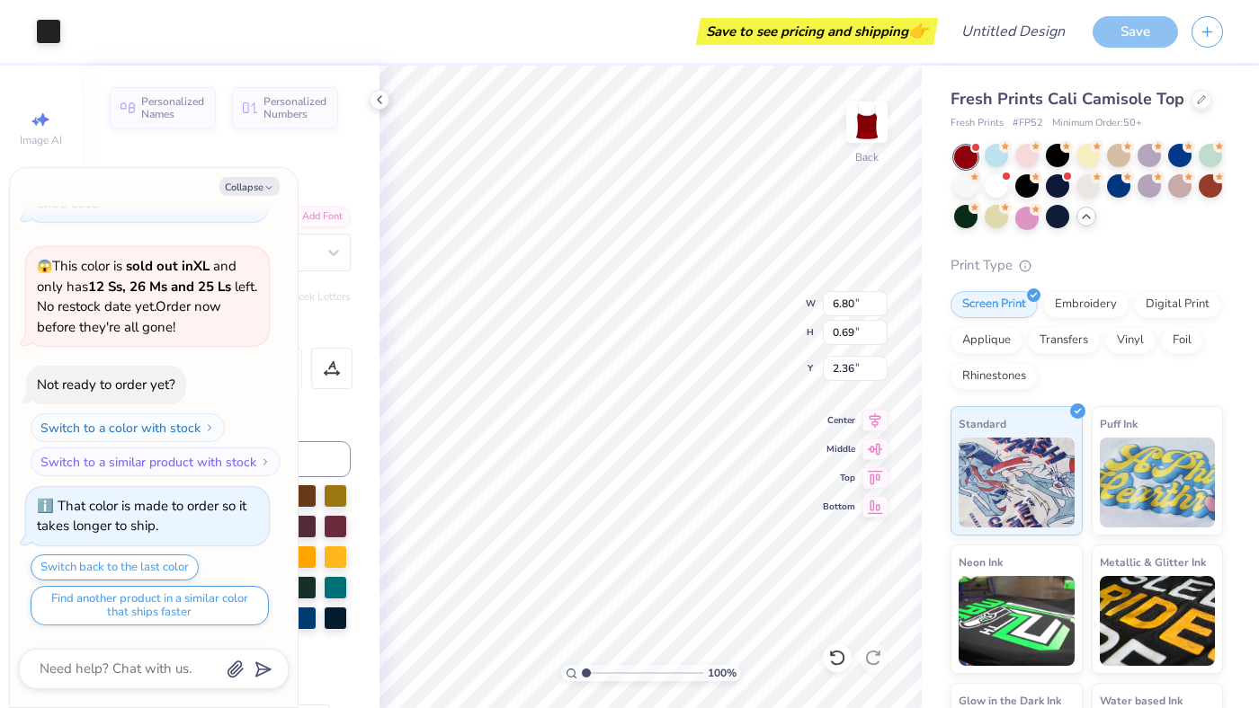
scroll to position [6102, 0]
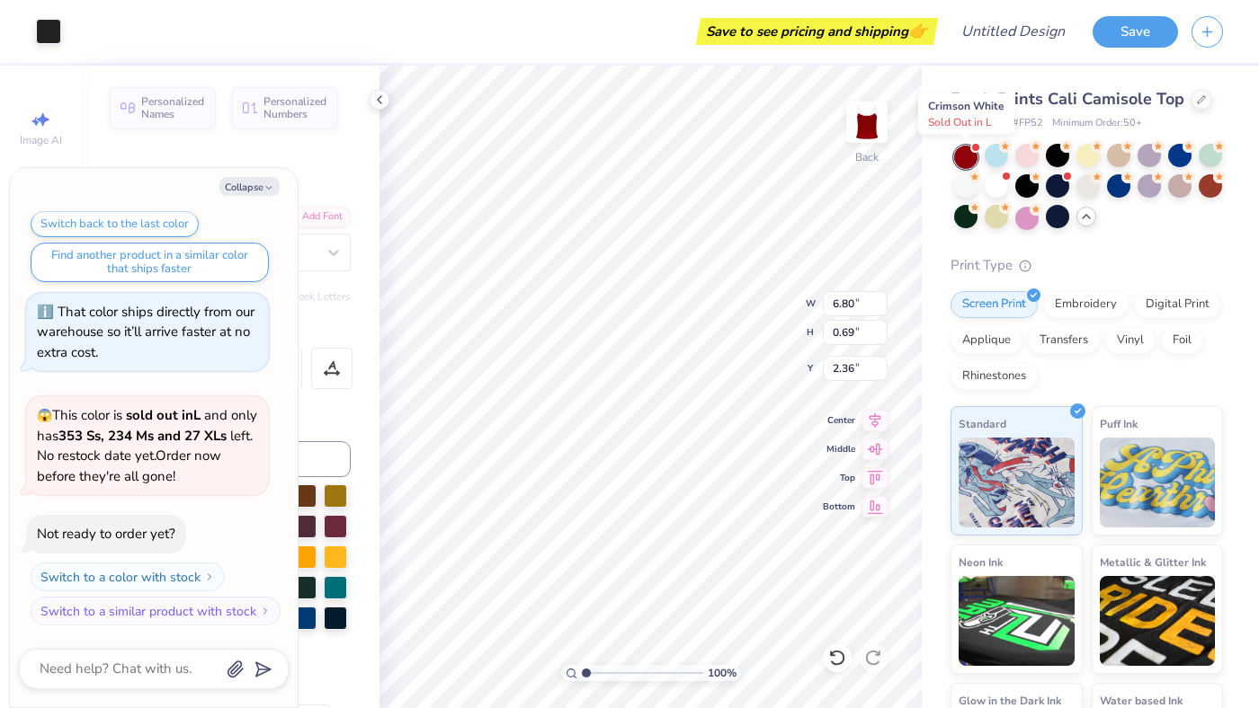
click at [966, 154] on div at bounding box center [965, 157] width 23 height 23
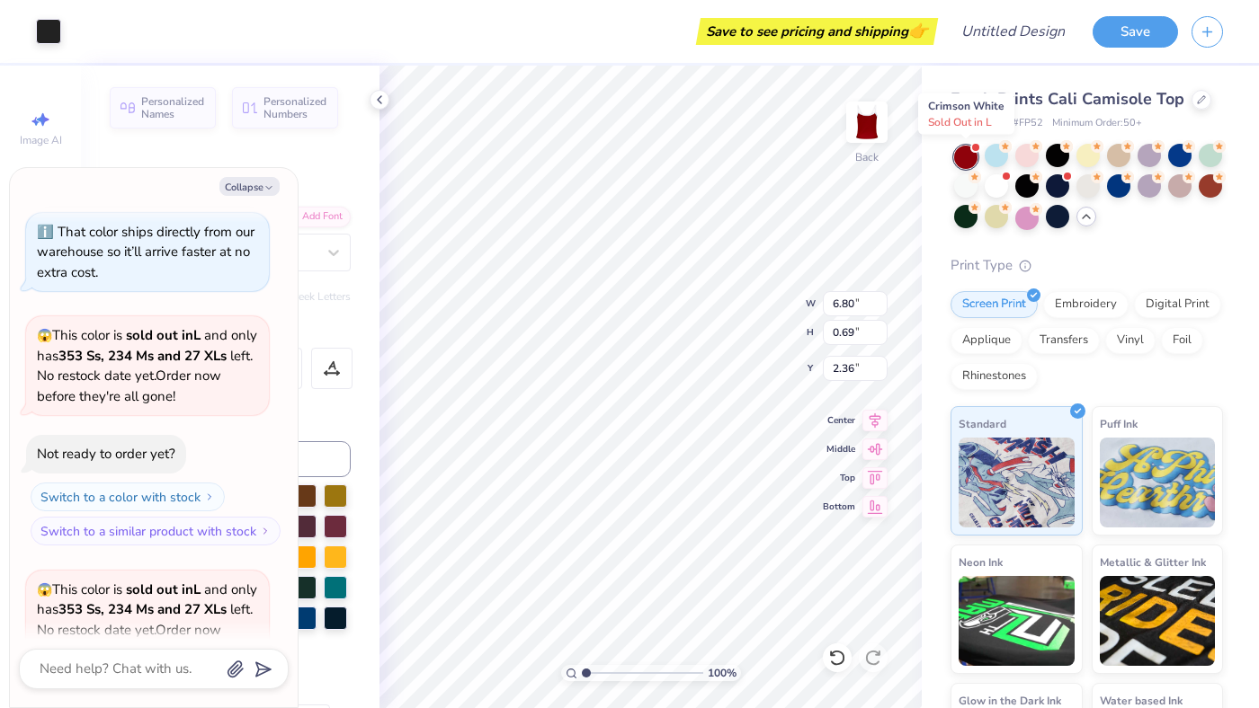
scroll to position [6356, 0]
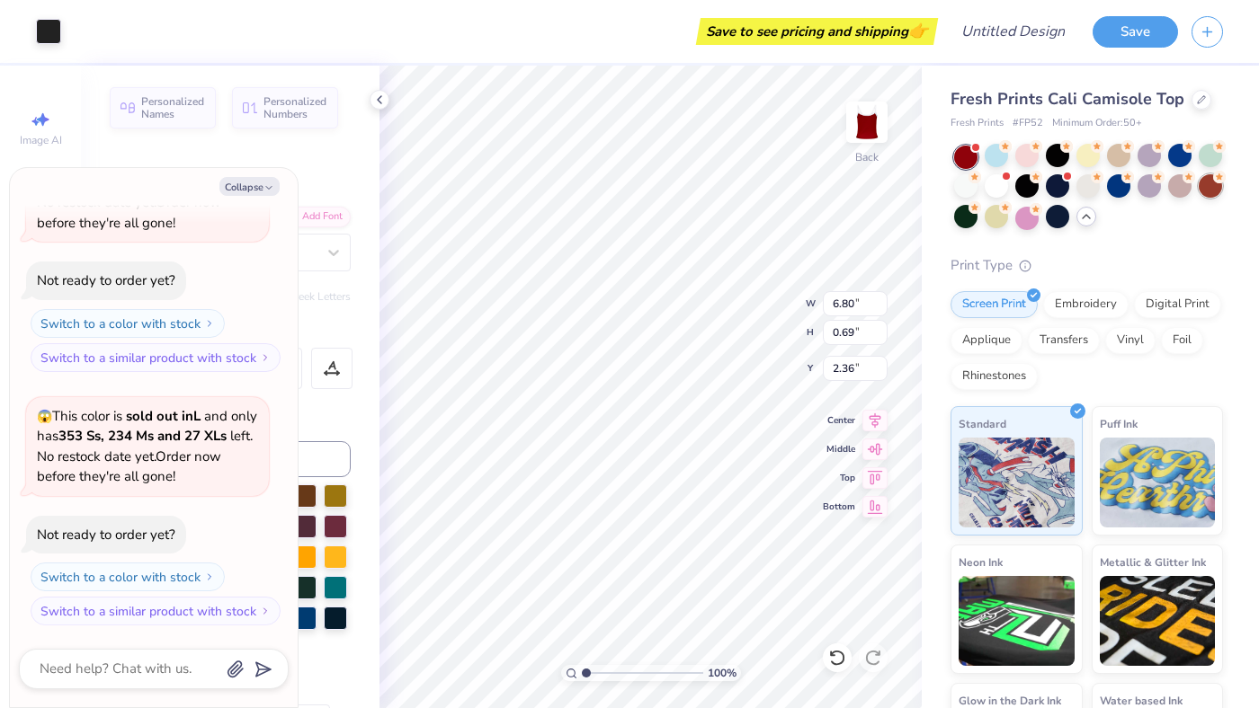
click at [1218, 183] on div at bounding box center [1209, 185] width 23 height 23
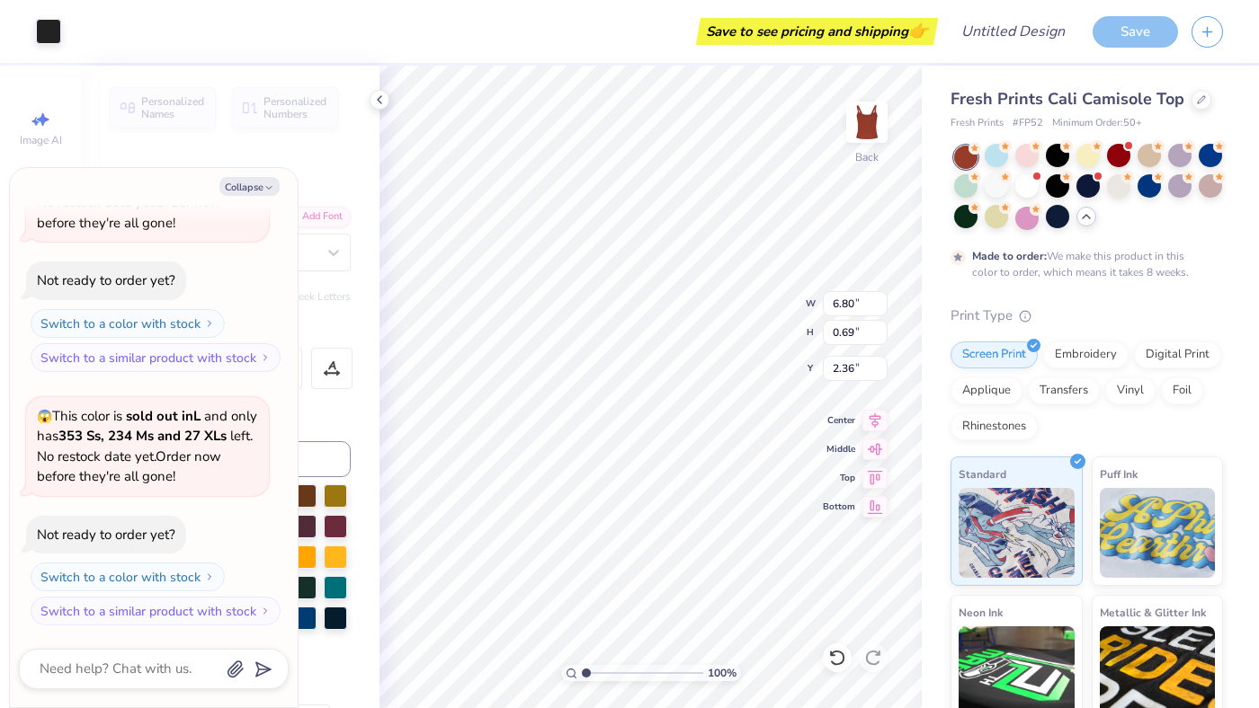
scroll to position [6505, 0]
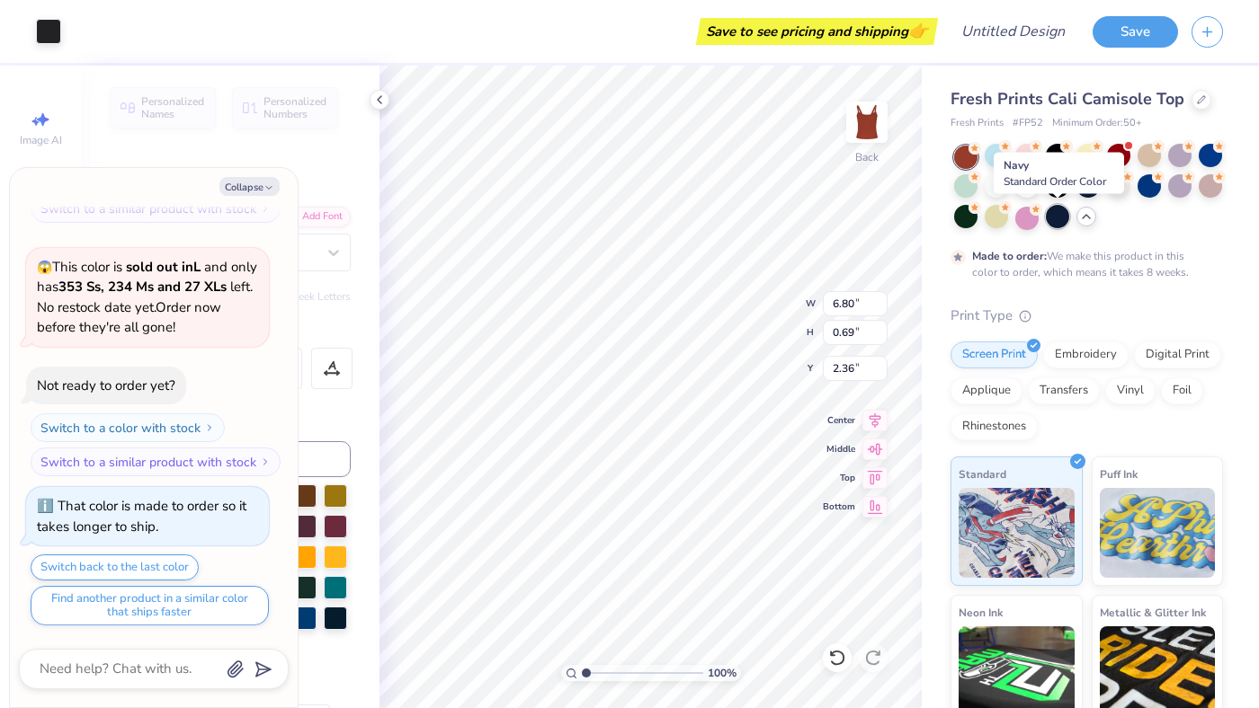
click at [1055, 216] on div at bounding box center [1057, 216] width 23 height 23
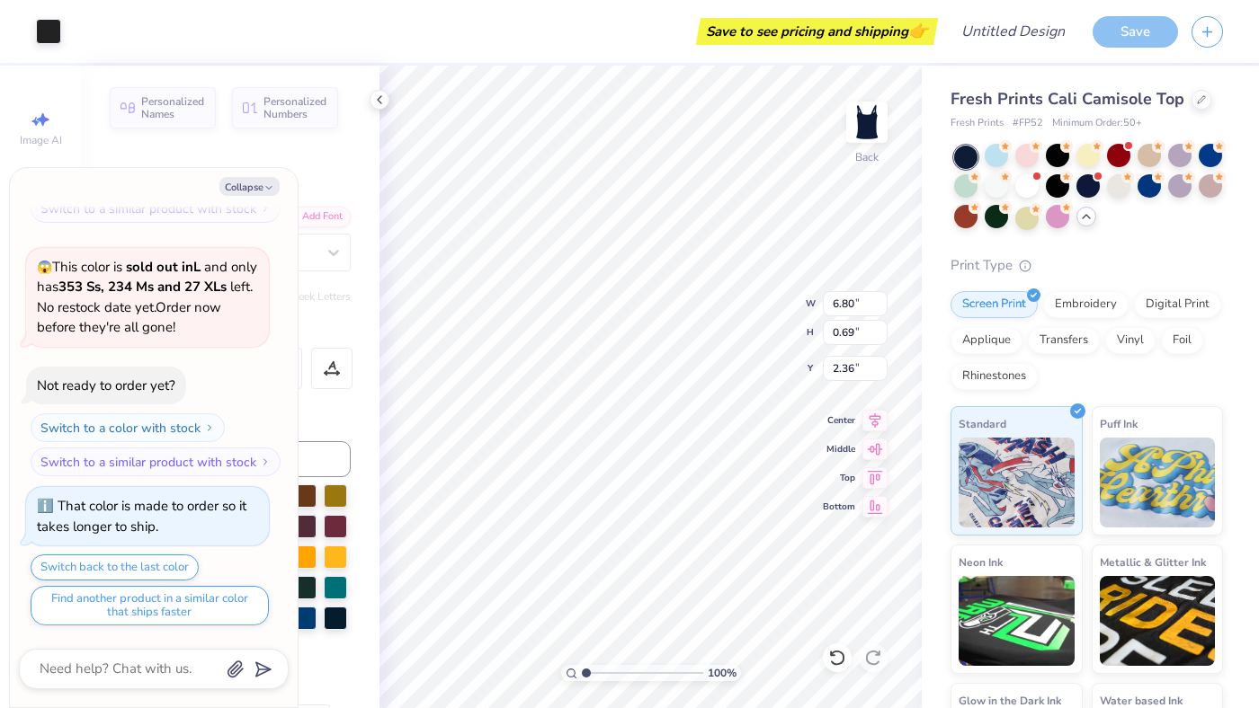
scroll to position [6594, 0]
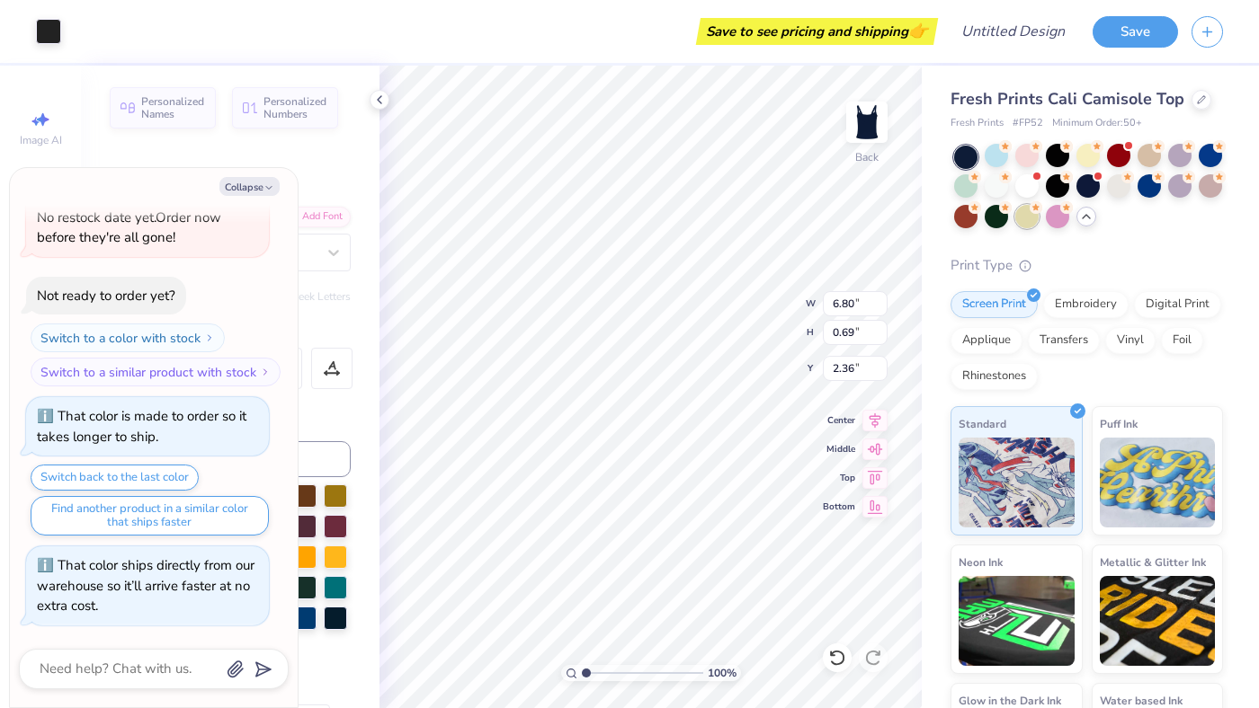
click at [1027, 220] on div at bounding box center [1026, 216] width 23 height 23
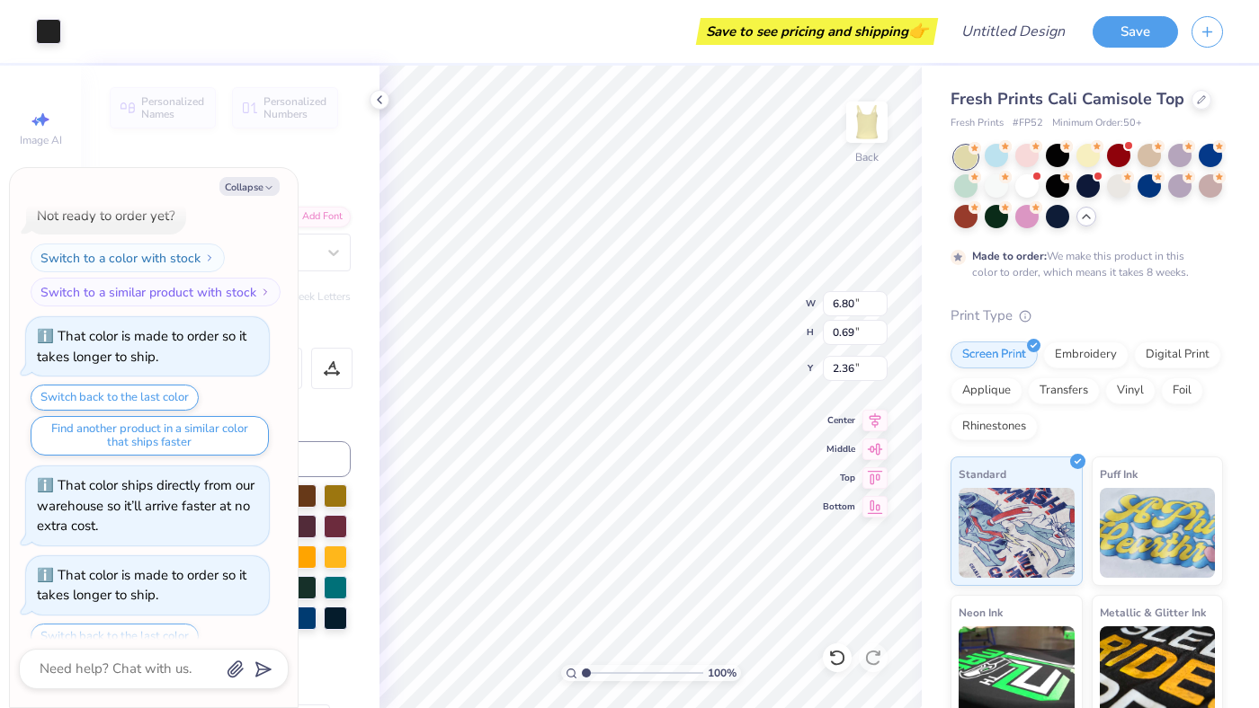
scroll to position [6744, 0]
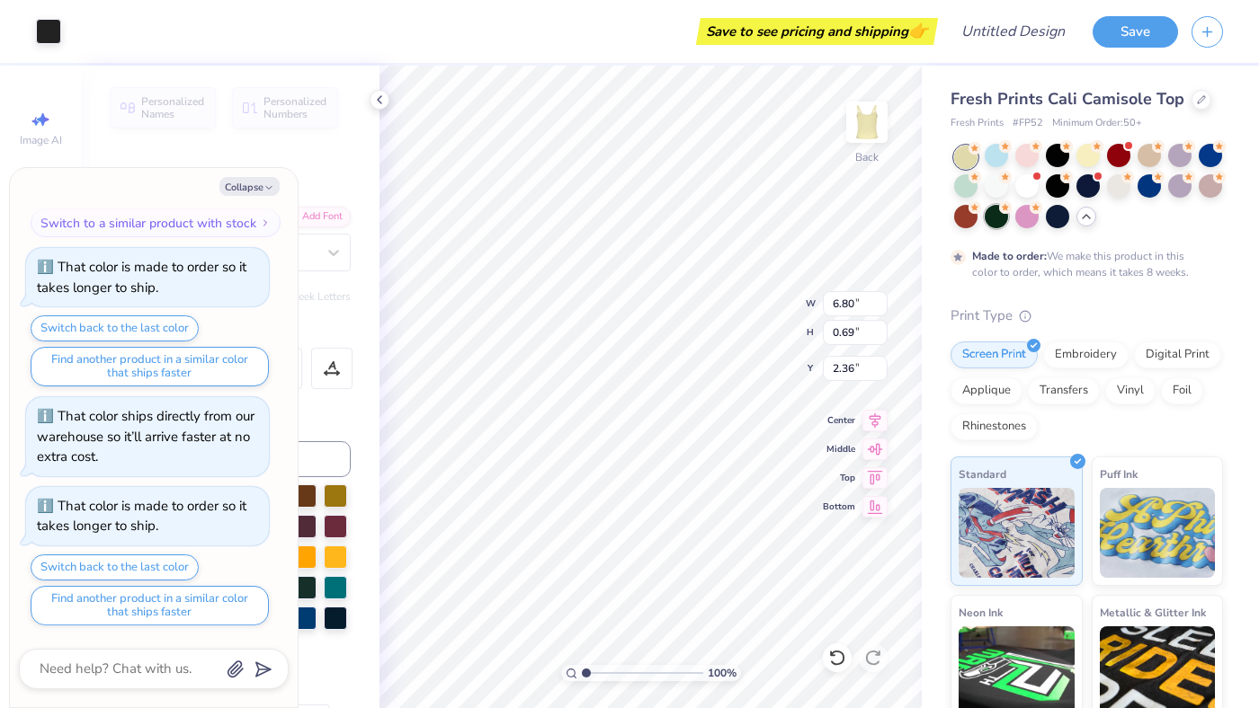
click at [996, 220] on div at bounding box center [995, 216] width 23 height 23
click at [959, 220] on div at bounding box center [965, 216] width 23 height 23
click at [998, 185] on div at bounding box center [995, 185] width 23 height 23
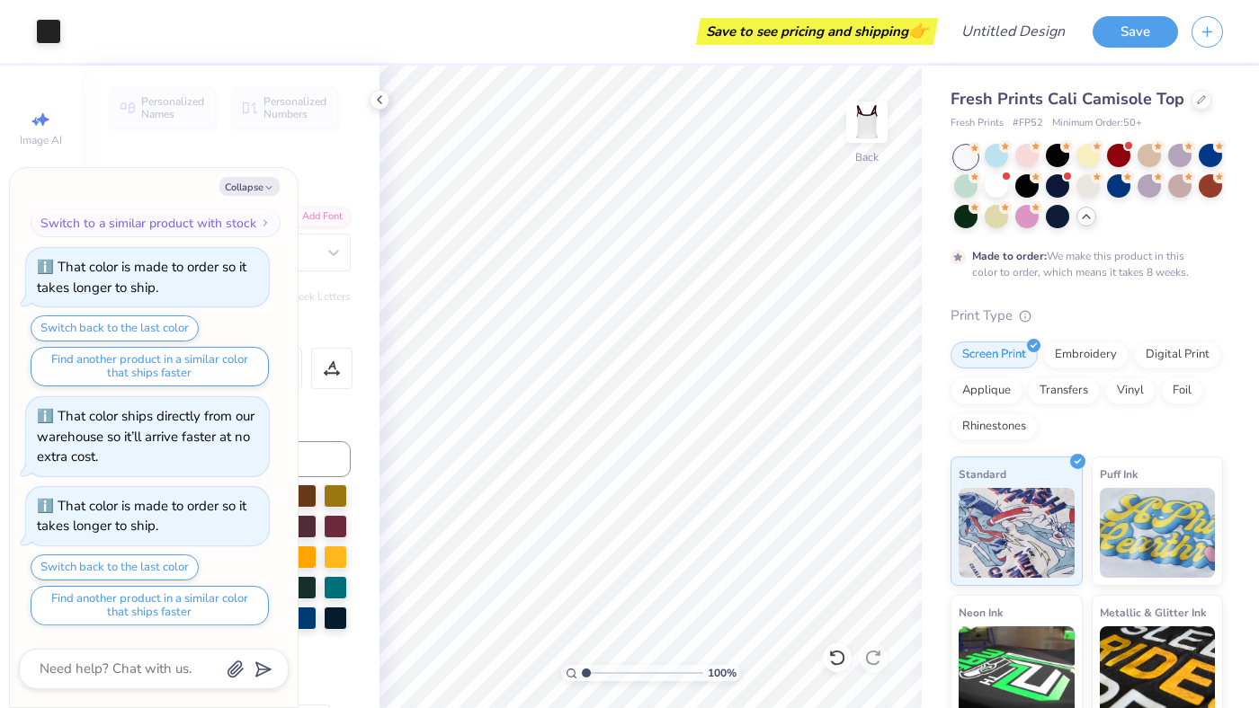
click at [1091, 297] on div "Fresh Prints Cali Camisole Top Fresh Prints # FP52 Minimum Order: 50 + Made to …" at bounding box center [1086, 475] width 272 height 776
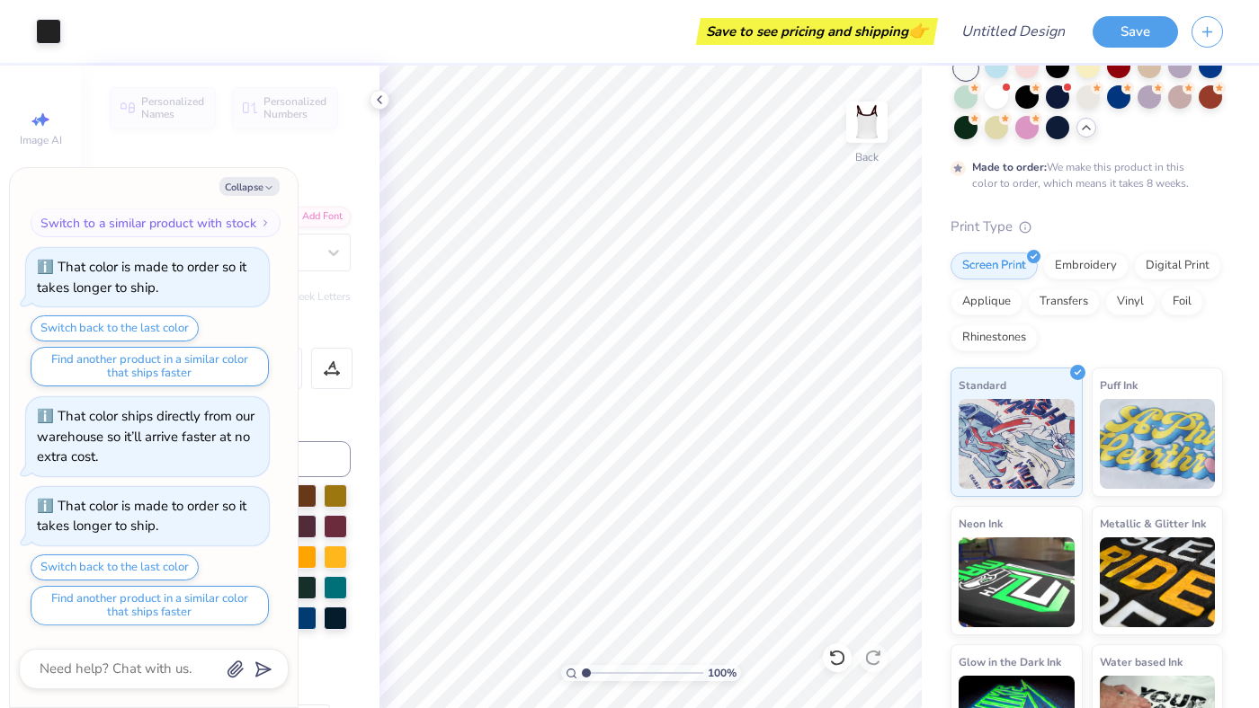
scroll to position [88, 0]
click at [836, 657] on icon at bounding box center [837, 658] width 18 height 18
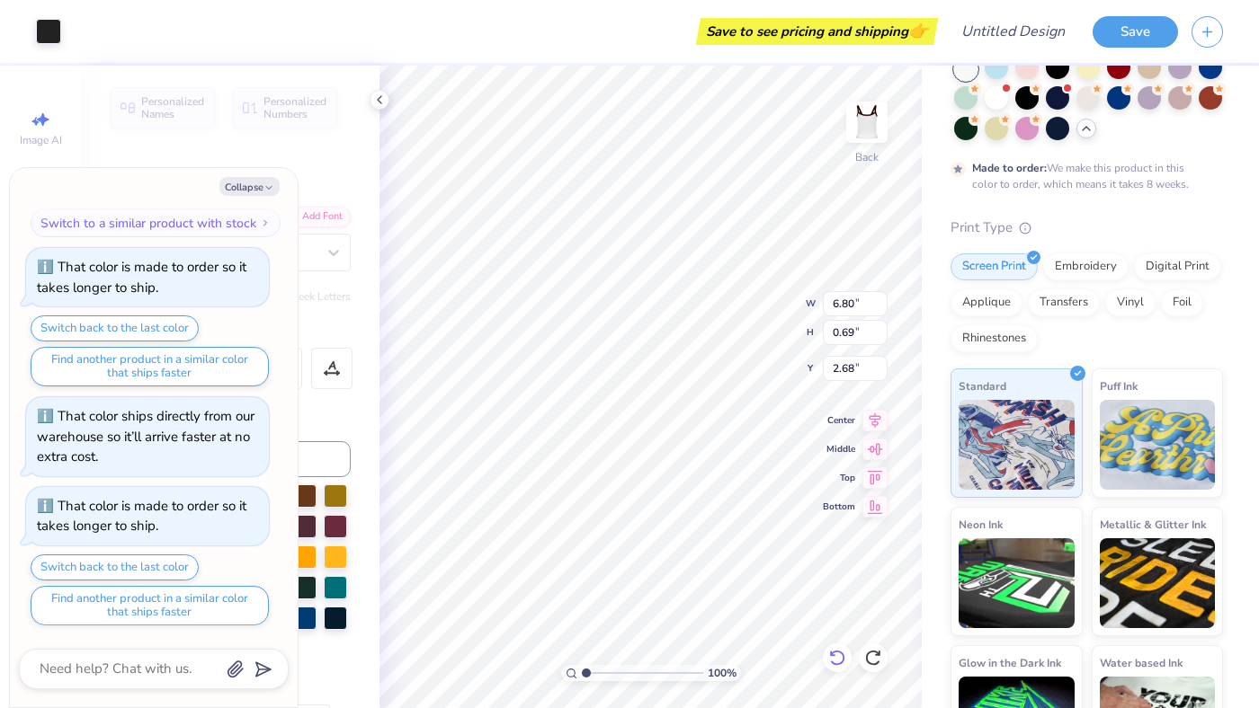
type textarea "x"
type input "2.48"
type textarea "x"
type input "2.49"
type textarea "x"
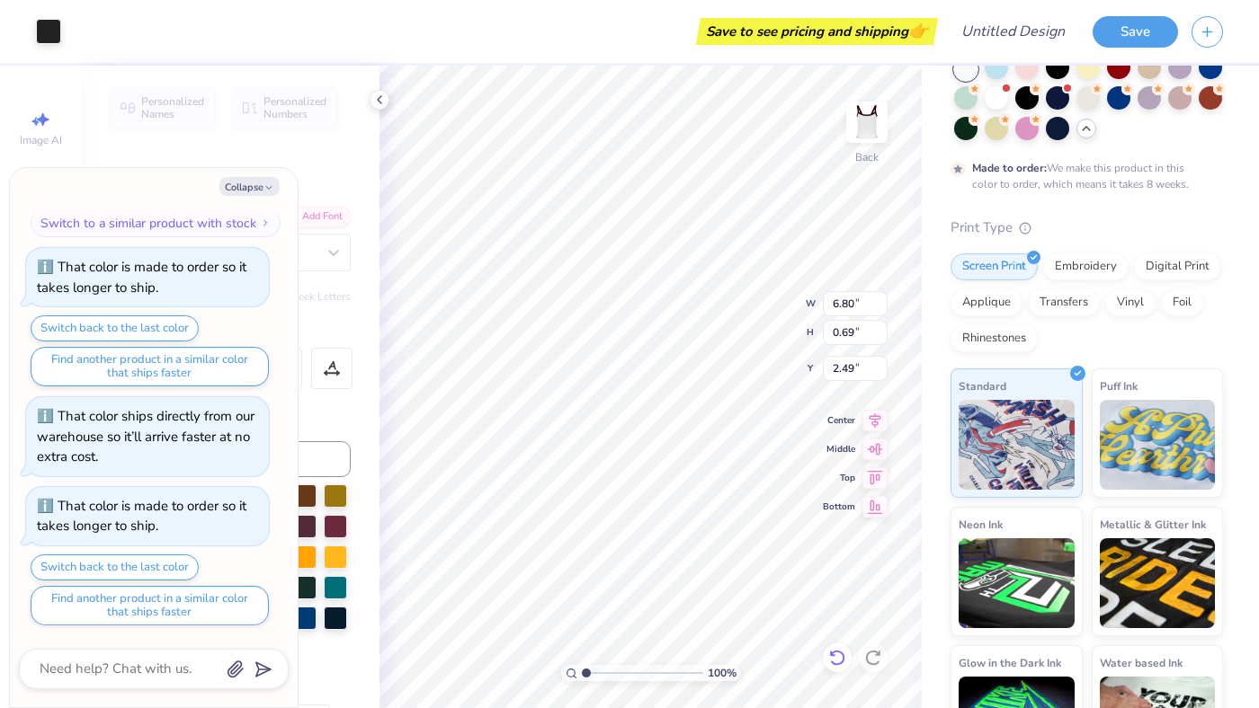
type input "2.69"
click at [963, 236] on div "Print Type" at bounding box center [1086, 228] width 272 height 21
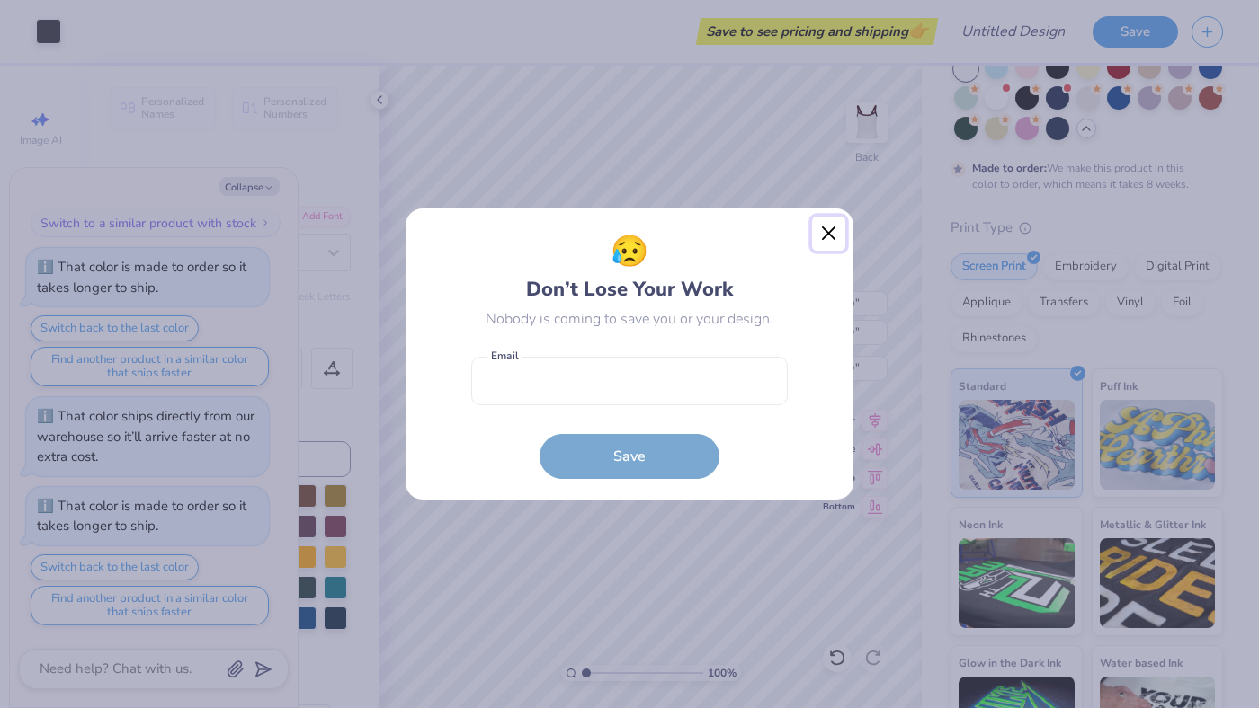
click at [824, 238] on button "Close" at bounding box center [829, 234] width 34 height 34
type textarea "x"
